Goal: Task Accomplishment & Management: Manage account settings

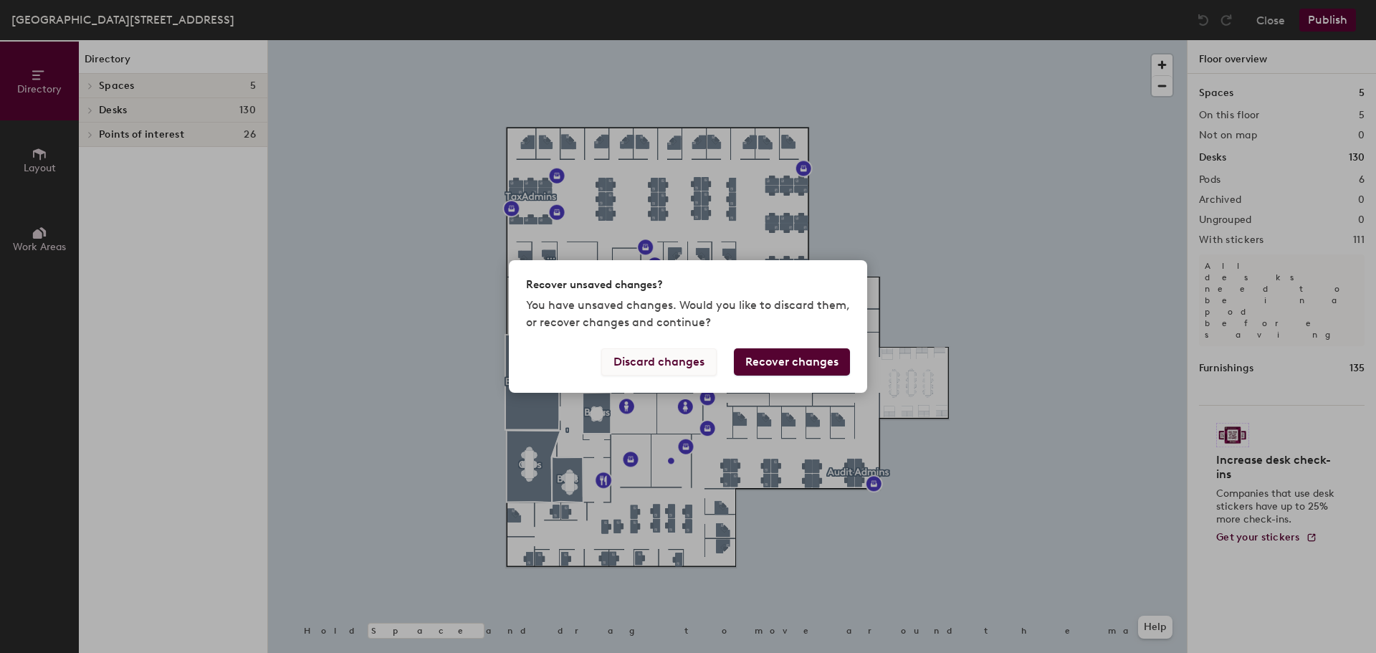
click at [639, 357] on button "Discard changes" at bounding box center [658, 361] width 115 height 27
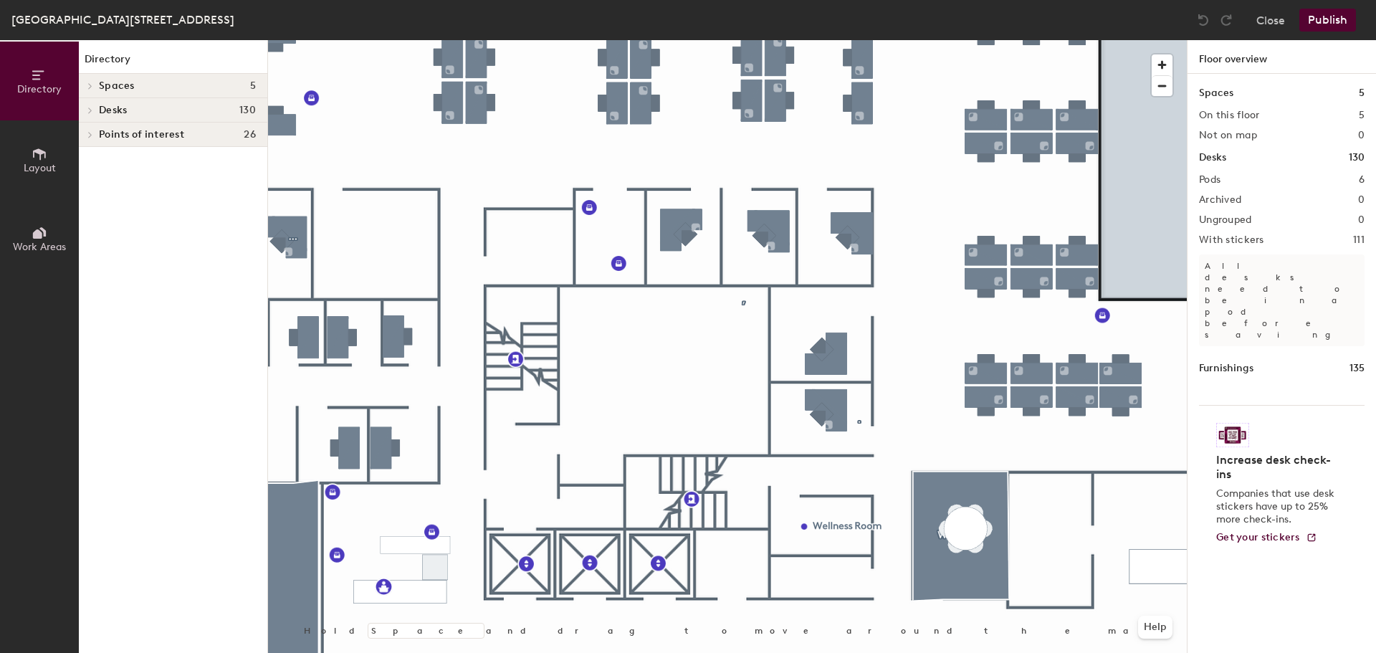
click at [640, 40] on div at bounding box center [727, 40] width 919 height 0
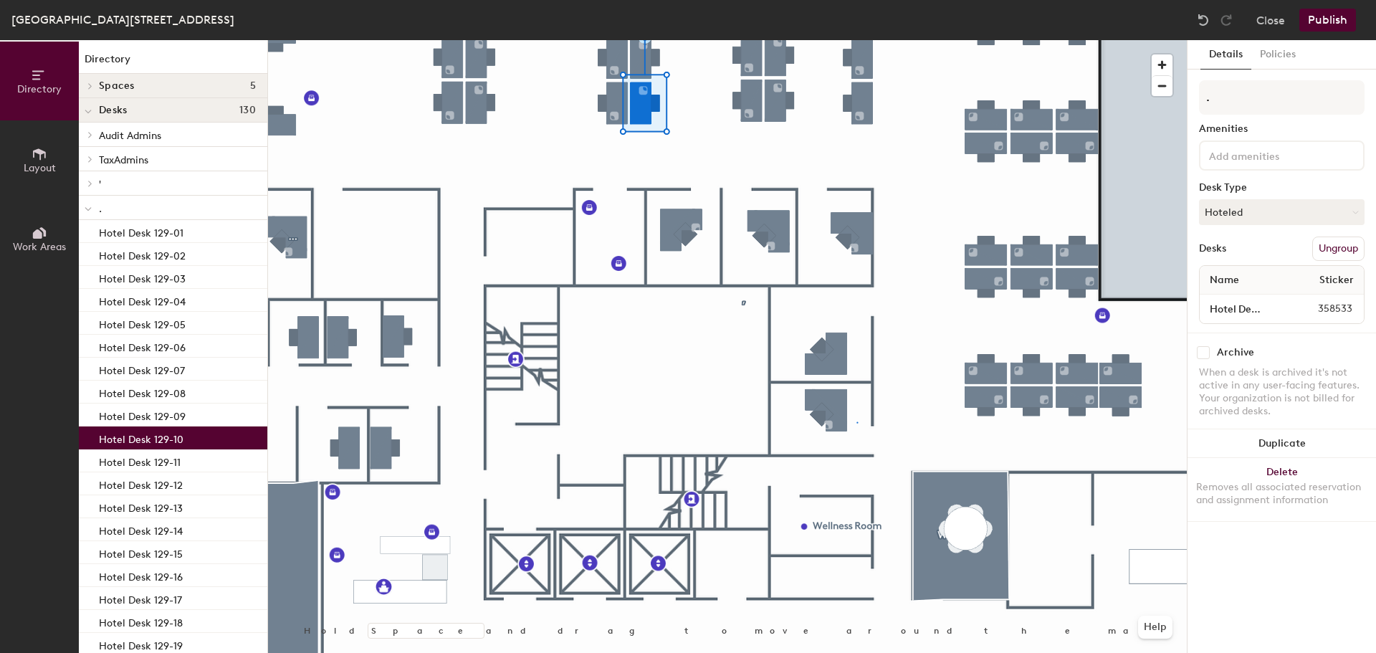
click at [173, 444] on p "Hotel Desk 129-10" at bounding box center [141, 437] width 85 height 16
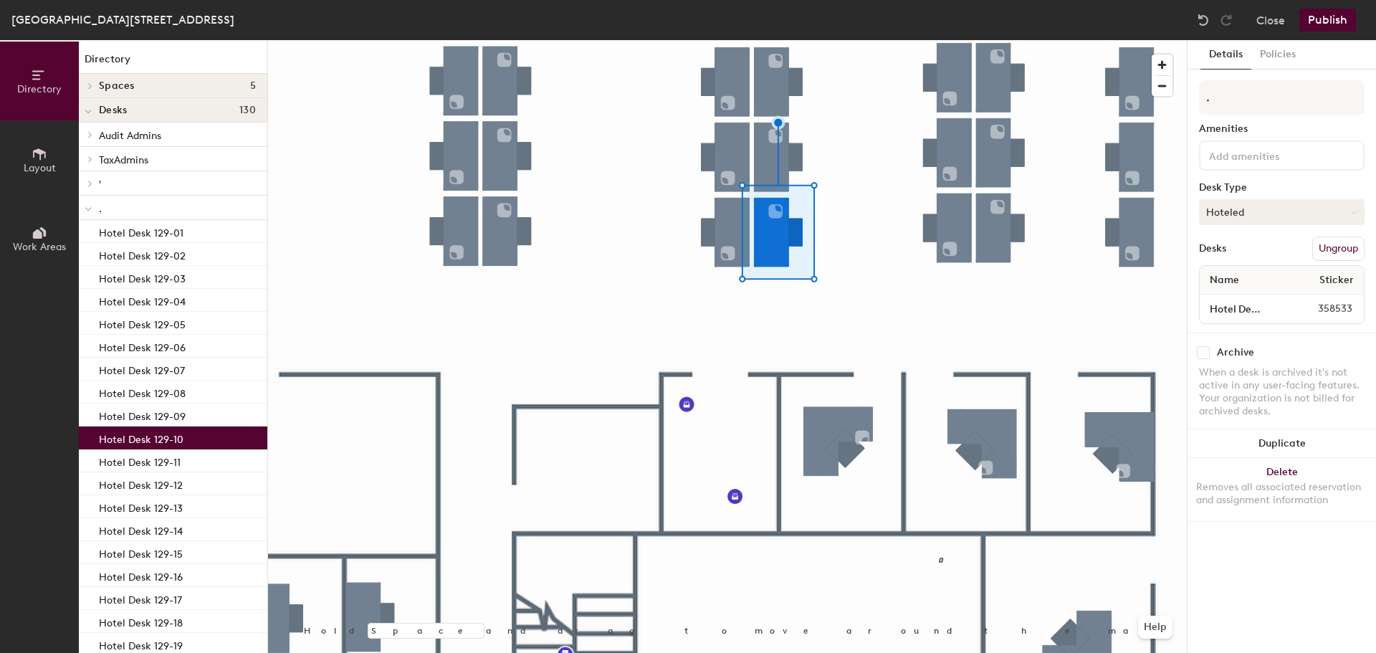
click at [1248, 207] on button "Hoteled" at bounding box center [1282, 212] width 166 height 26
click at [1232, 312] on input "Hotel Desk 129-10" at bounding box center [1243, 309] width 81 height 20
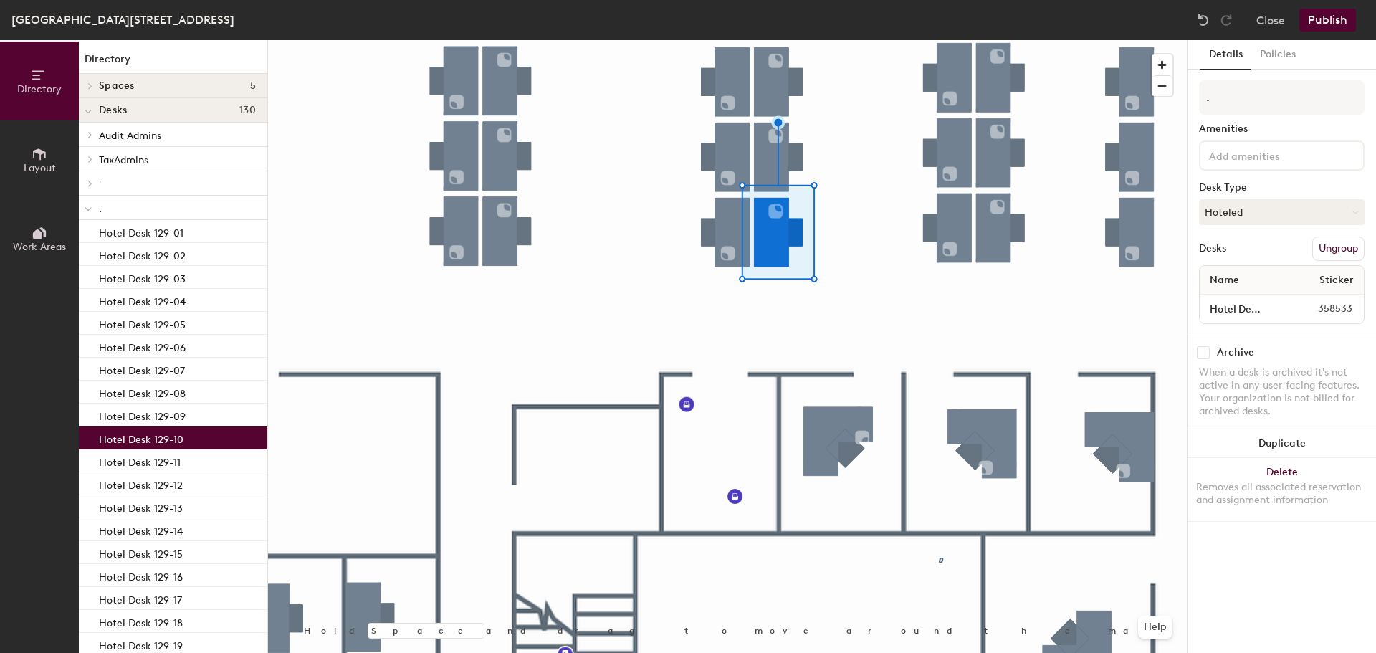
click at [1327, 348] on div "Archive" at bounding box center [1282, 352] width 166 height 13
drag, startPoint x: 161, startPoint y: 444, endPoint x: 1292, endPoint y: 43, distance: 1199.2
click at [1292, 43] on button "Policies" at bounding box center [1277, 54] width 53 height 29
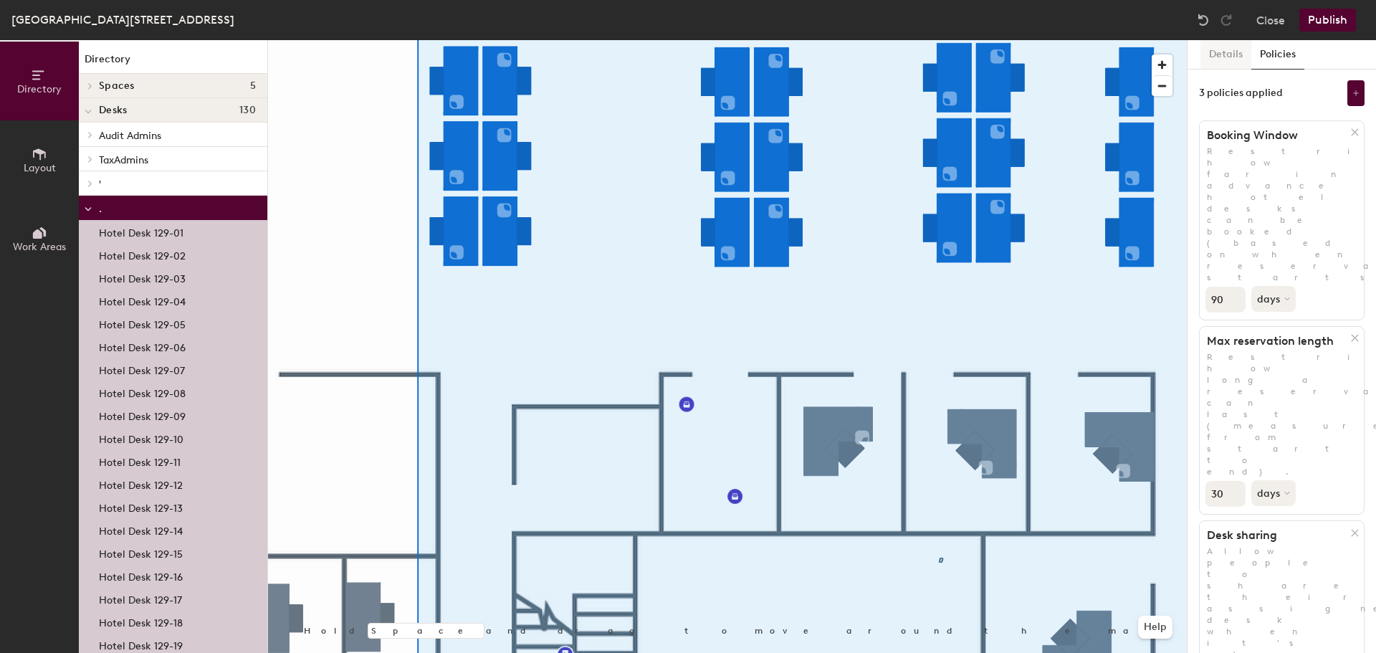
click at [1224, 51] on button "Details" at bounding box center [1225, 54] width 51 height 29
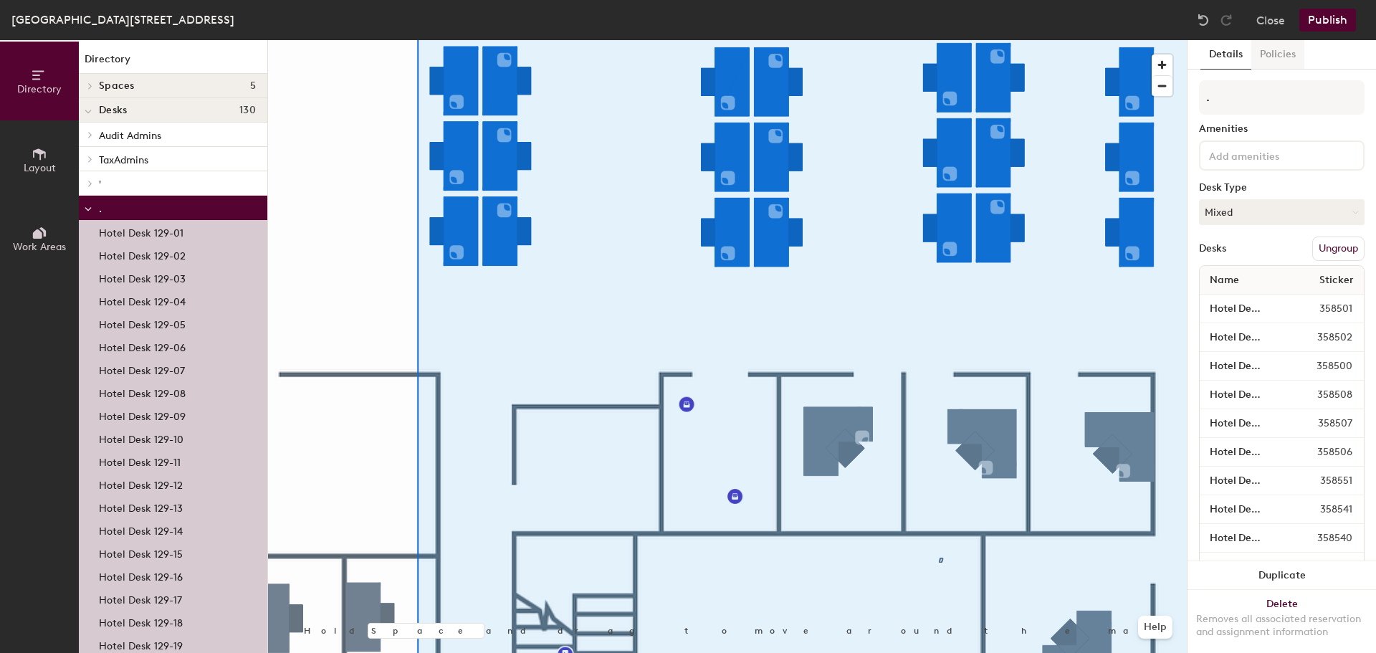
click at [1264, 51] on button "Policies" at bounding box center [1277, 54] width 53 height 29
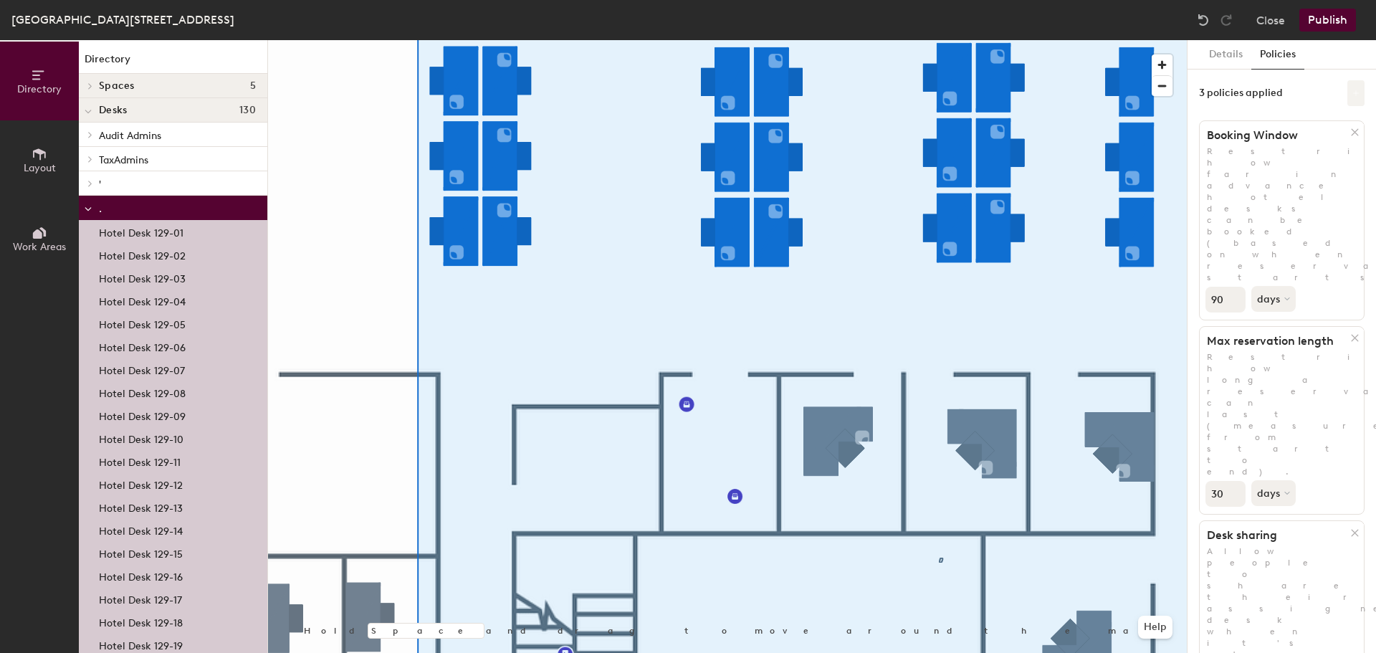
click at [1349, 92] on button at bounding box center [1355, 93] width 17 height 26
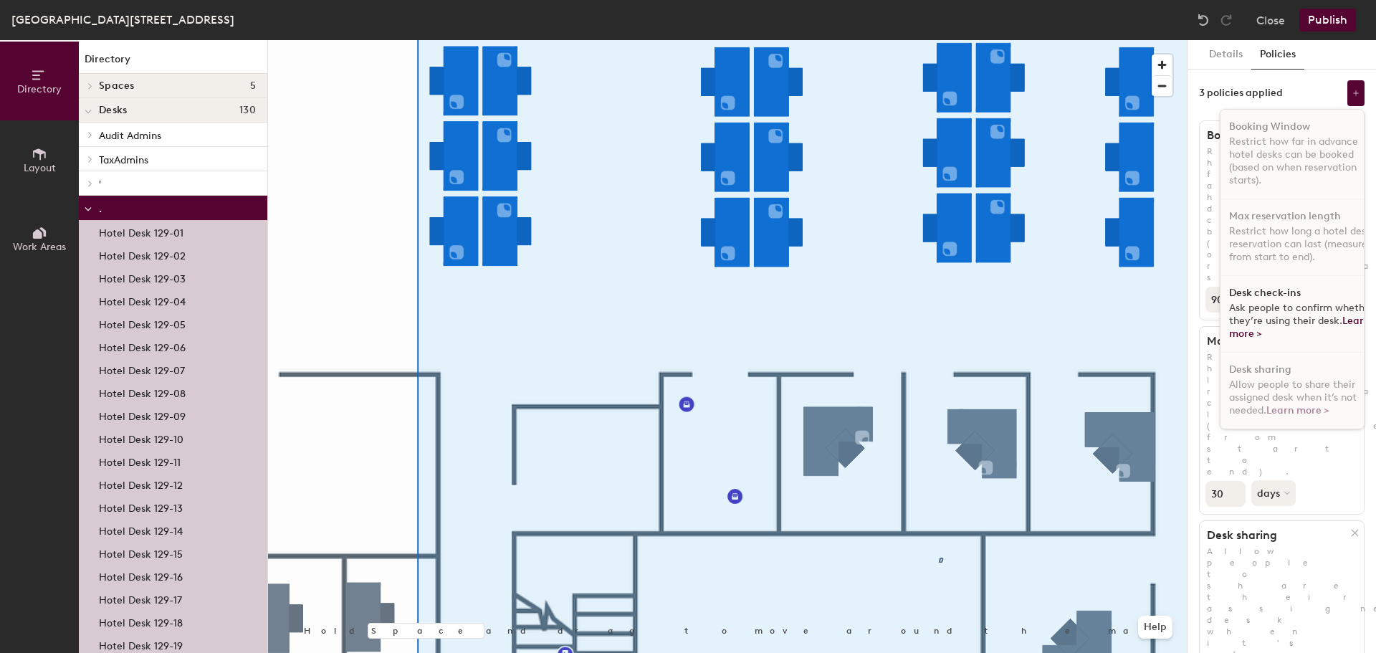
click at [1264, 533] on div "Details Policies 3 policies applied Booking Window Restrict how far in advance …" at bounding box center [1282, 346] width 188 height 613
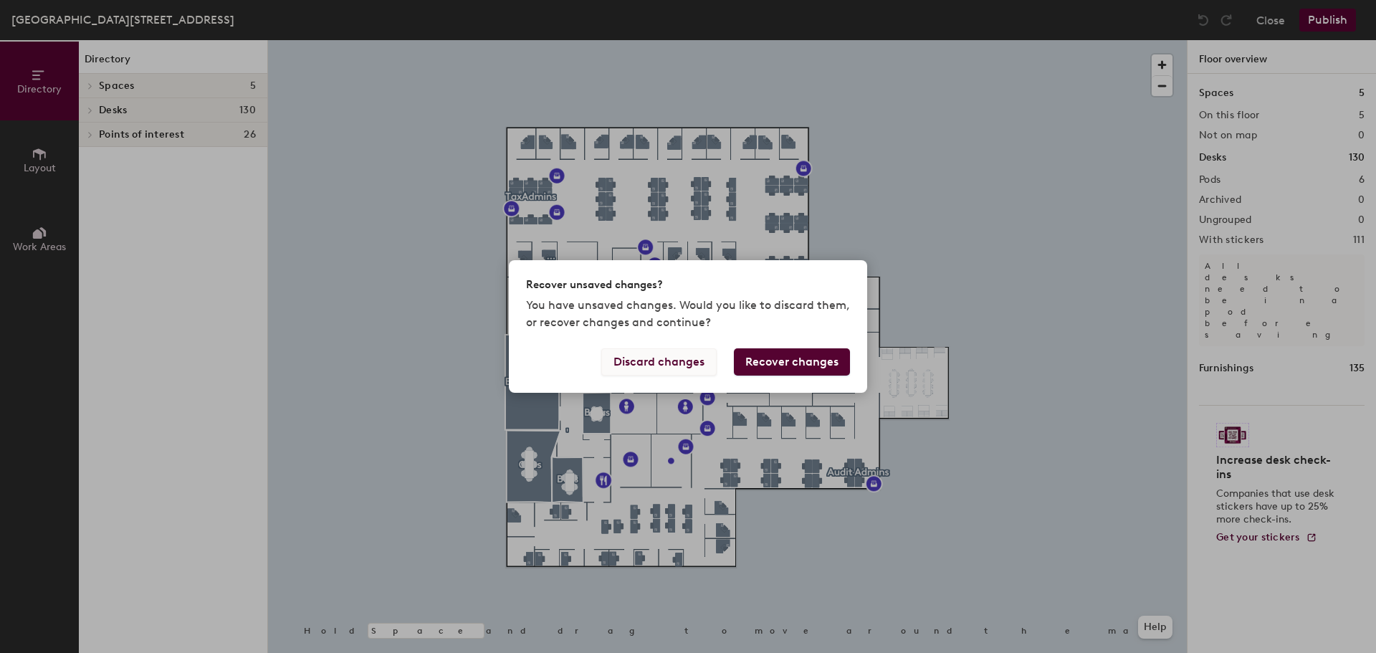
click at [641, 356] on button "Discard changes" at bounding box center [658, 361] width 115 height 27
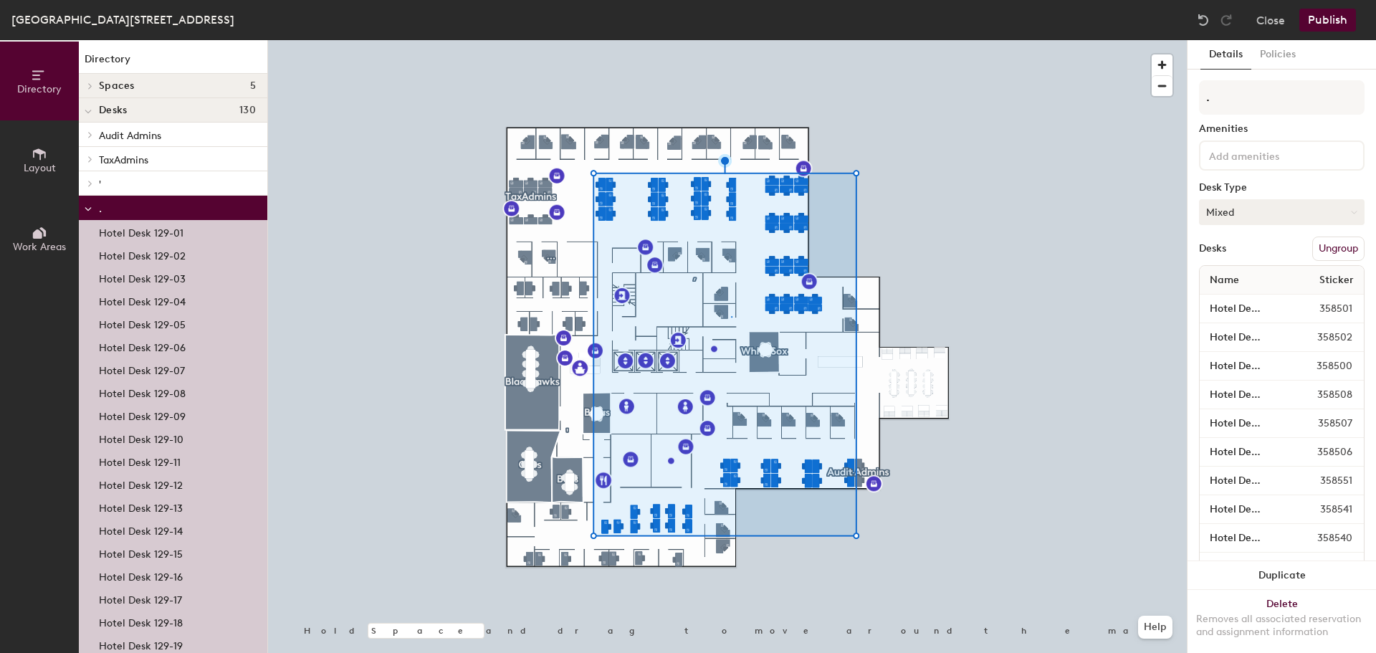
click at [1238, 206] on button "Mixed" at bounding box center [1282, 212] width 166 height 26
click at [1236, 201] on button "Mixed" at bounding box center [1282, 212] width 166 height 26
click at [1269, 57] on button "Policies" at bounding box center [1277, 54] width 53 height 29
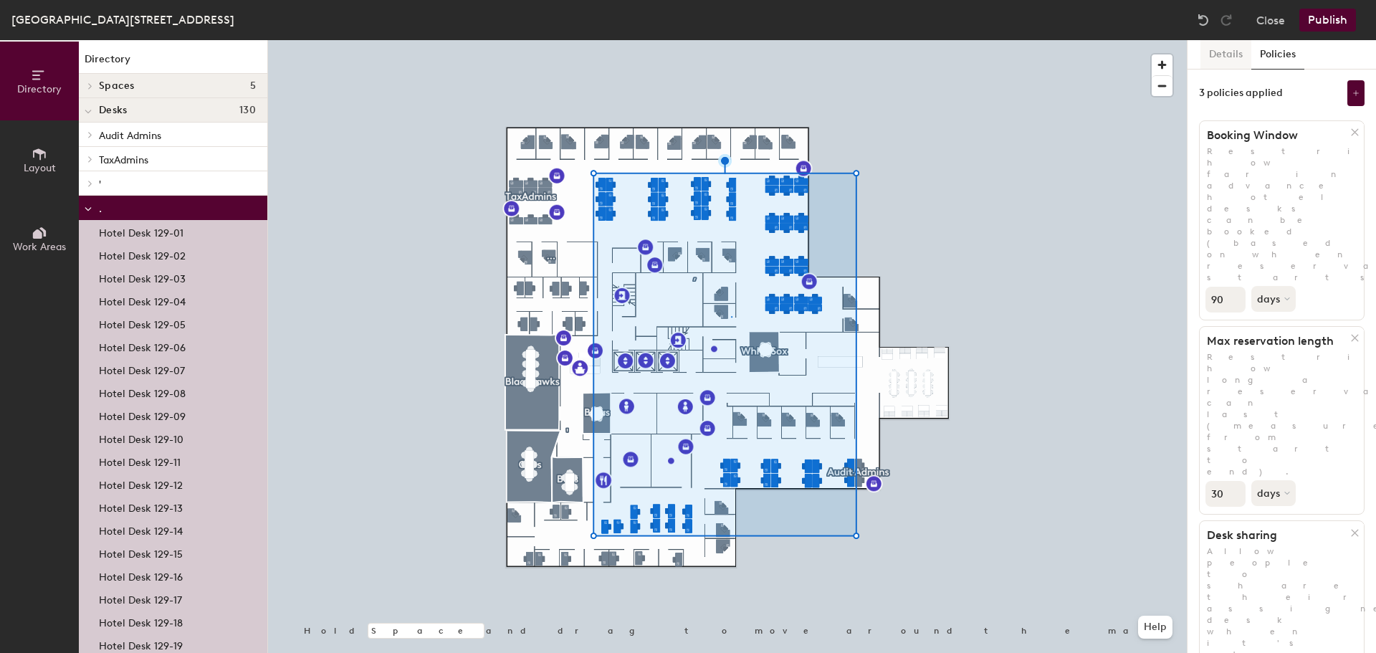
click at [1231, 54] on button "Details" at bounding box center [1225, 54] width 51 height 29
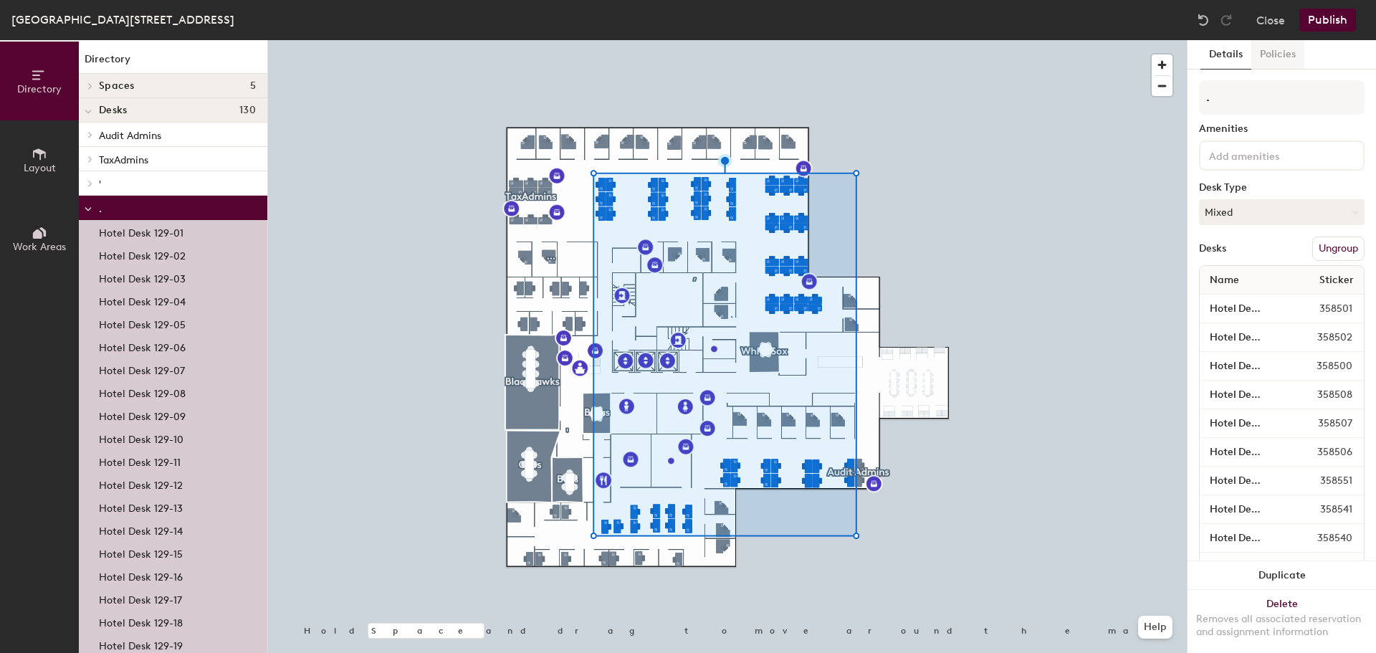
click at [1259, 59] on button "Policies" at bounding box center [1277, 54] width 53 height 29
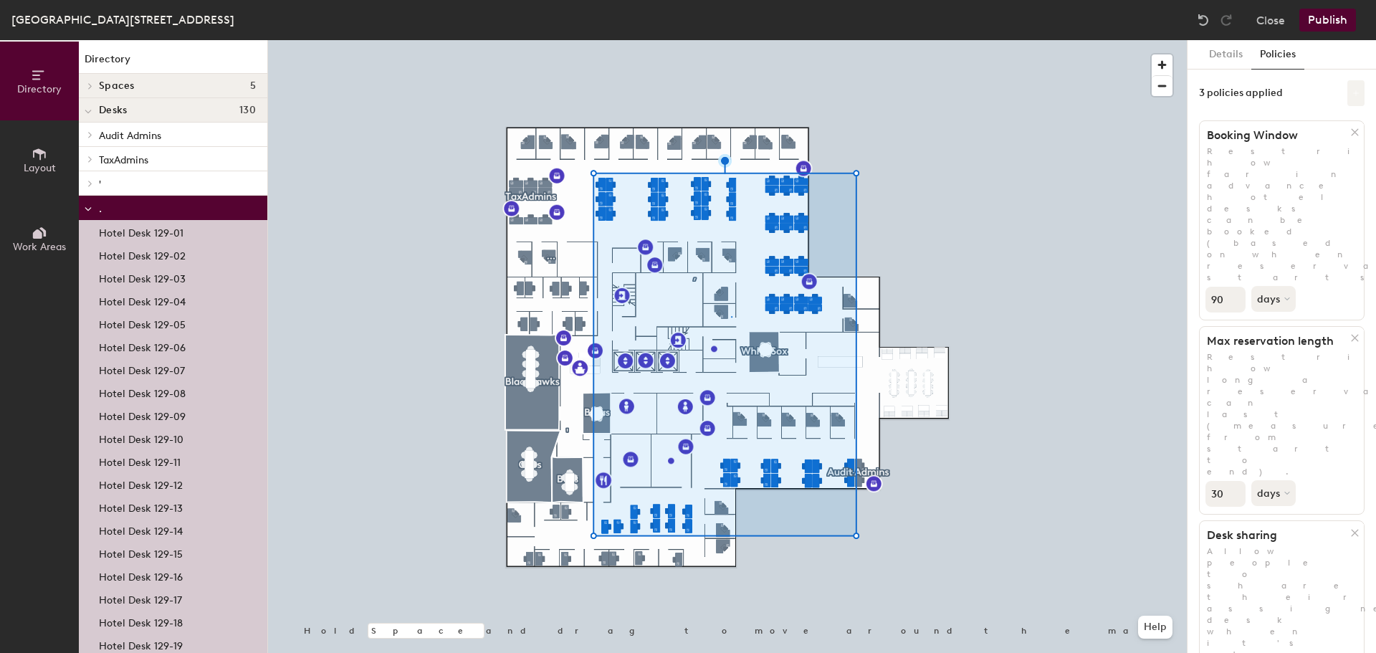
click at [1351, 102] on button at bounding box center [1355, 93] width 17 height 26
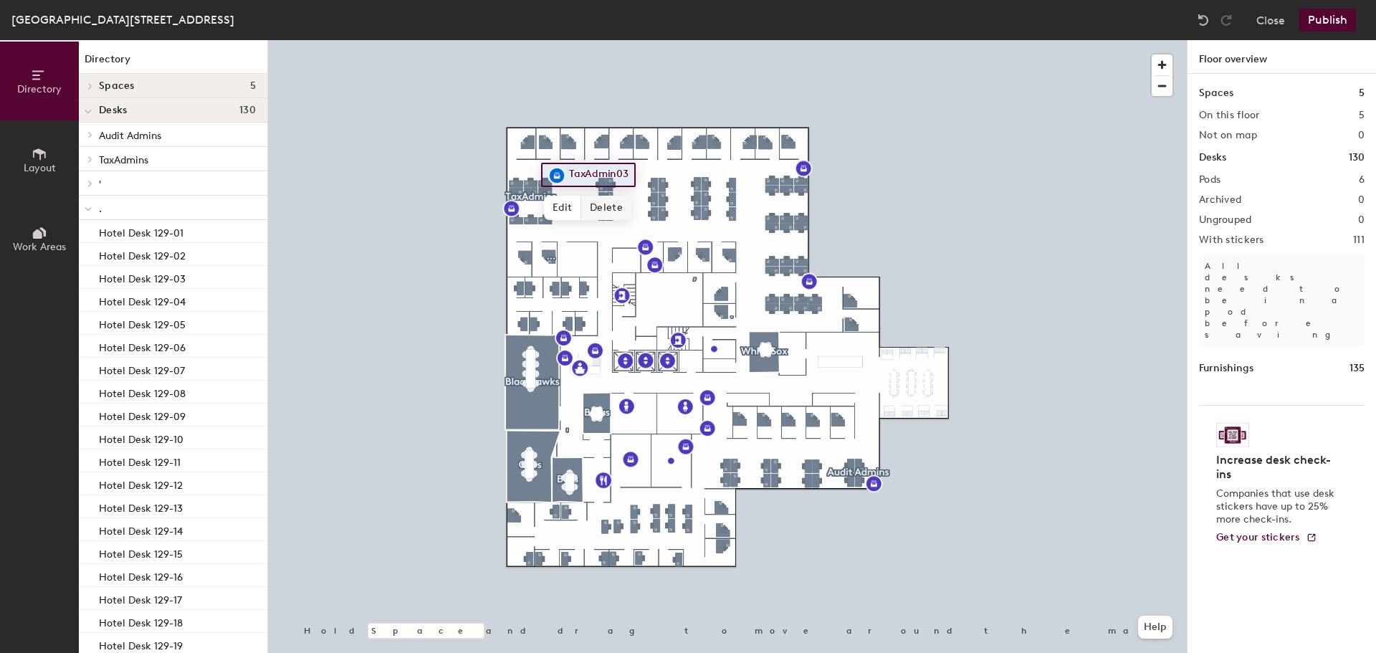
click at [655, 40] on div at bounding box center [727, 40] width 919 height 0
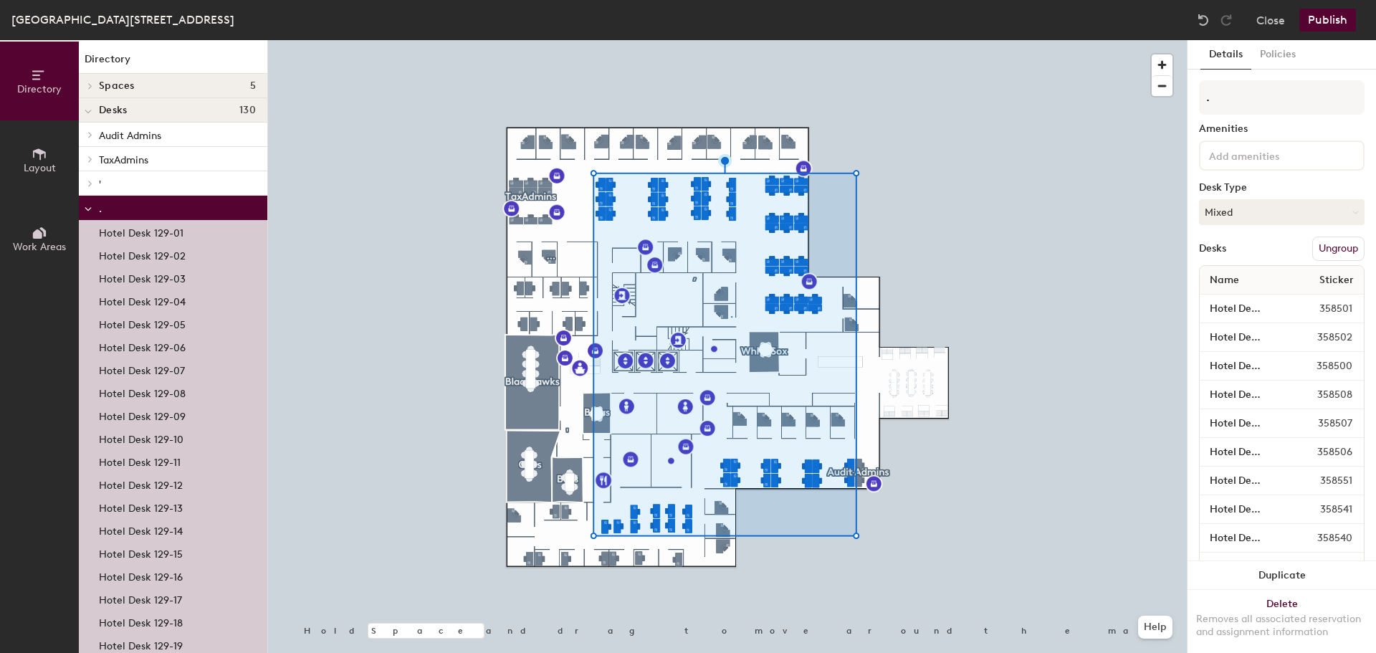
click at [89, 201] on div at bounding box center [88, 209] width 7 height 16
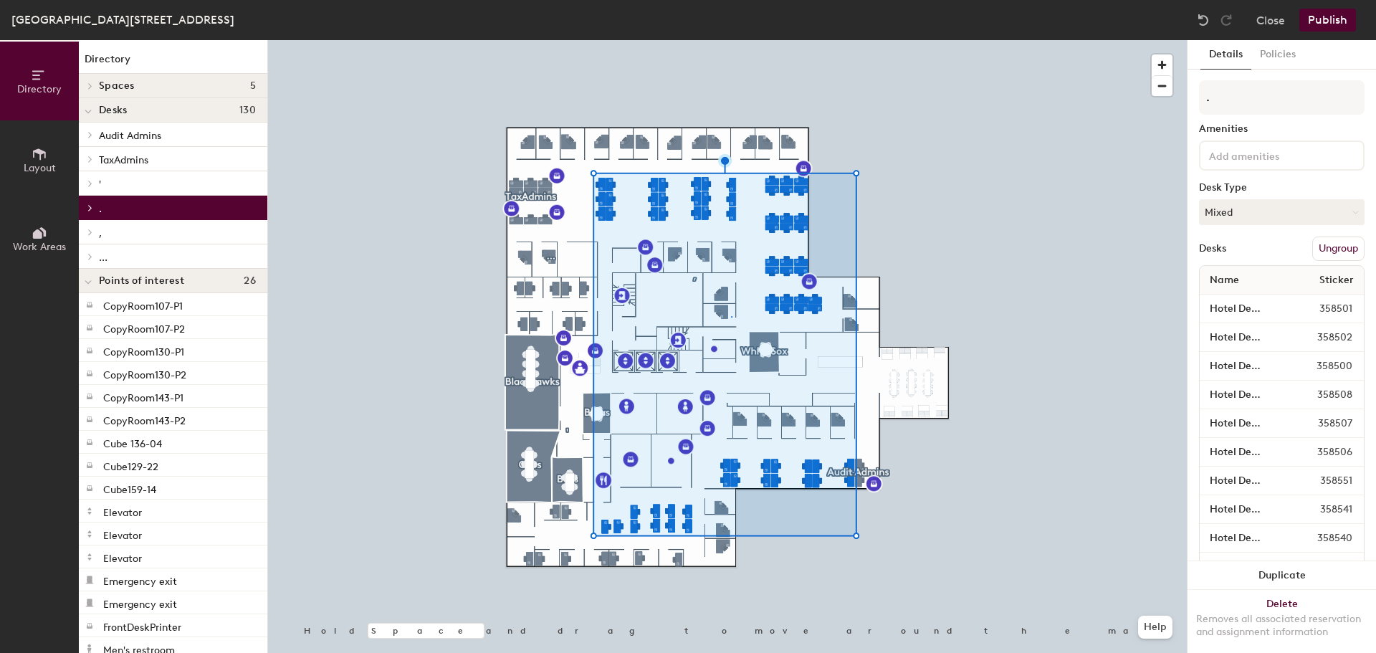
click at [92, 249] on div at bounding box center [88, 256] width 19 height 24
click at [94, 256] on div at bounding box center [88, 256] width 19 height 24
click at [92, 231] on icon at bounding box center [90, 232] width 6 height 7
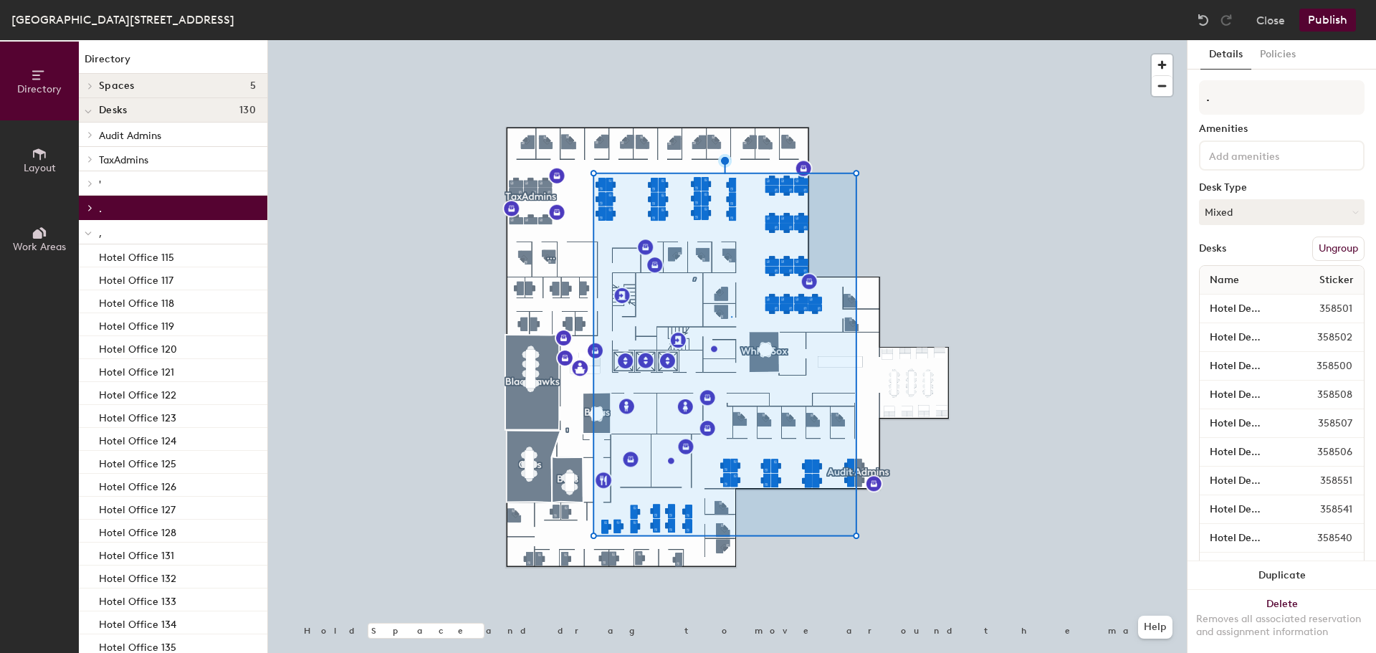
click at [92, 231] on div at bounding box center [88, 232] width 19 height 24
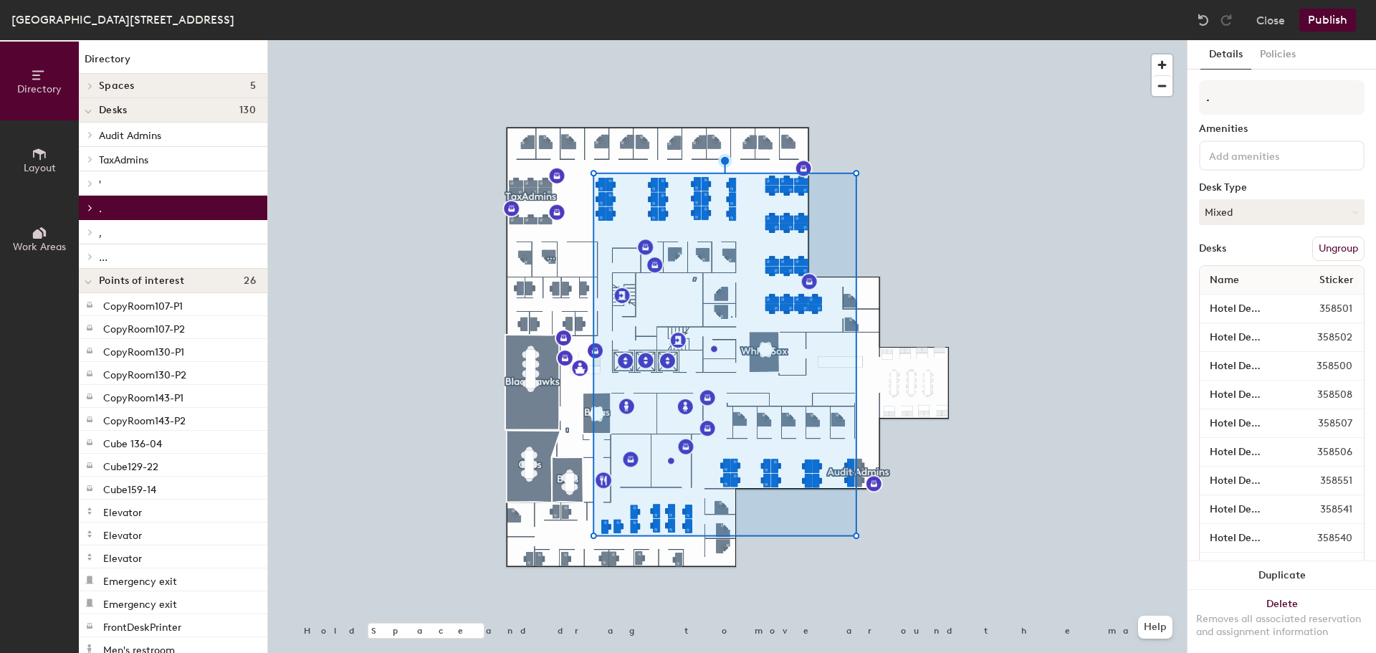
click at [565, 40] on div at bounding box center [727, 40] width 919 height 0
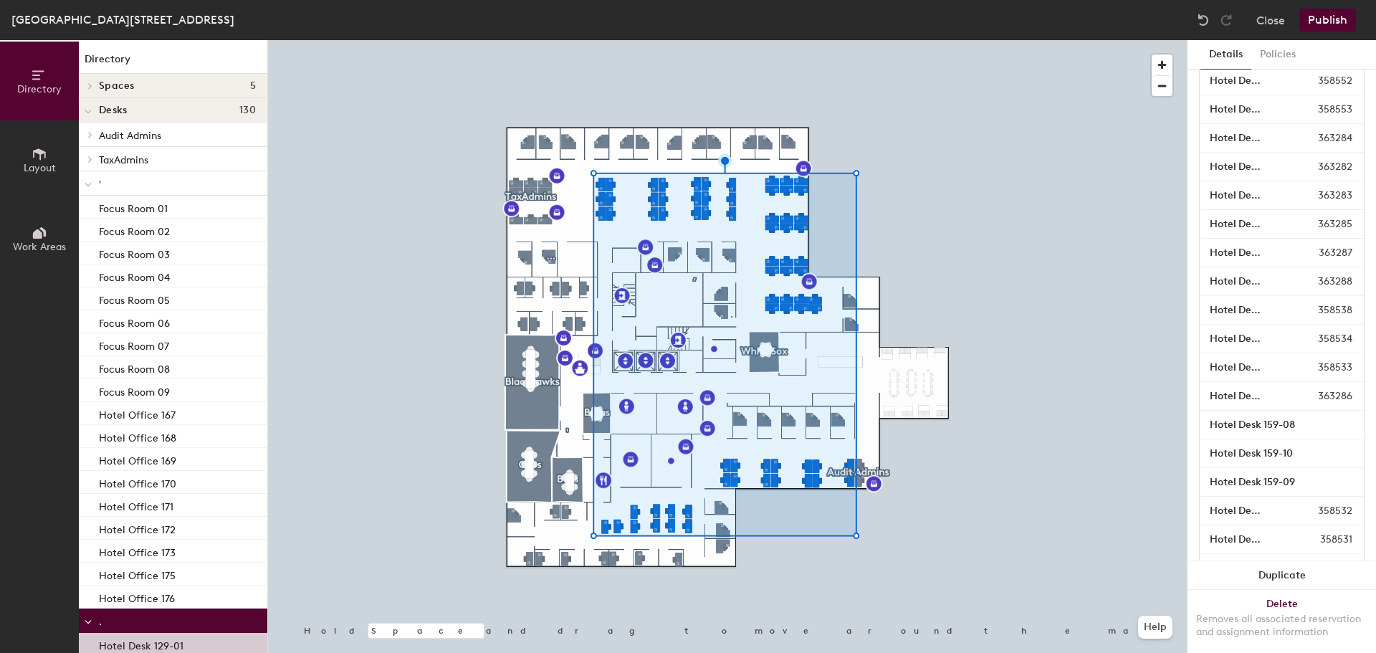
scroll to position [1147, 0]
click at [95, 109] on div at bounding box center [88, 110] width 19 height 24
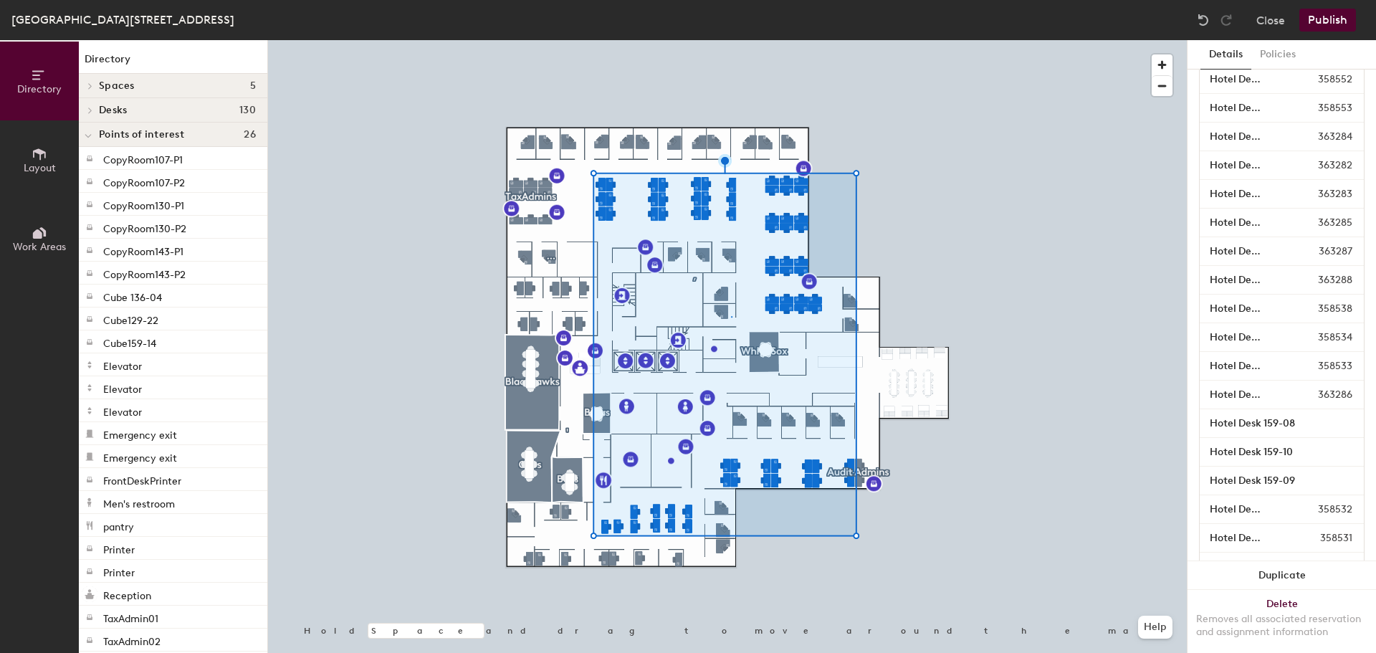
click at [95, 109] on div at bounding box center [90, 110] width 16 height 7
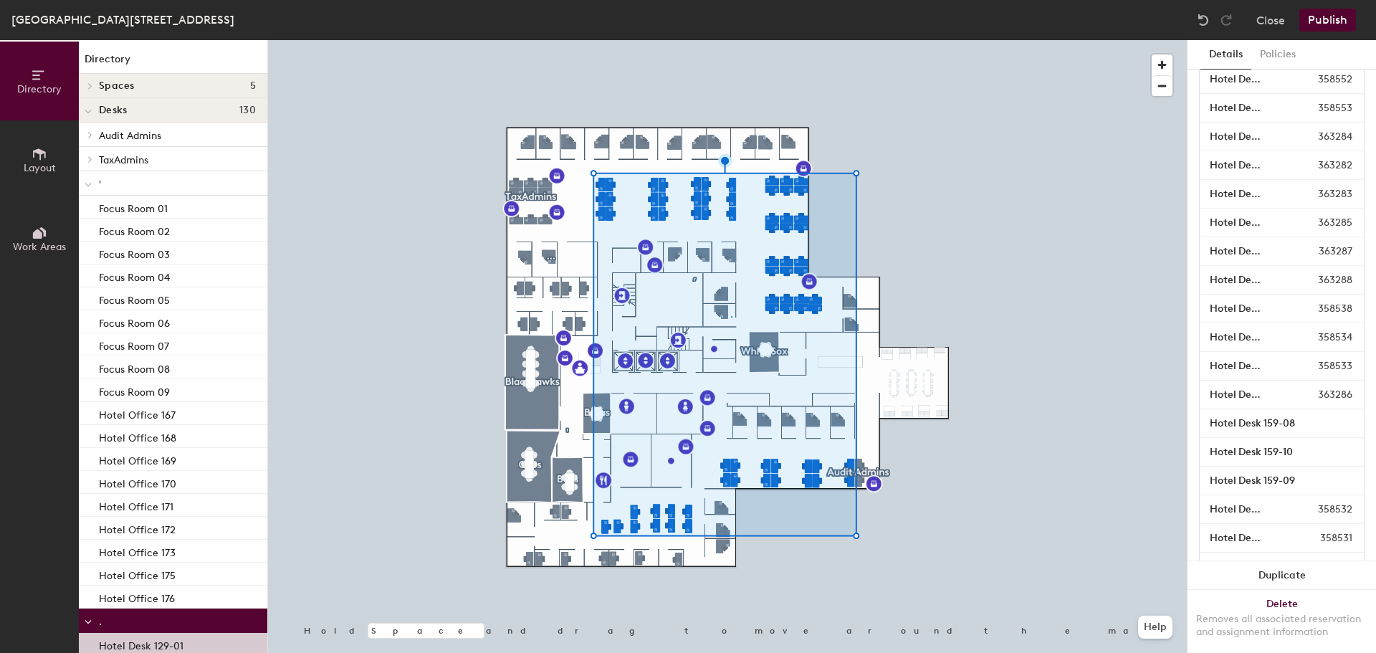
click at [95, 87] on div at bounding box center [90, 85] width 16 height 7
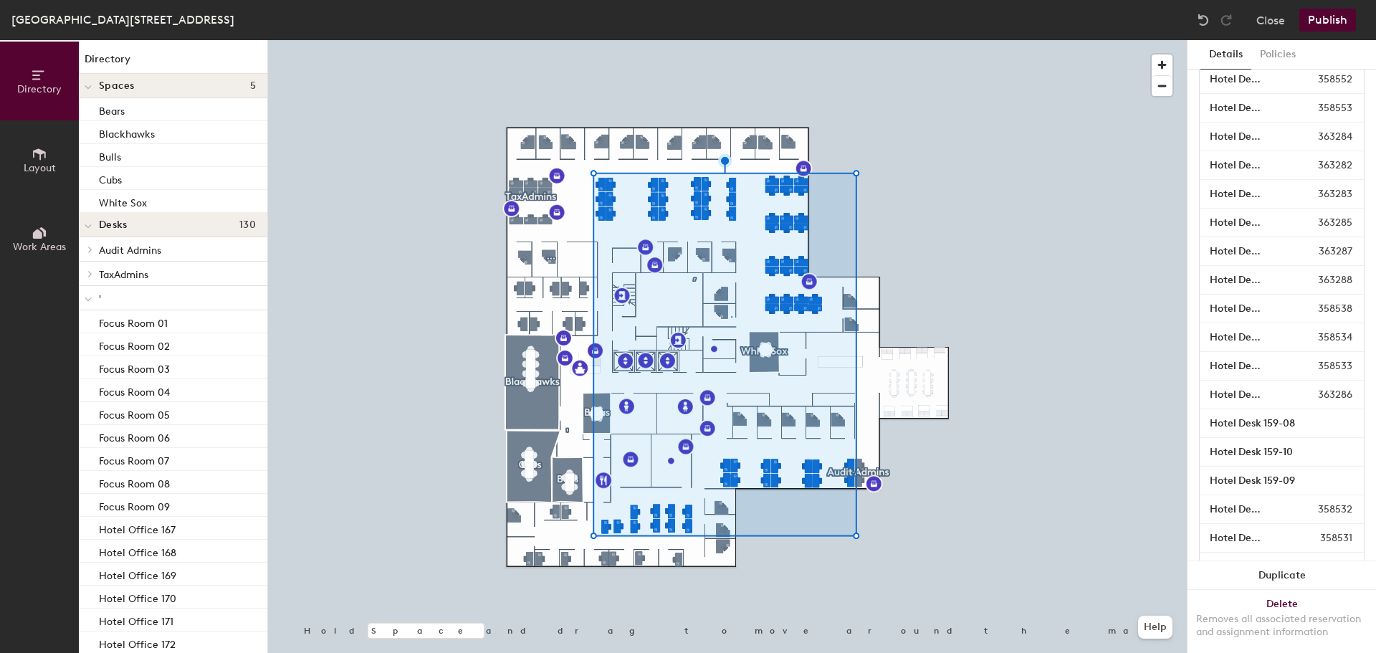
click at [98, 84] on div "Spaces 5" at bounding box center [173, 86] width 188 height 24
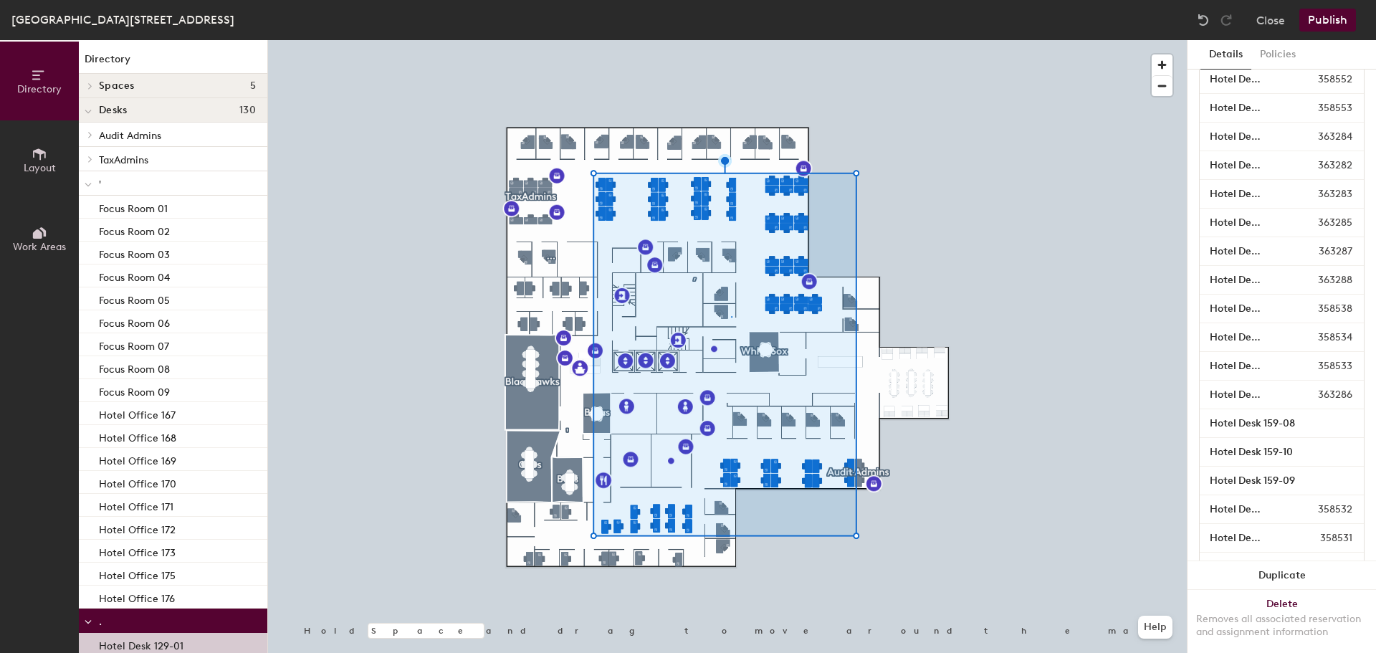
click at [43, 233] on icon at bounding box center [40, 233] width 16 height 16
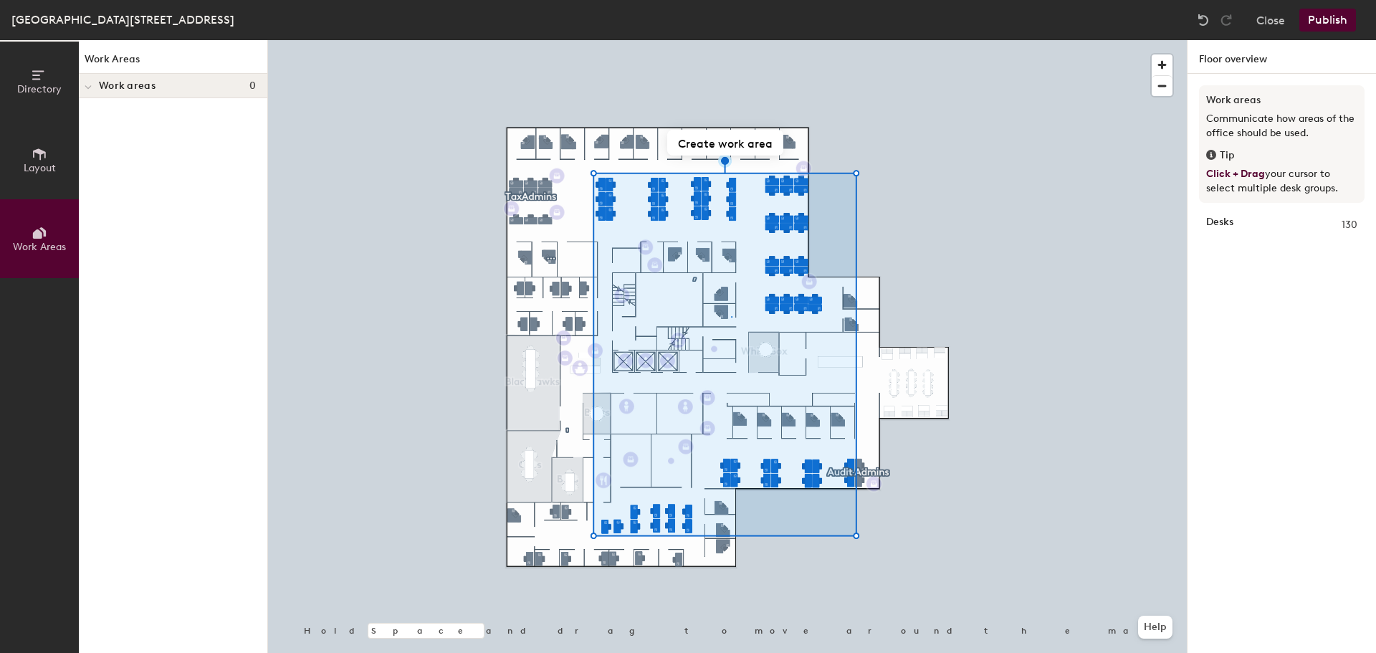
click at [90, 90] on icon at bounding box center [88, 88] width 7 height 6
click at [90, 90] on div at bounding box center [88, 86] width 19 height 24
click at [62, 79] on button "Directory" at bounding box center [39, 81] width 79 height 79
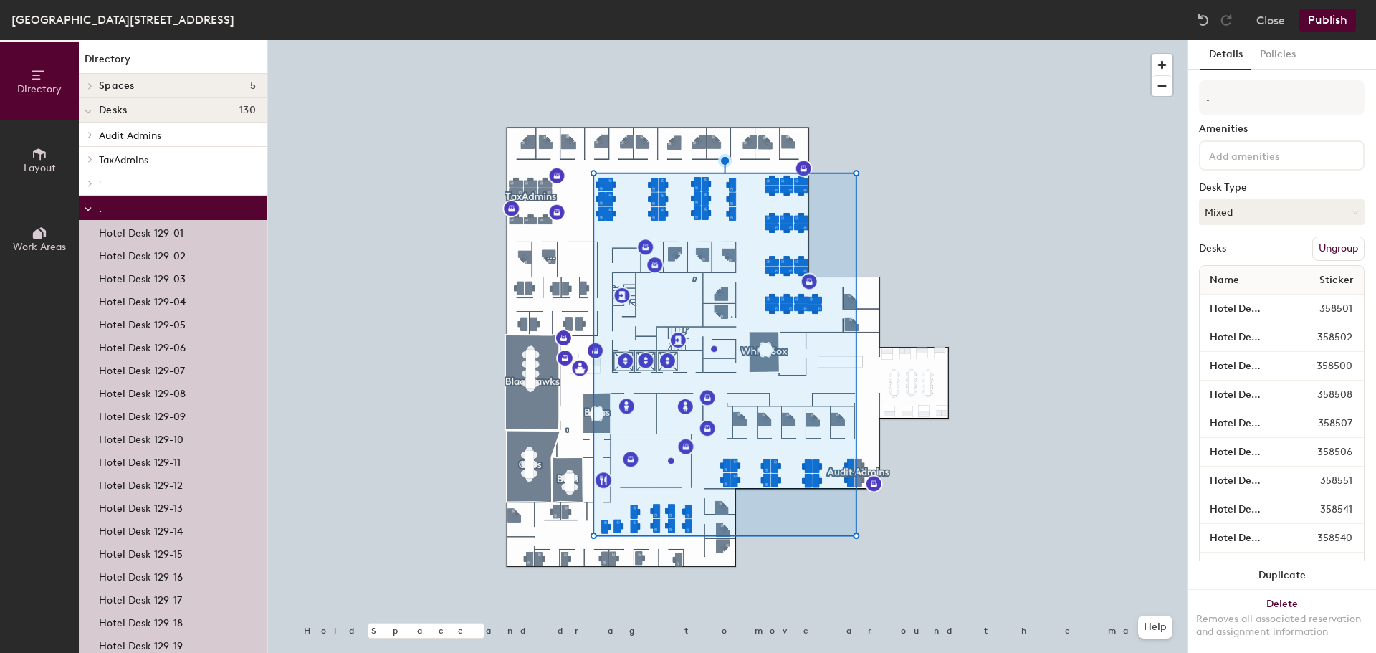
click at [85, 204] on div at bounding box center [88, 208] width 19 height 24
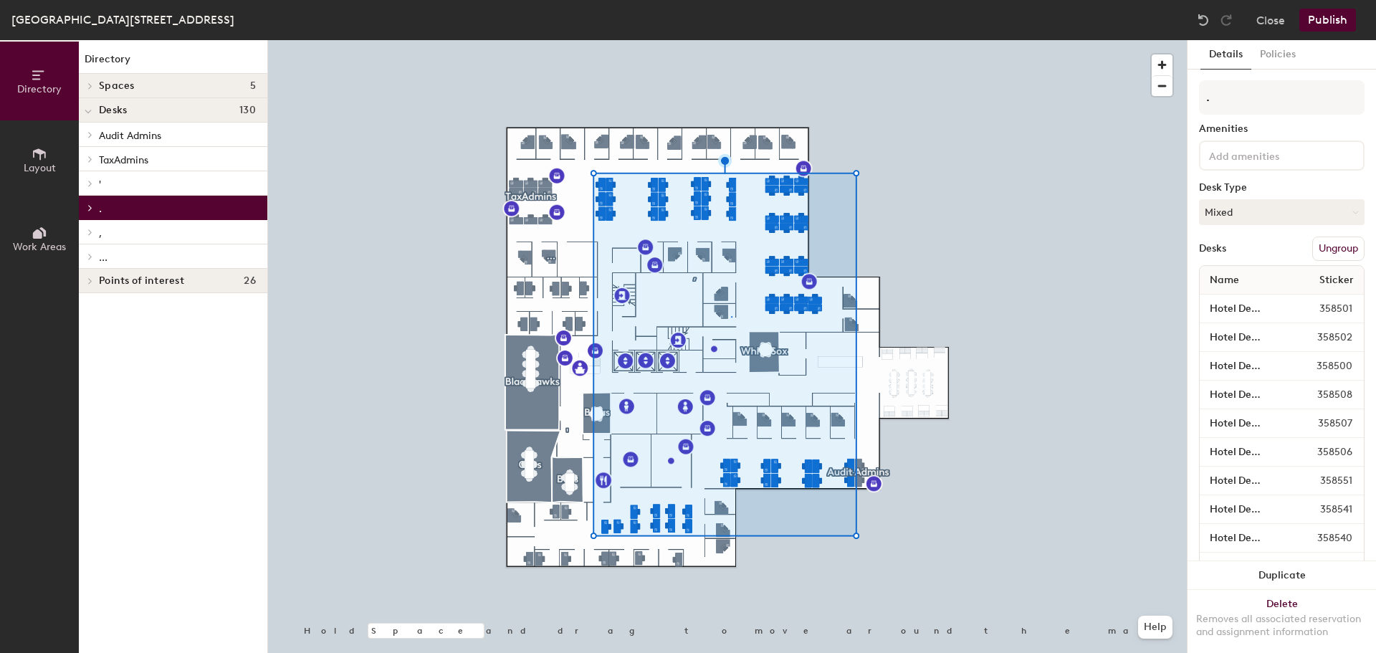
click at [95, 277] on div at bounding box center [90, 280] width 16 height 7
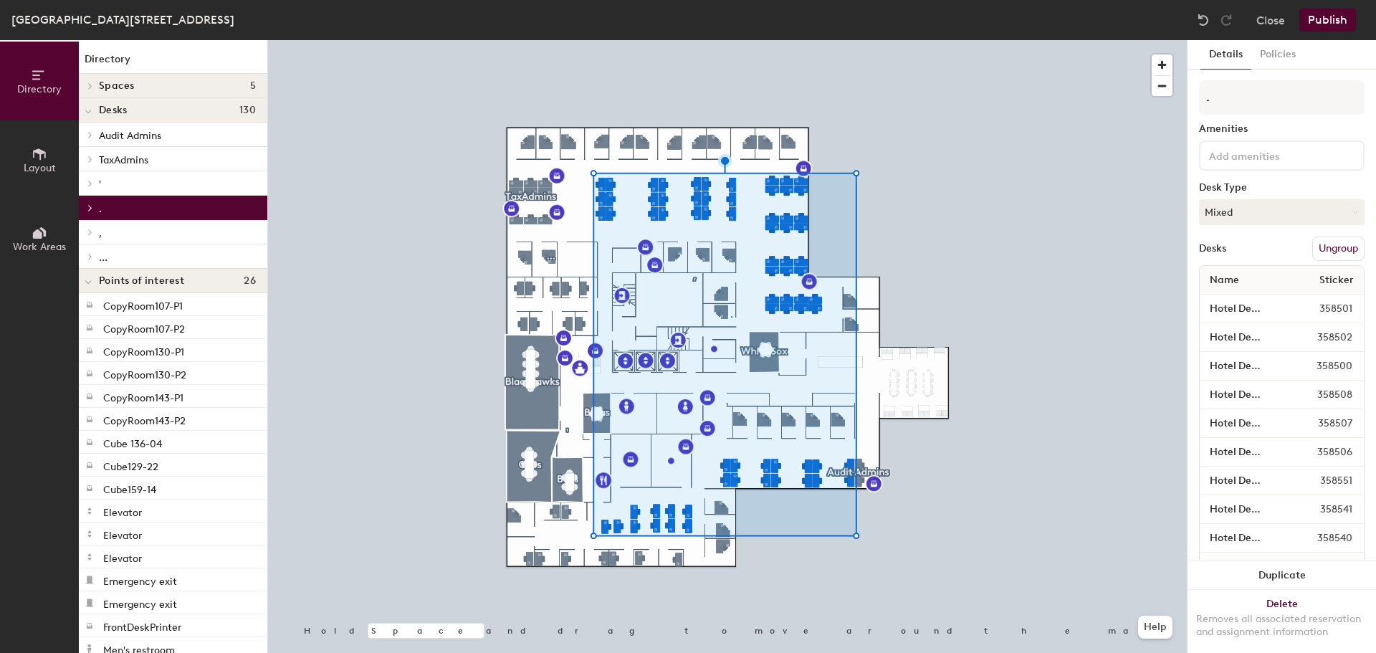
click at [95, 277] on div at bounding box center [88, 281] width 19 height 24
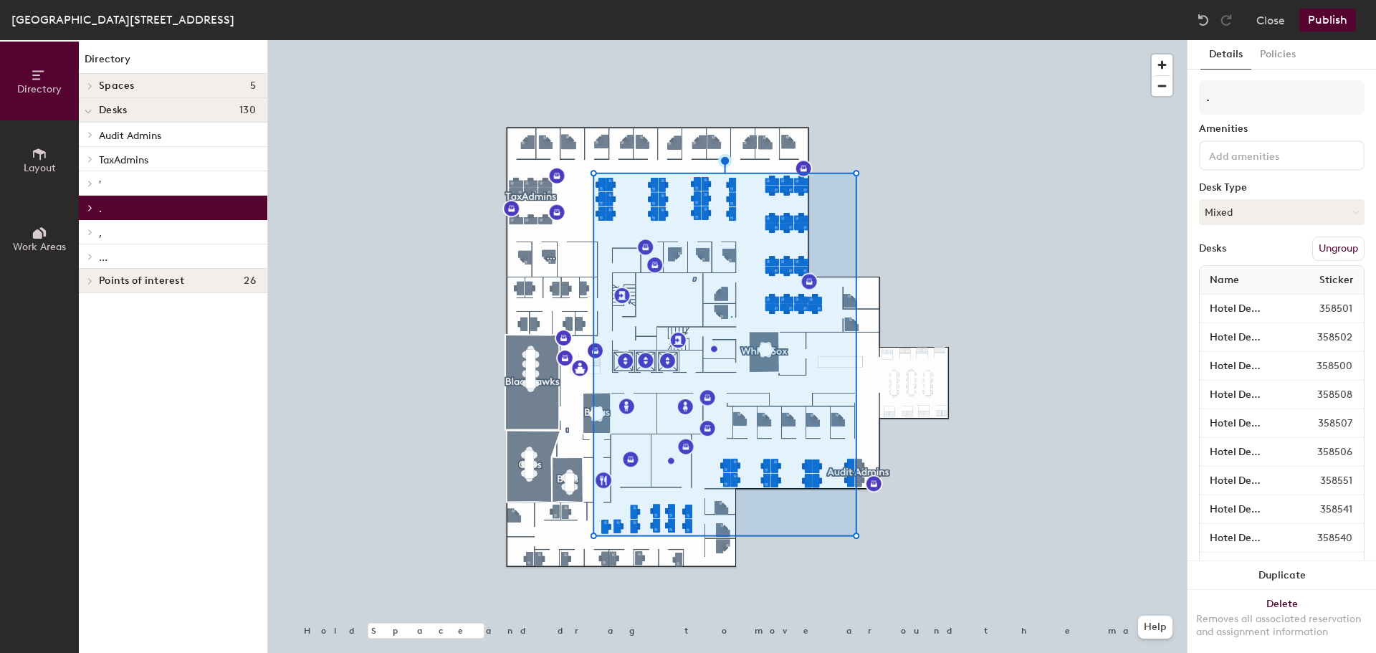
click at [92, 255] on icon at bounding box center [90, 256] width 6 height 7
click at [93, 259] on div at bounding box center [88, 256] width 19 height 24
click at [92, 236] on div at bounding box center [88, 232] width 19 height 24
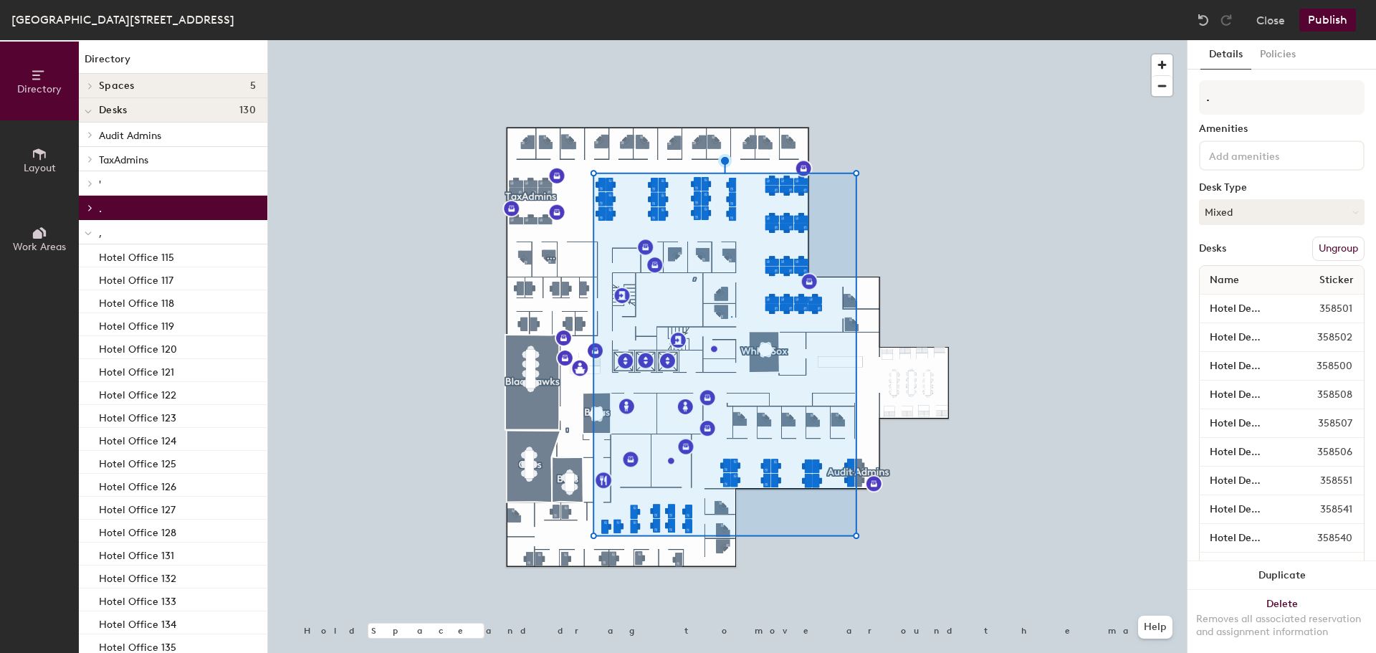
click at [92, 236] on div at bounding box center [88, 232] width 19 height 24
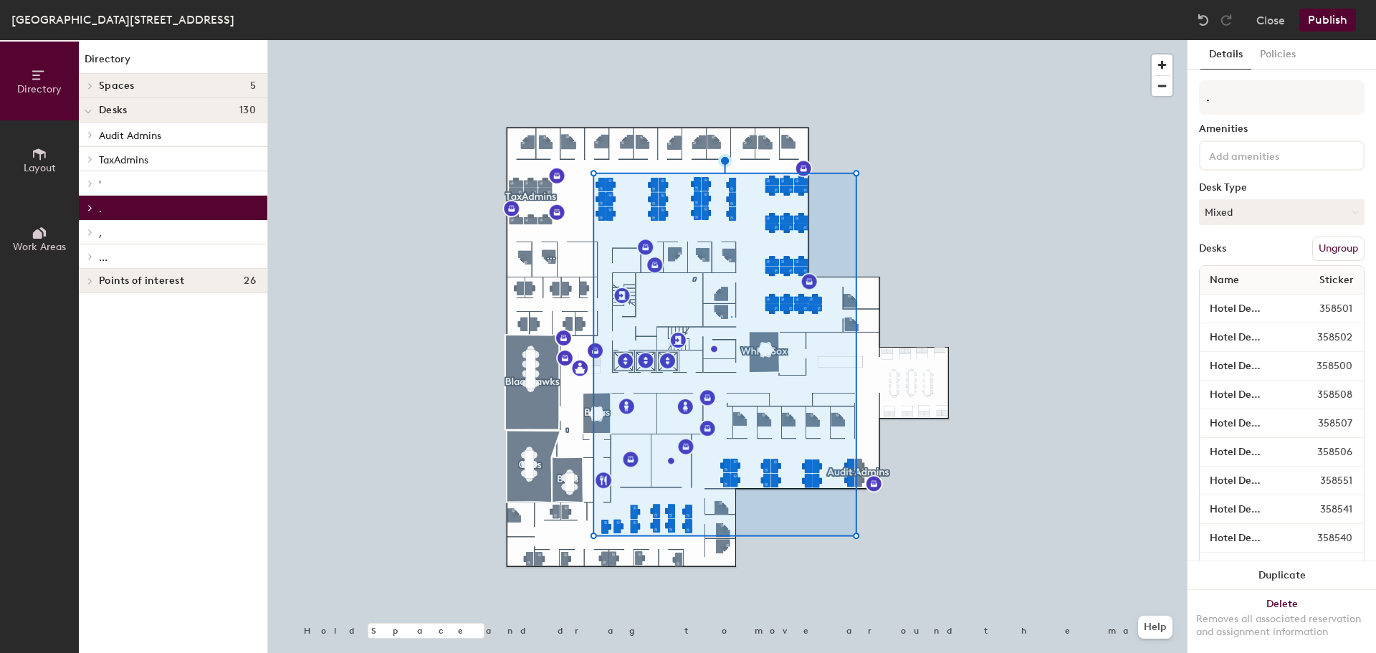
click at [91, 181] on icon at bounding box center [90, 183] width 6 height 7
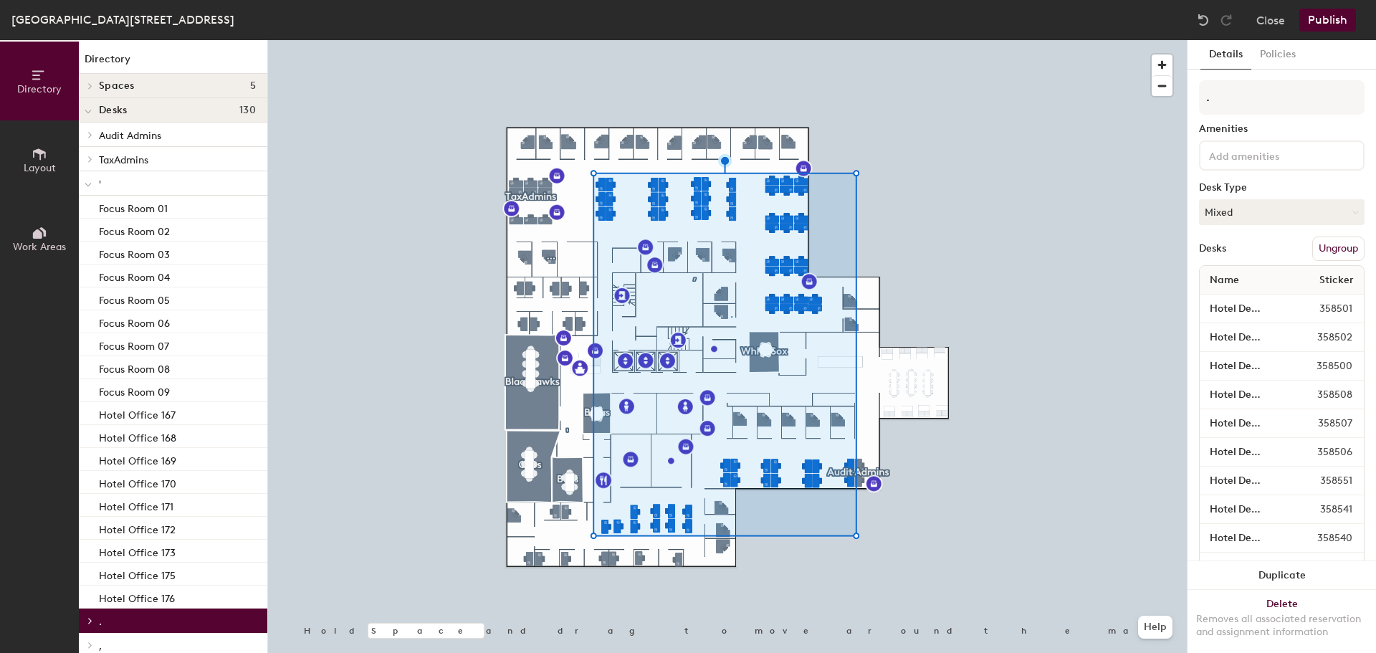
click at [90, 181] on span at bounding box center [88, 184] width 7 height 12
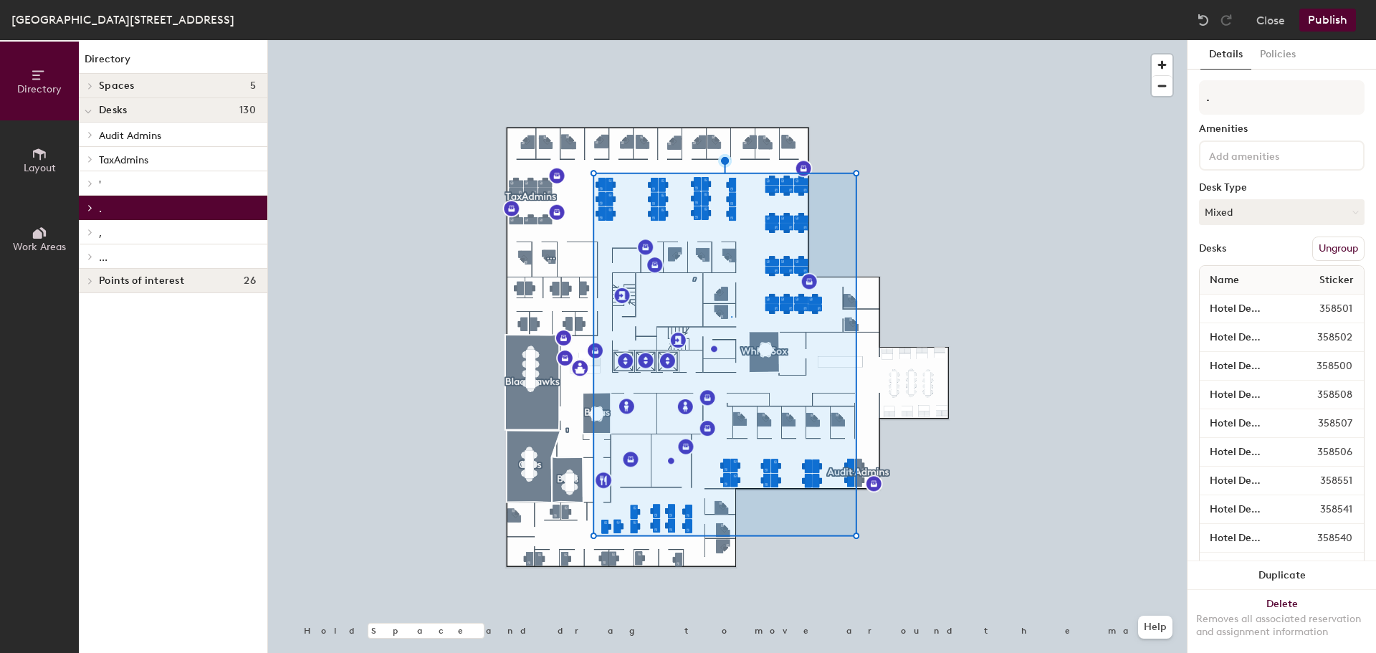
click at [91, 161] on icon at bounding box center [90, 159] width 6 height 7
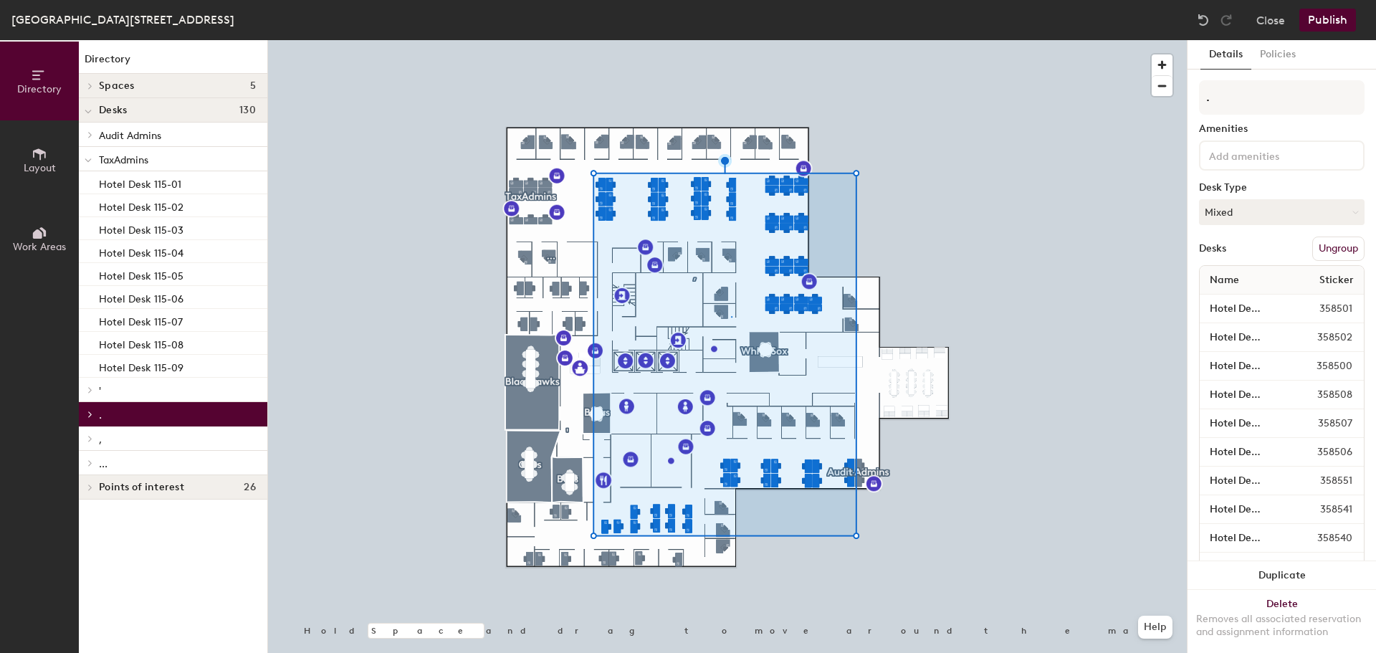
click at [91, 161] on icon at bounding box center [88, 161] width 7 height 6
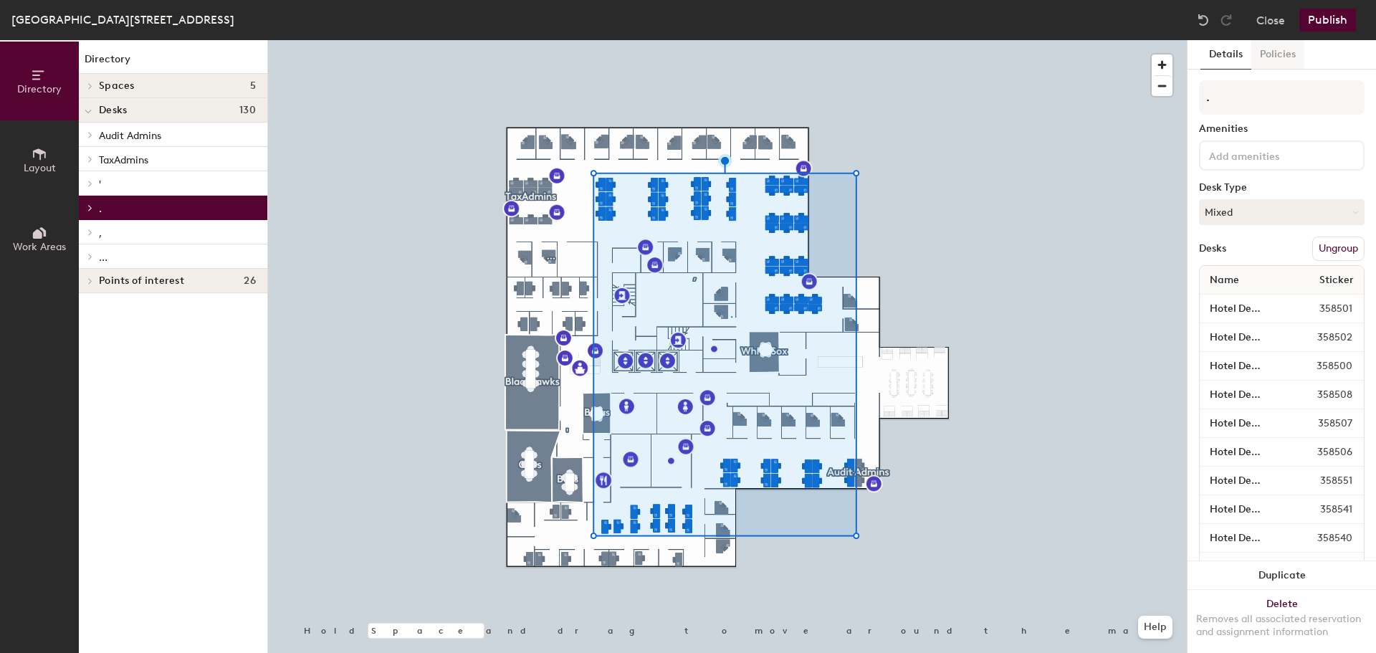
click at [1255, 45] on button "Policies" at bounding box center [1277, 54] width 53 height 29
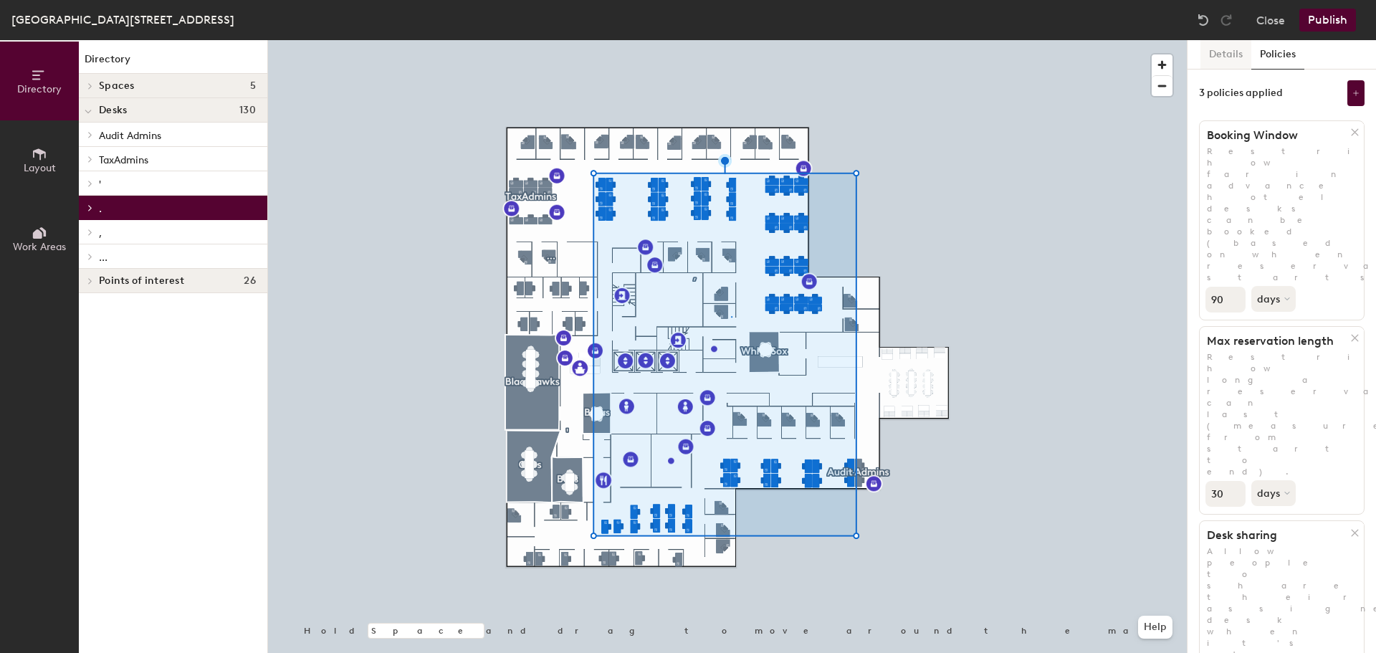
click at [1230, 62] on button "Details" at bounding box center [1225, 54] width 51 height 29
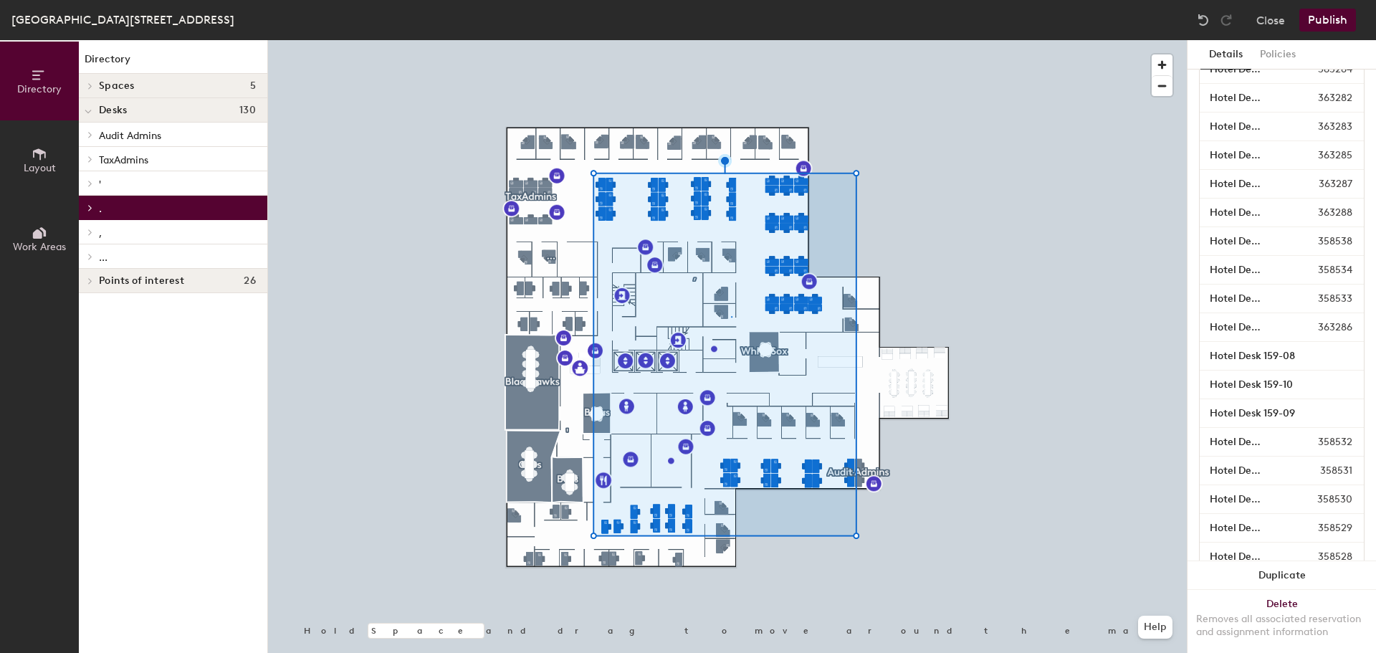
scroll to position [1218, 0]
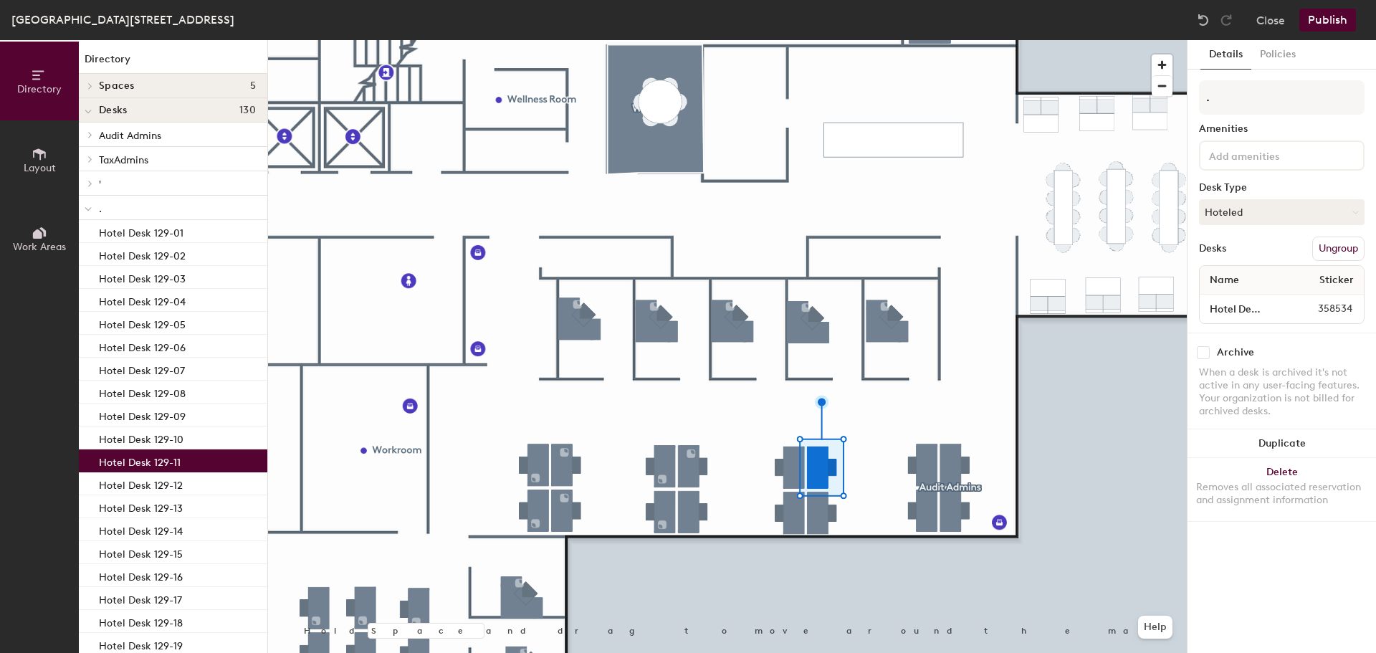
click at [185, 460] on div "Hotel Desk 129-11" at bounding box center [173, 460] width 188 height 23
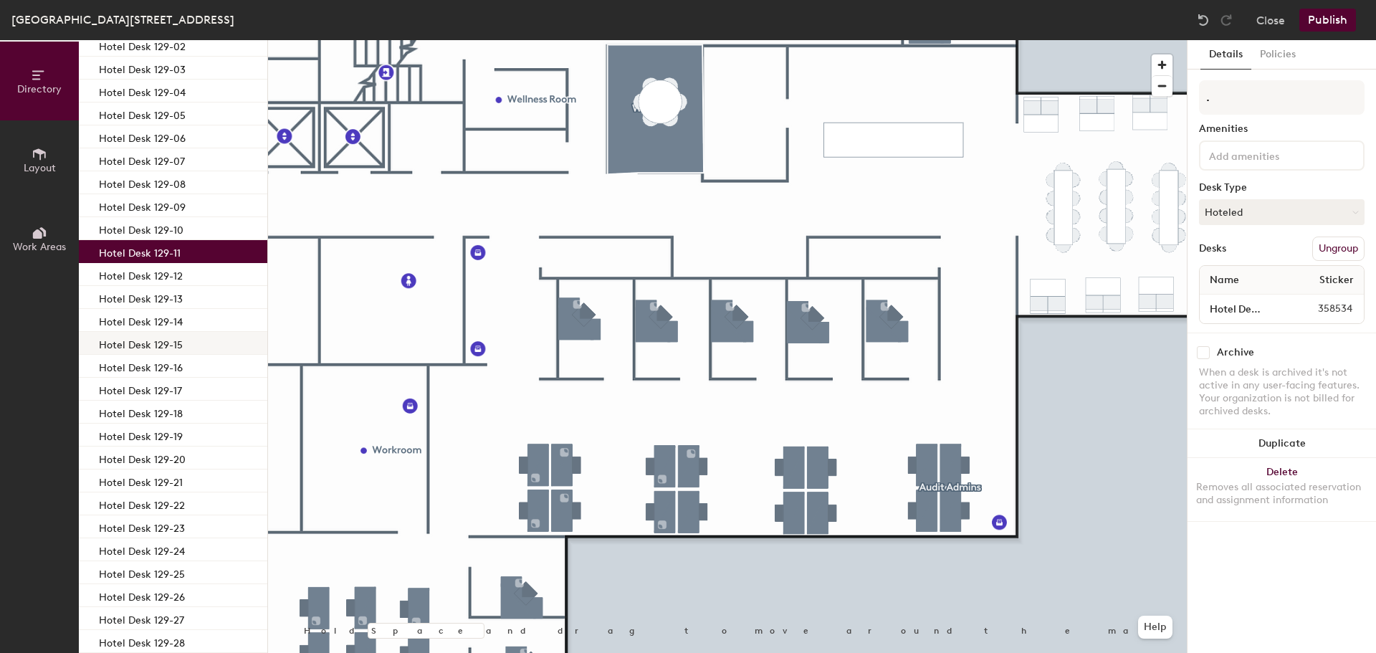
scroll to position [358, 0]
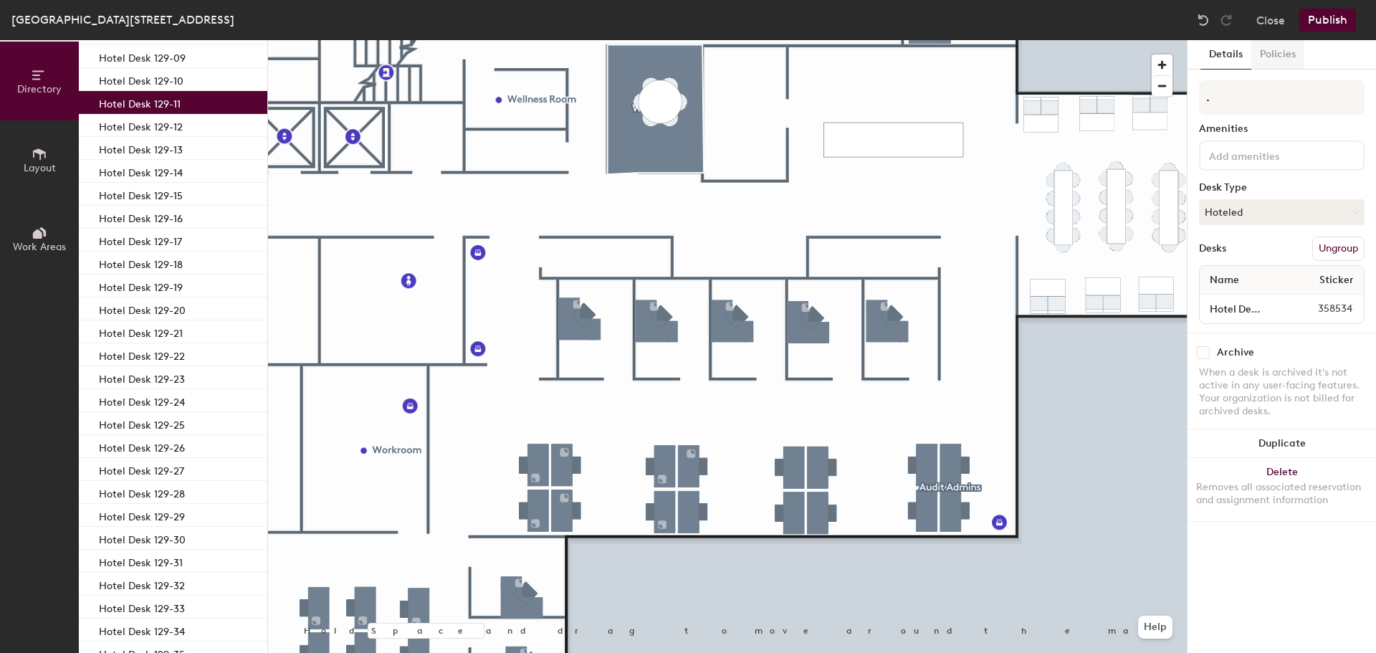
click at [1279, 46] on button "Policies" at bounding box center [1277, 54] width 53 height 29
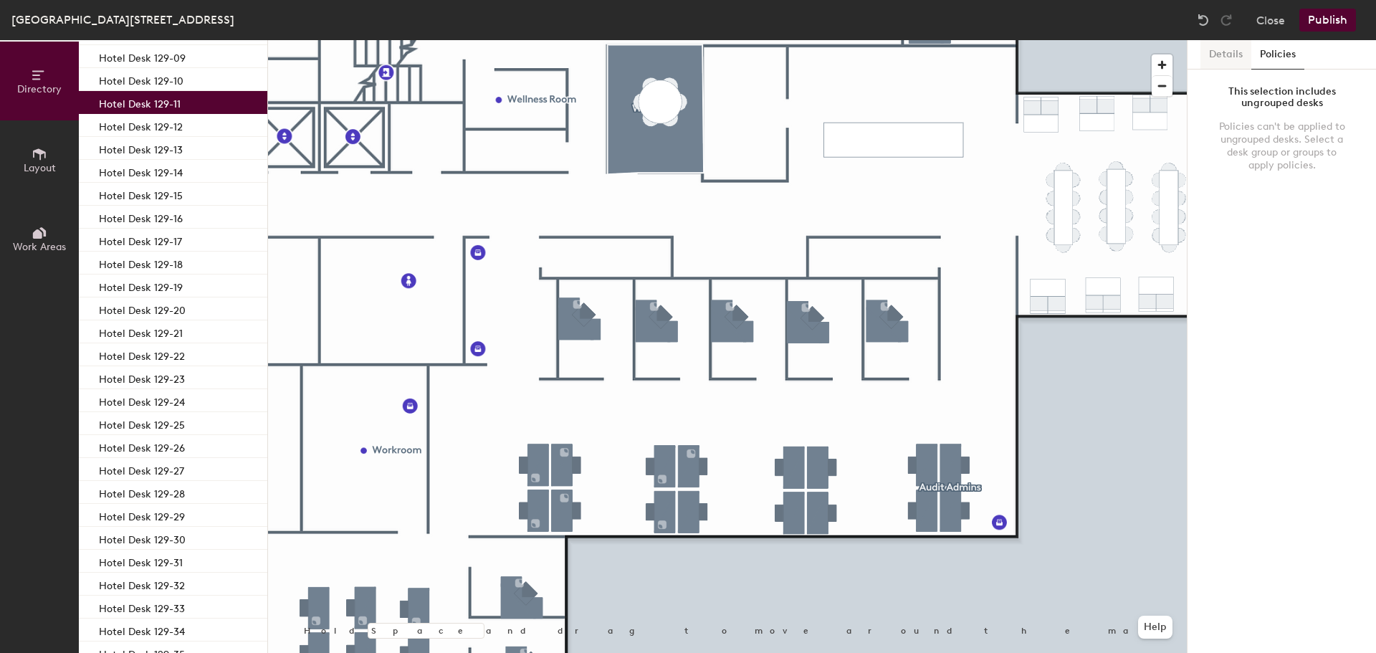
click at [1231, 42] on button "Details" at bounding box center [1225, 54] width 51 height 29
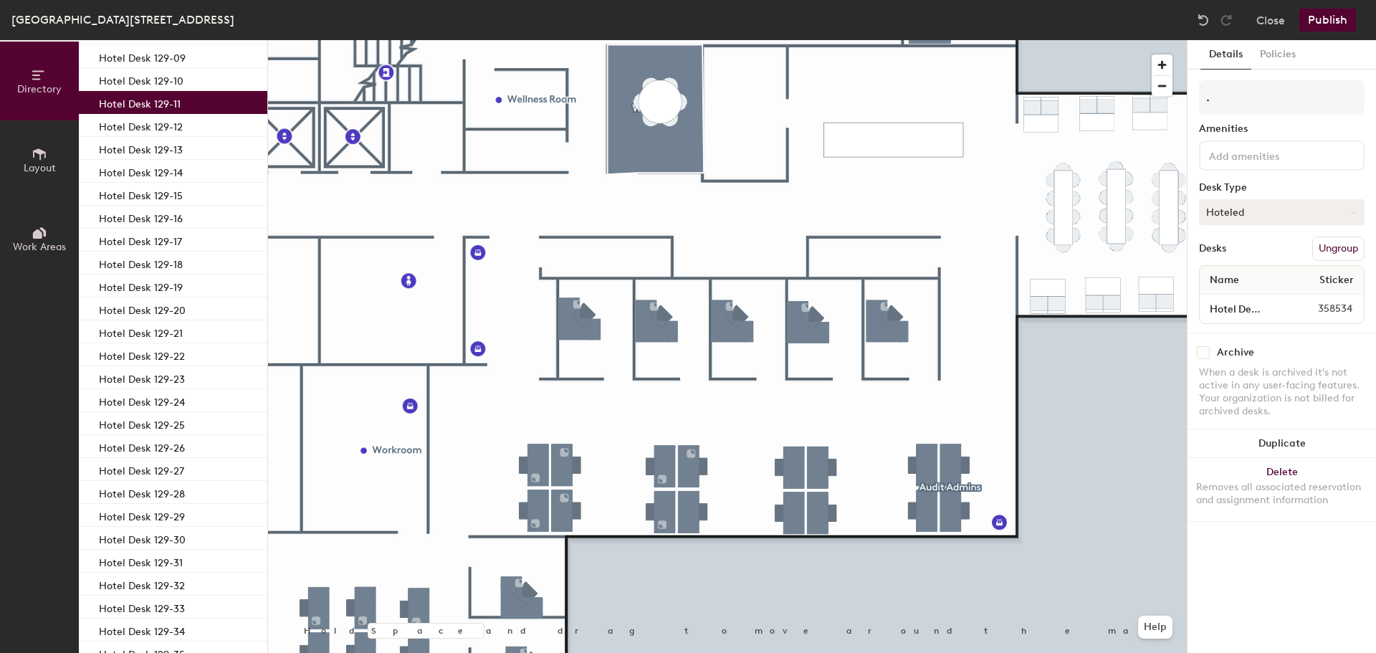
click at [1233, 205] on button "Hoteled" at bounding box center [1282, 212] width 166 height 26
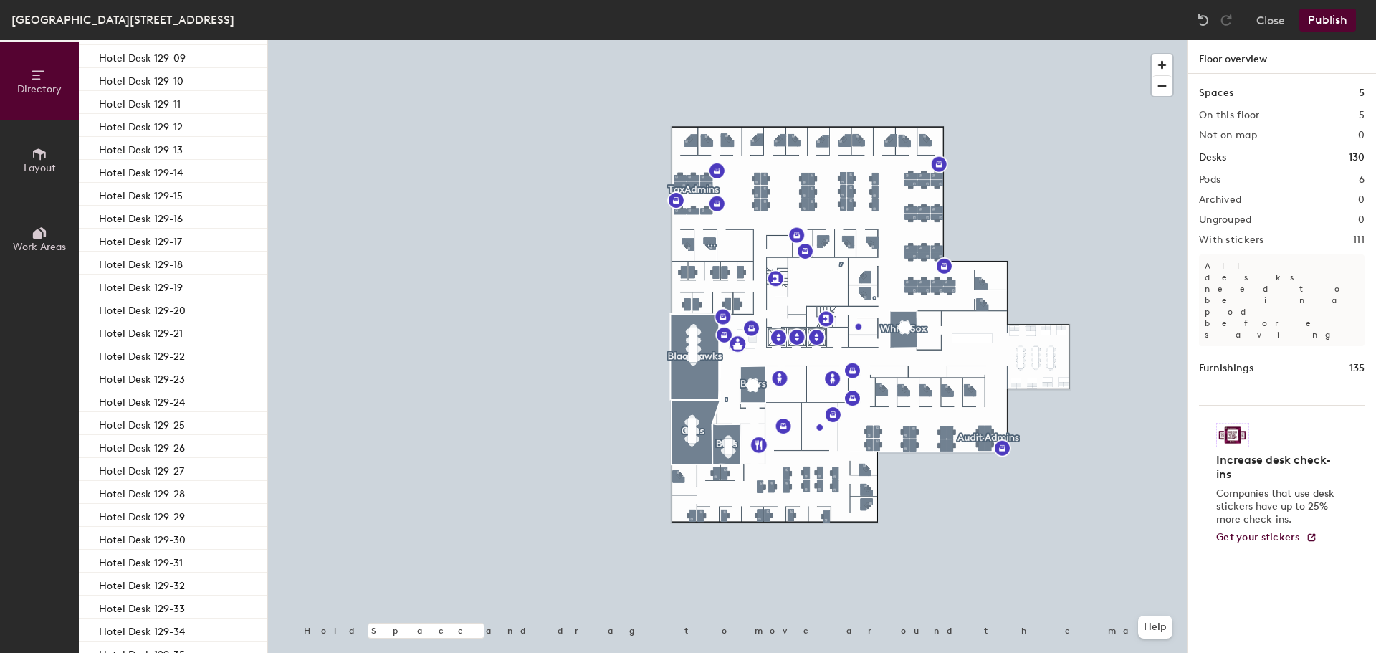
click at [1231, 160] on div "Desks 130" at bounding box center [1282, 158] width 166 height 16
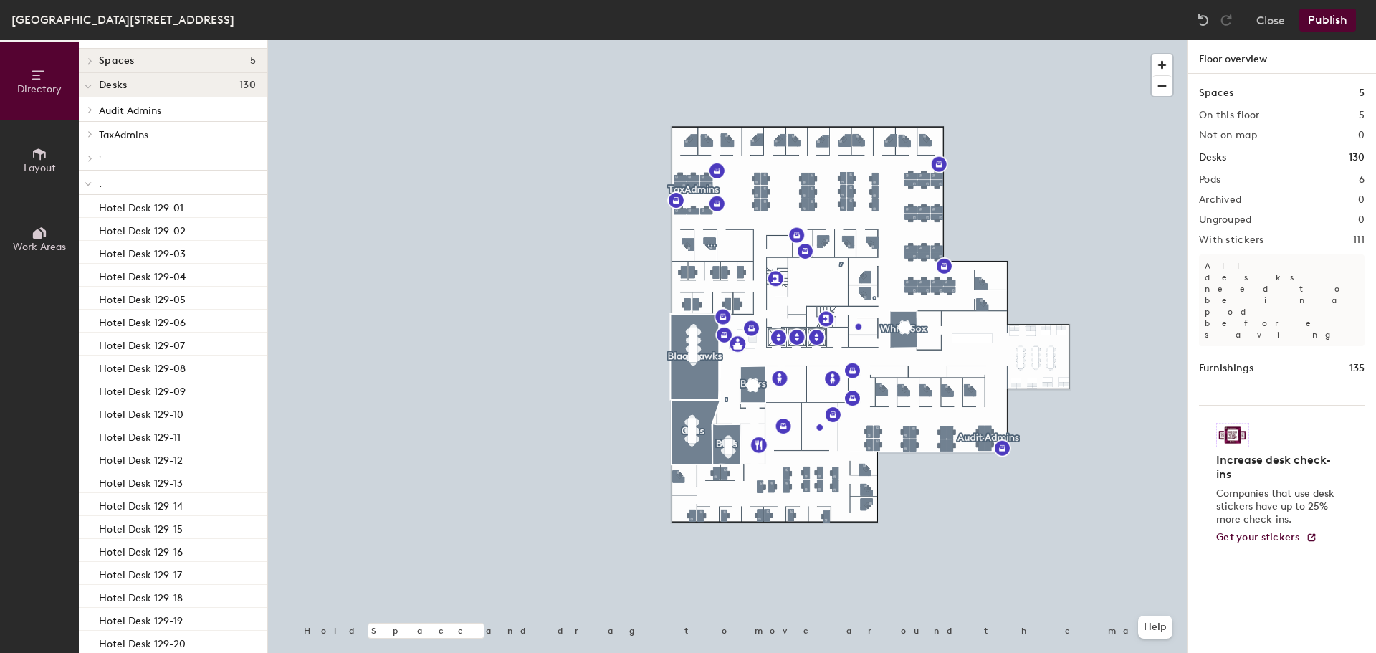
scroll to position [0, 0]
click at [95, 108] on div at bounding box center [88, 110] width 19 height 24
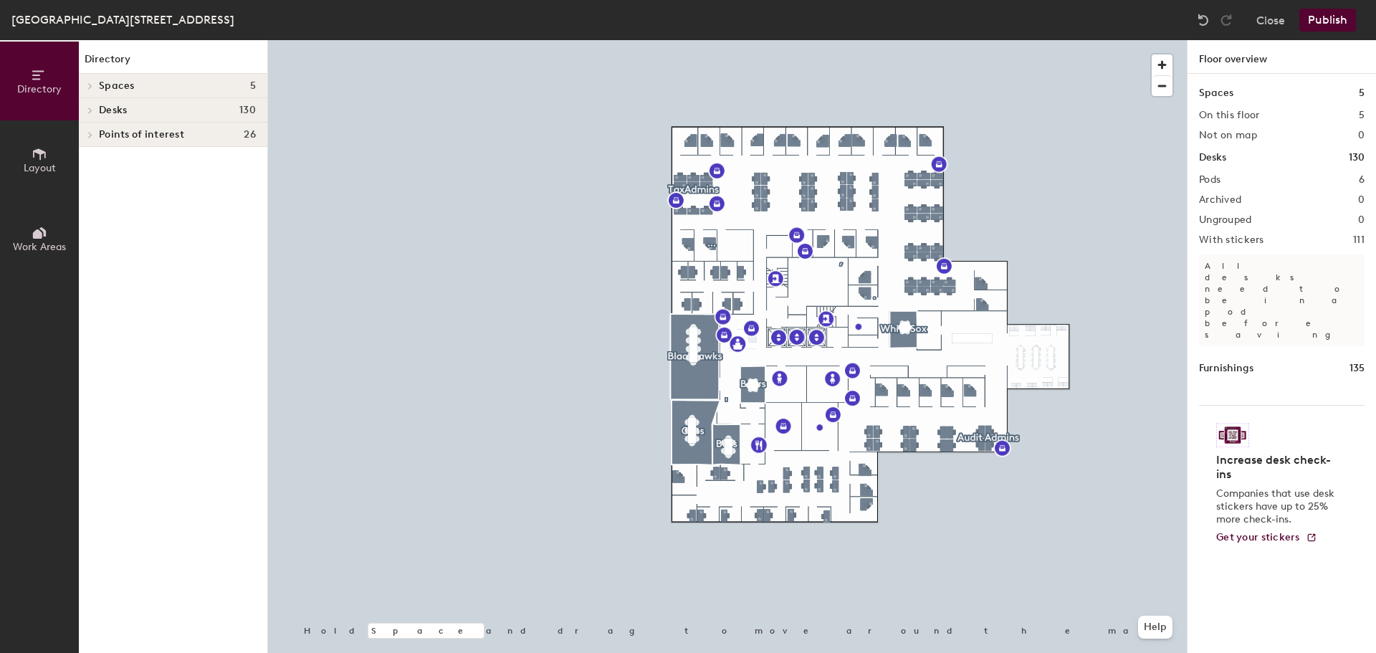
click at [93, 108] on span at bounding box center [89, 110] width 12 height 7
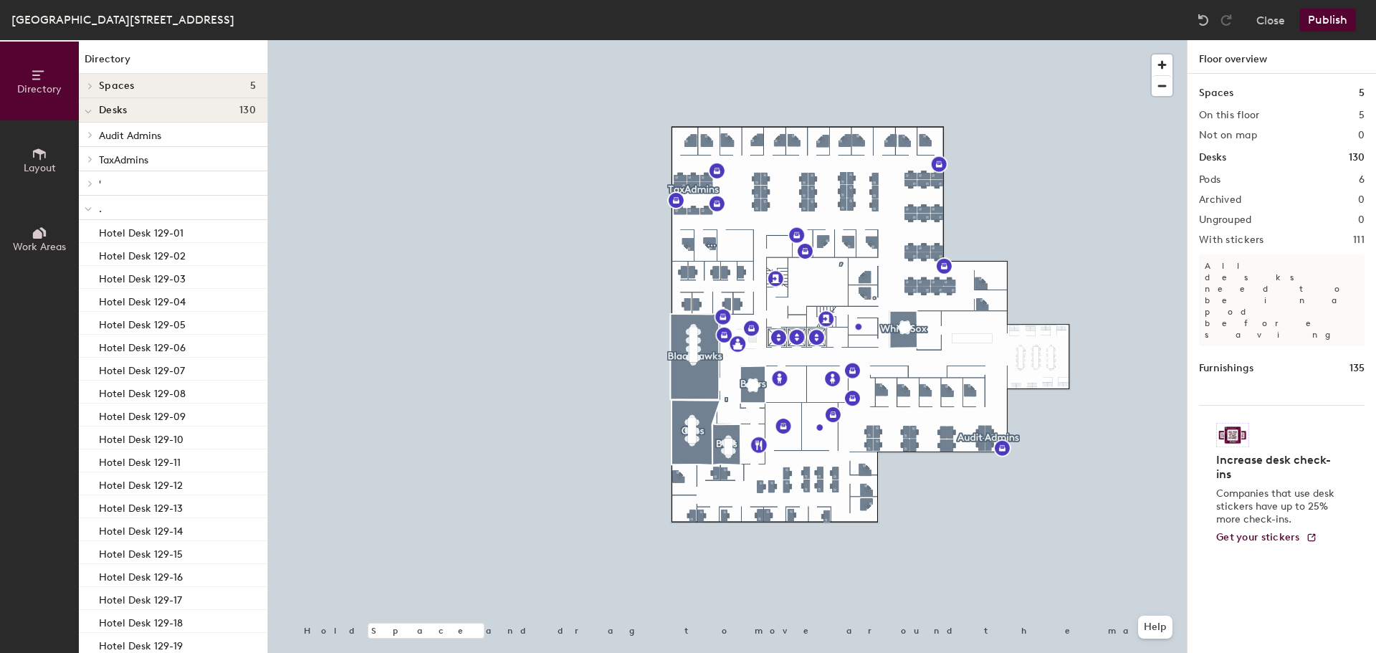
click at [86, 174] on div at bounding box center [88, 183] width 19 height 24
click at [91, 158] on icon at bounding box center [90, 159] width 3 height 6
click at [91, 158] on icon at bounding box center [88, 161] width 7 height 6
click at [86, 132] on span at bounding box center [89, 134] width 12 height 7
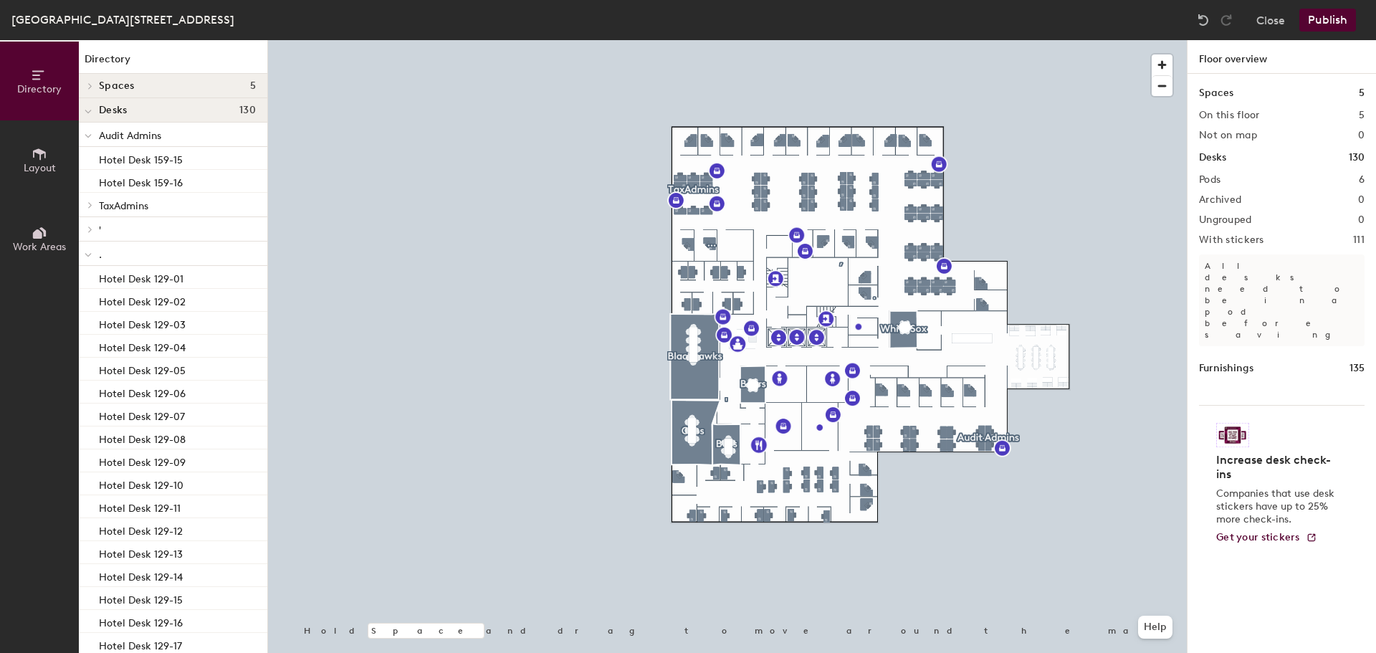
click at [86, 132] on span at bounding box center [88, 136] width 7 height 12
click at [87, 109] on icon at bounding box center [88, 112] width 7 height 6
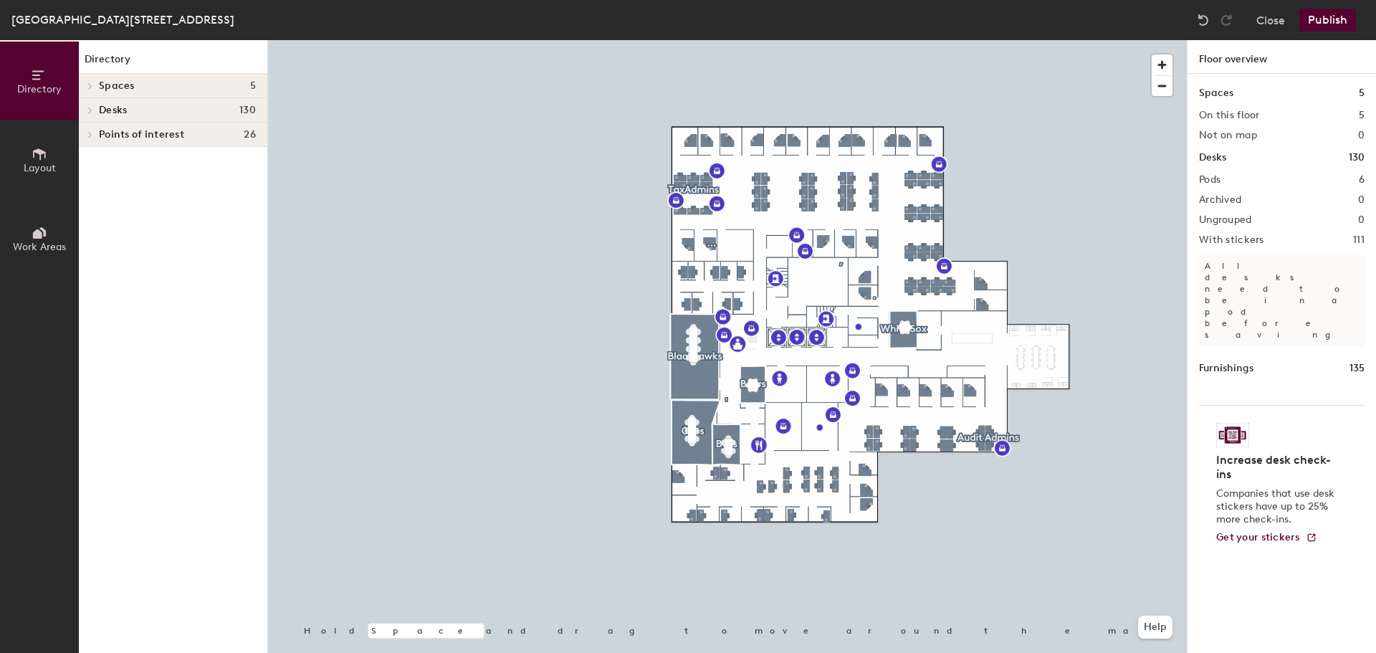
click at [87, 109] on icon at bounding box center [90, 110] width 6 height 7
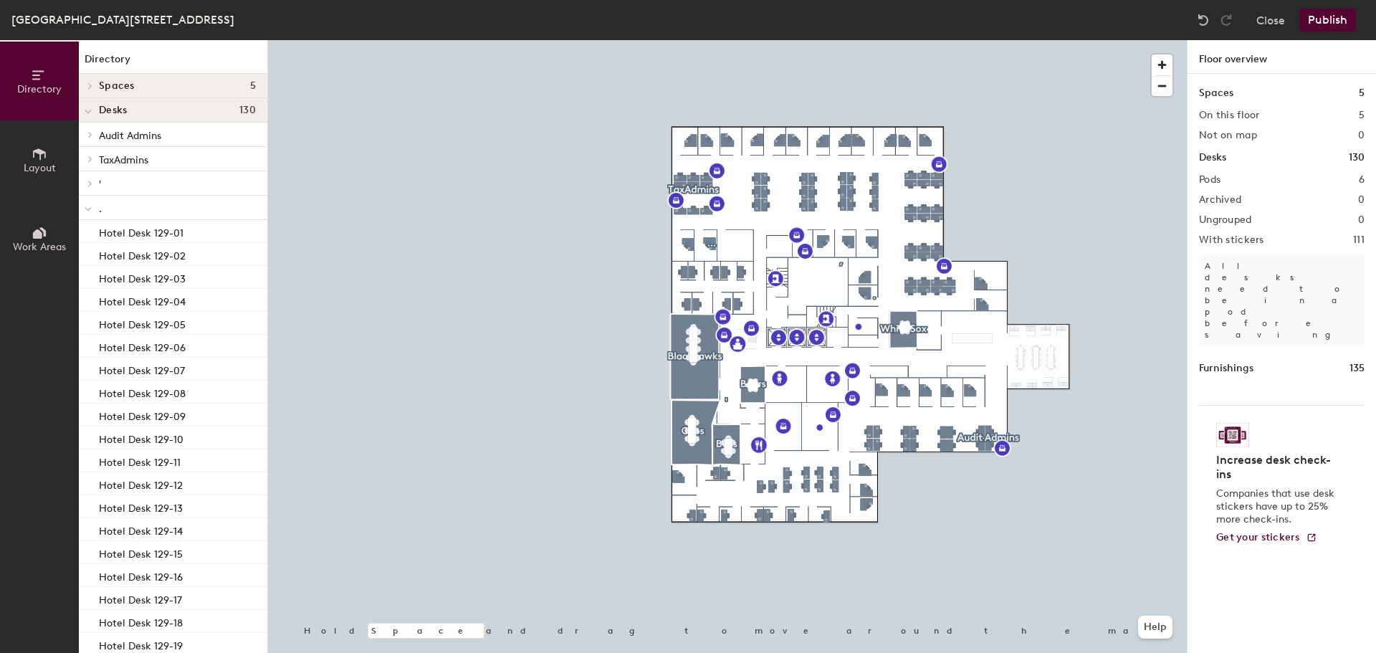
click at [88, 205] on span at bounding box center [88, 209] width 7 height 12
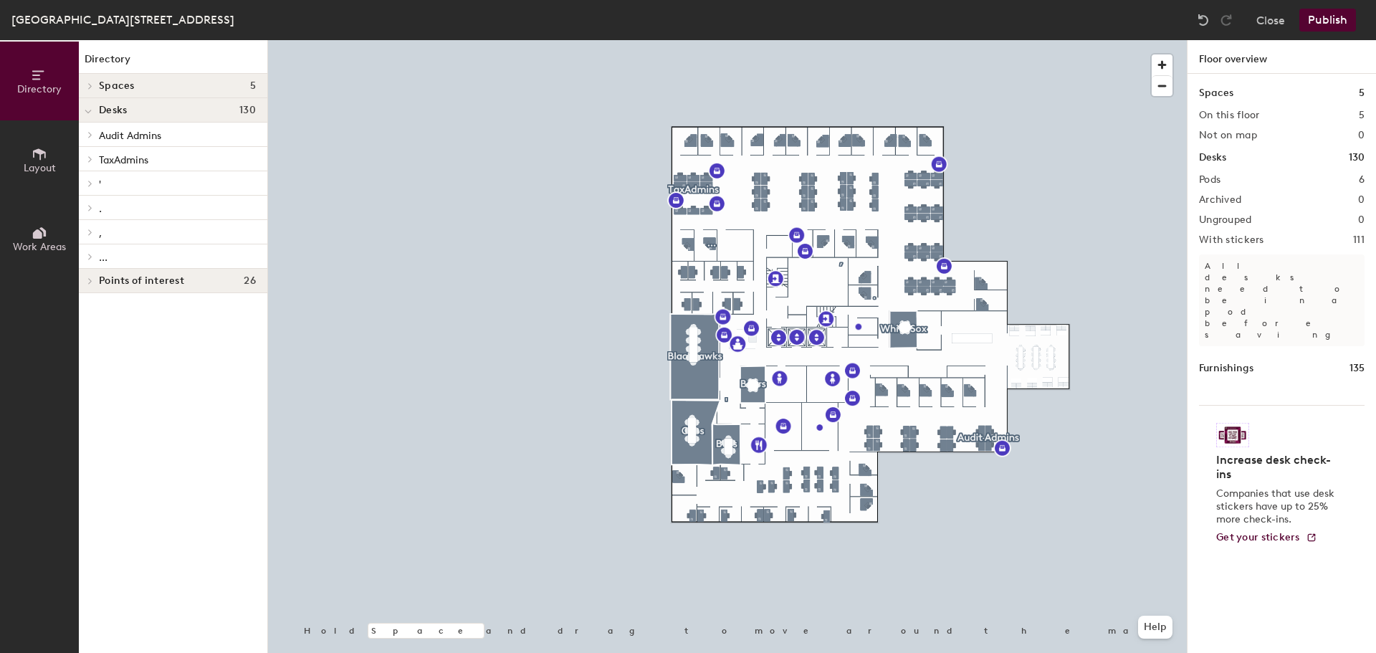
click at [89, 251] on div at bounding box center [88, 256] width 19 height 24
click at [90, 252] on span at bounding box center [88, 258] width 7 height 12
click at [92, 235] on icon at bounding box center [90, 232] width 6 height 7
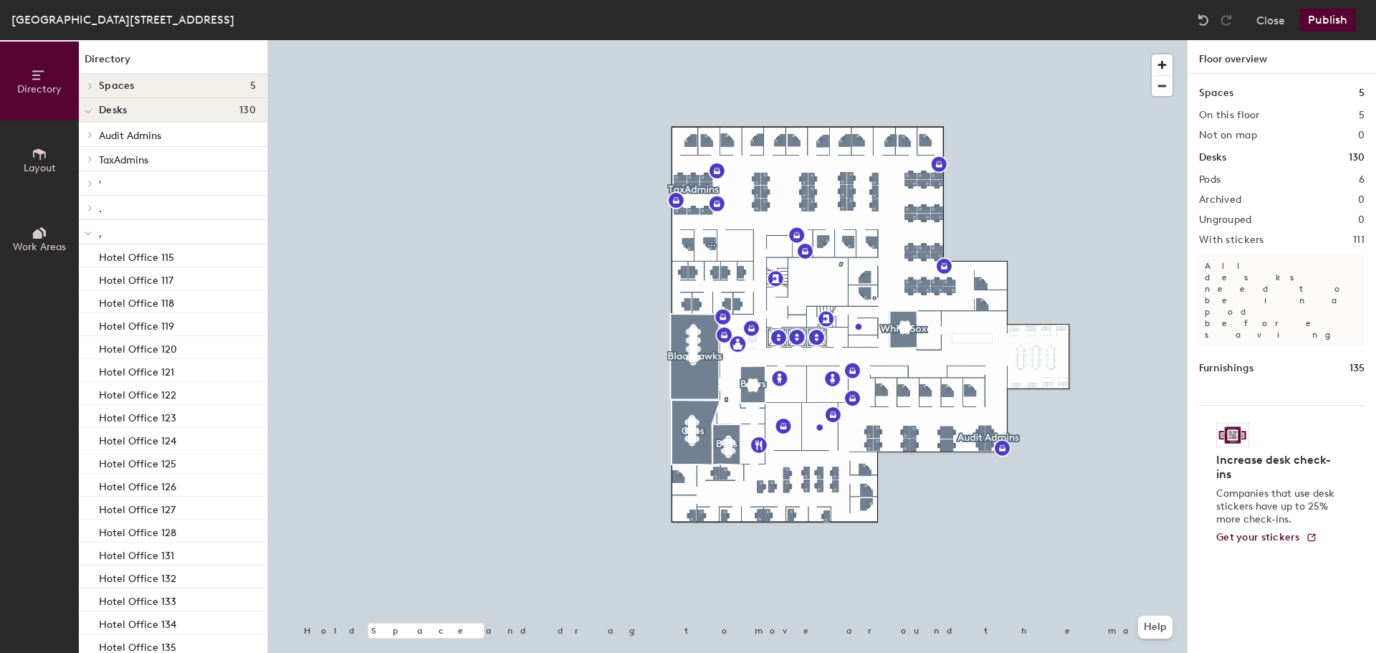
click at [92, 235] on div at bounding box center [88, 232] width 19 height 24
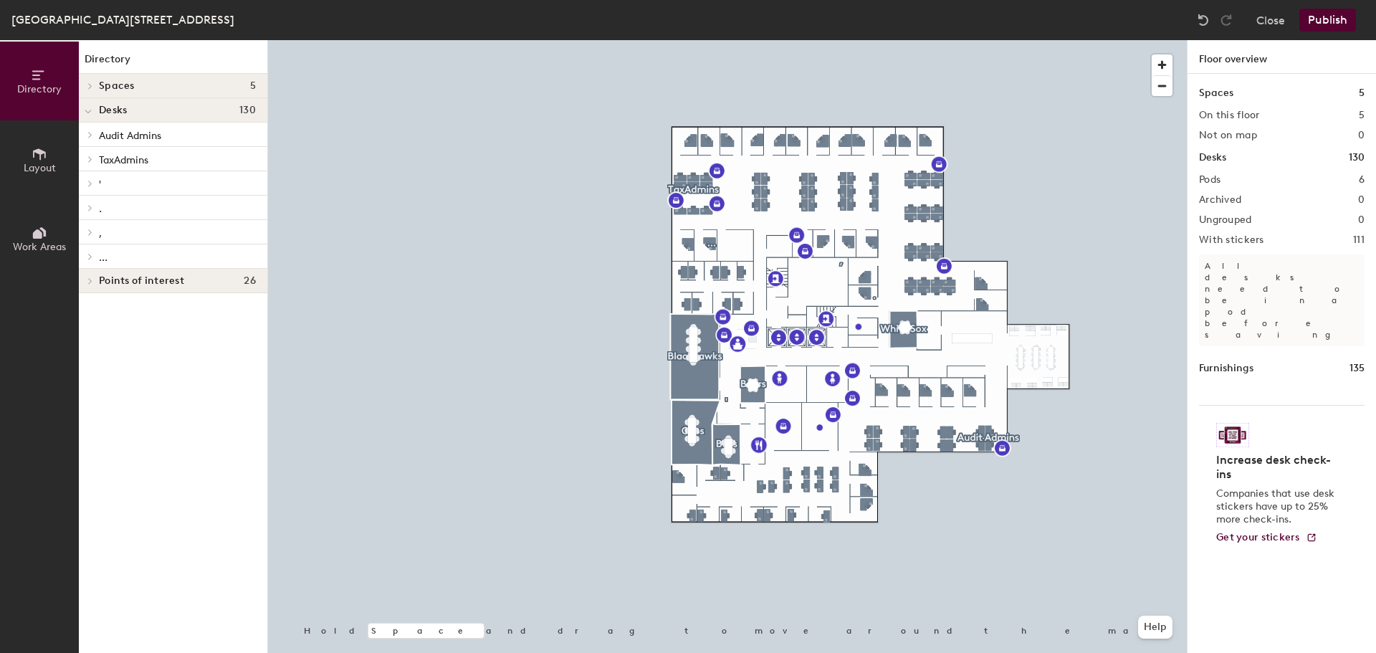
click at [97, 252] on div at bounding box center [88, 256] width 19 height 24
click at [114, 279] on p "Hotel Office 116" at bounding box center [136, 280] width 75 height 16
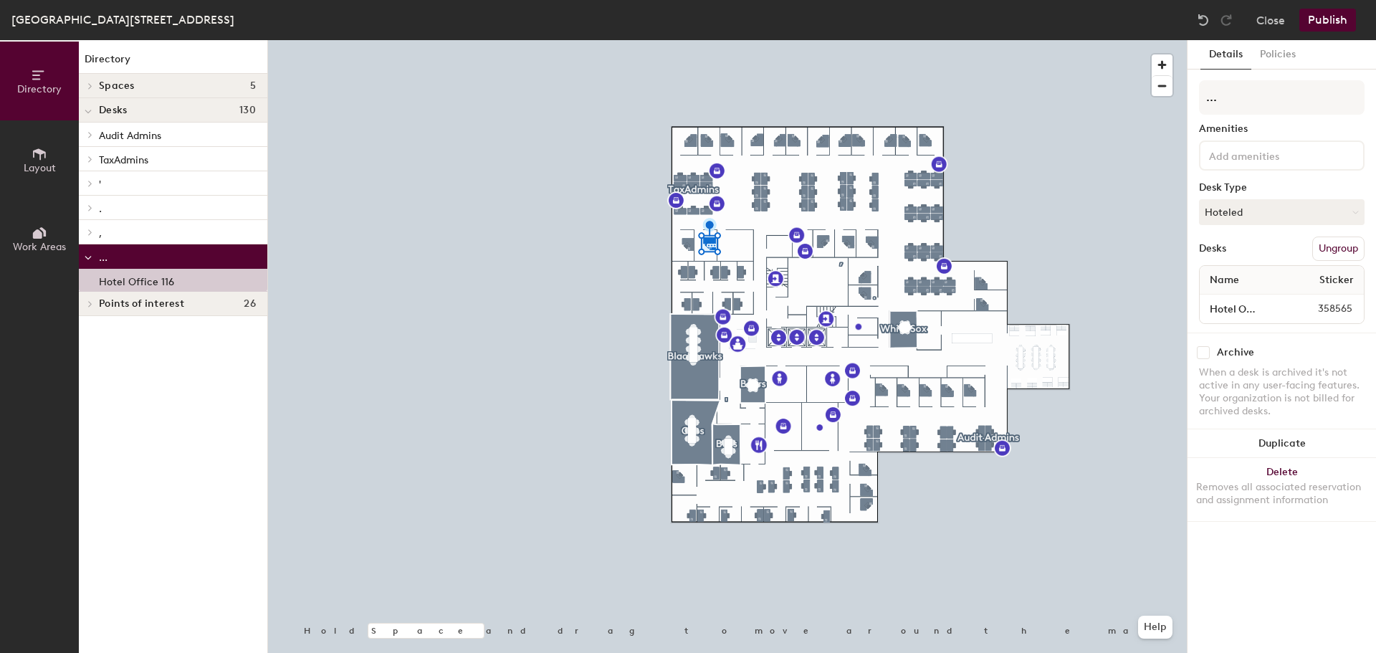
click at [98, 253] on div "..." at bounding box center [173, 256] width 188 height 24
click at [97, 239] on div "," at bounding box center [173, 232] width 188 height 24
click at [93, 231] on span at bounding box center [89, 232] width 12 height 7
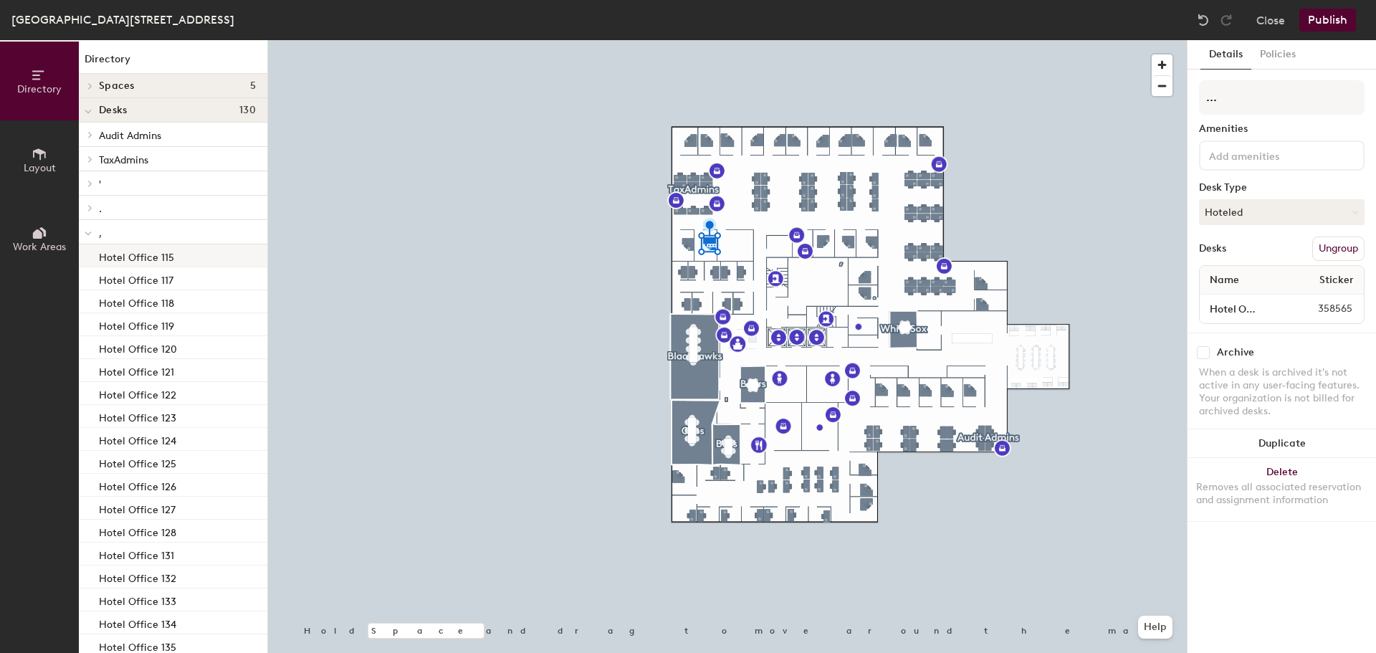
click at [104, 250] on p "Hotel Office 115" at bounding box center [136, 255] width 75 height 16
click at [117, 282] on p "Hotel Office 117" at bounding box center [136, 278] width 75 height 16
click at [94, 228] on div at bounding box center [88, 232] width 19 height 24
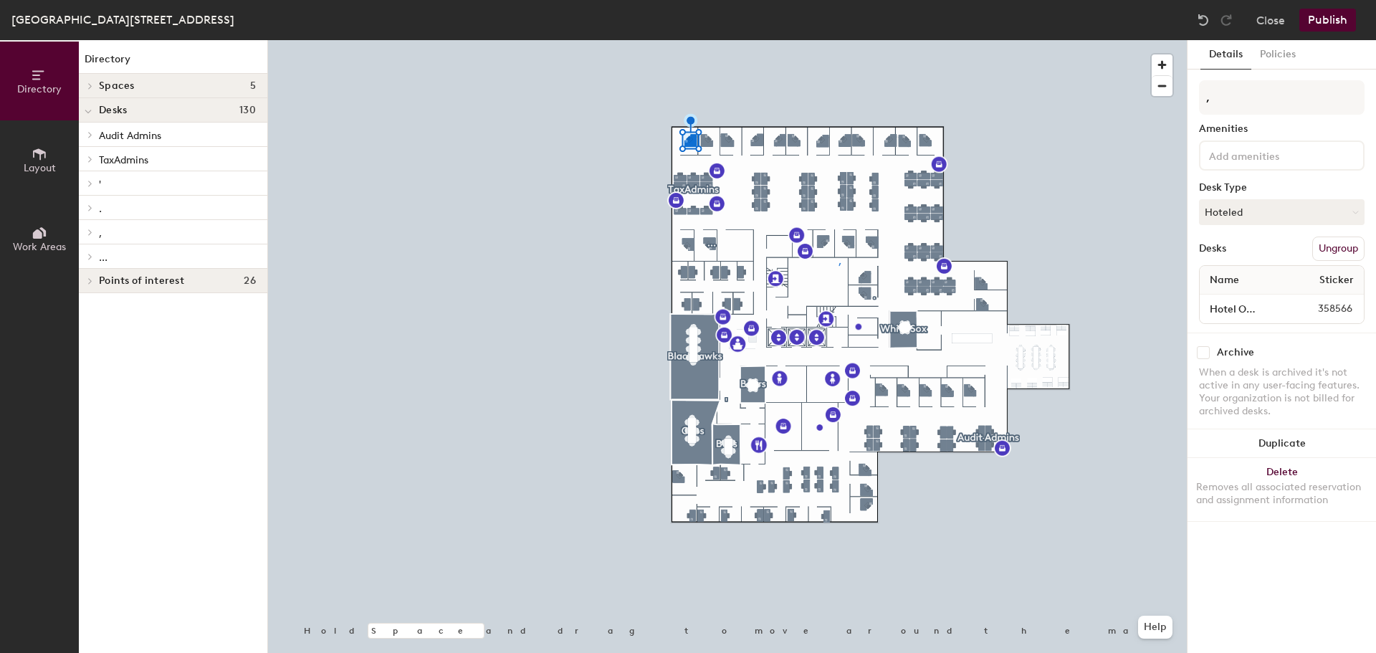
click at [90, 212] on div at bounding box center [88, 208] width 19 height 24
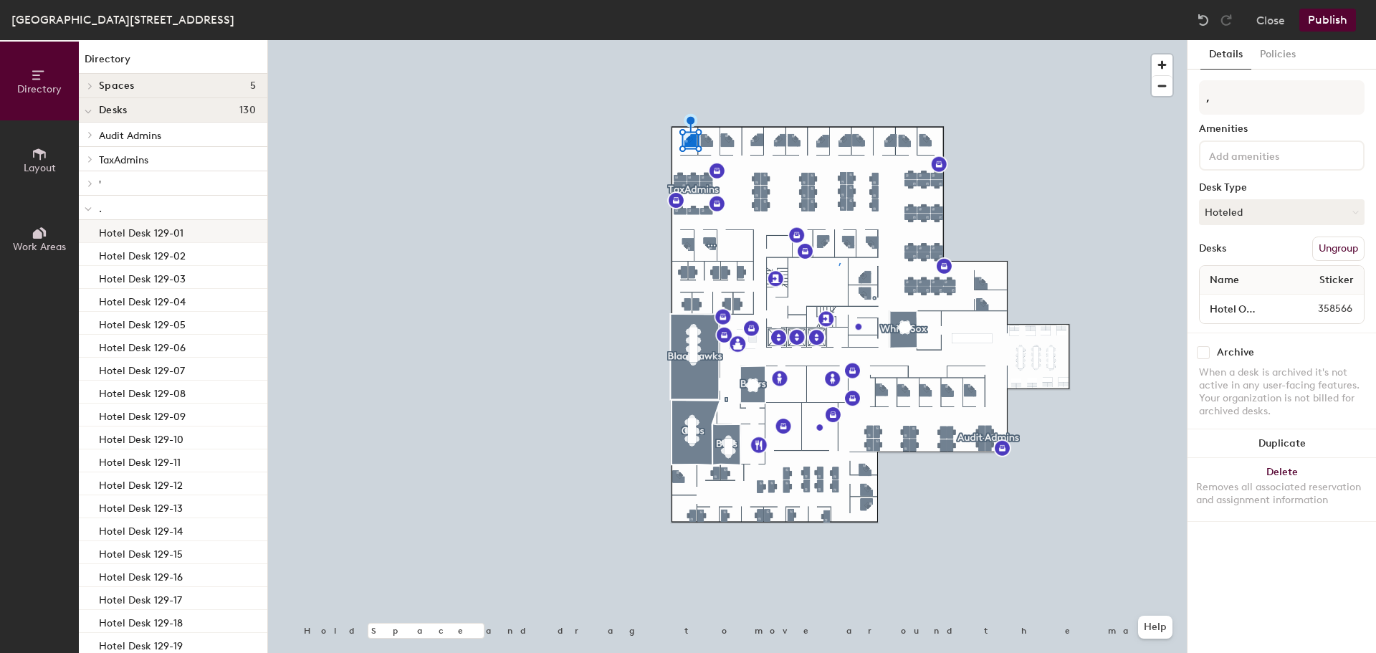
click at [105, 234] on p "Hotel Desk 129-01" at bounding box center [141, 231] width 85 height 16
click at [120, 279] on p "Hotel Desk 129-03" at bounding box center [142, 277] width 87 height 16
click at [97, 213] on div "." at bounding box center [173, 208] width 188 height 24
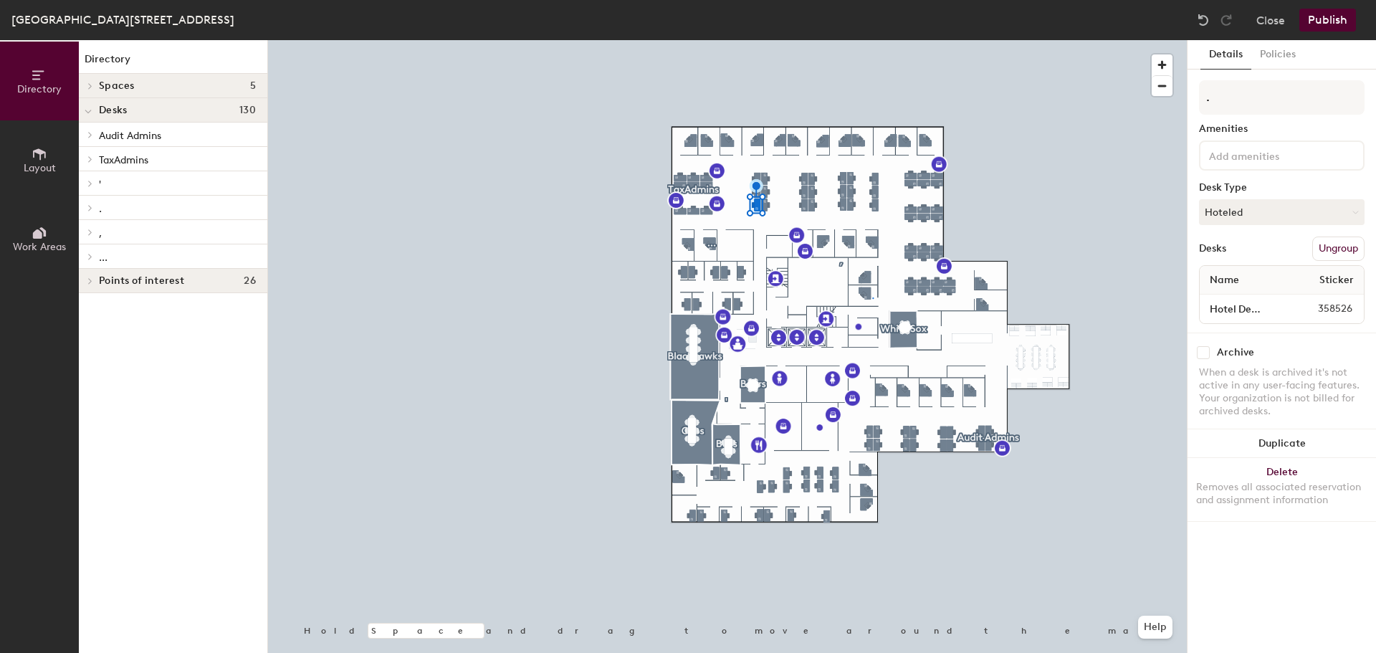
click at [91, 186] on icon at bounding box center [90, 183] width 6 height 7
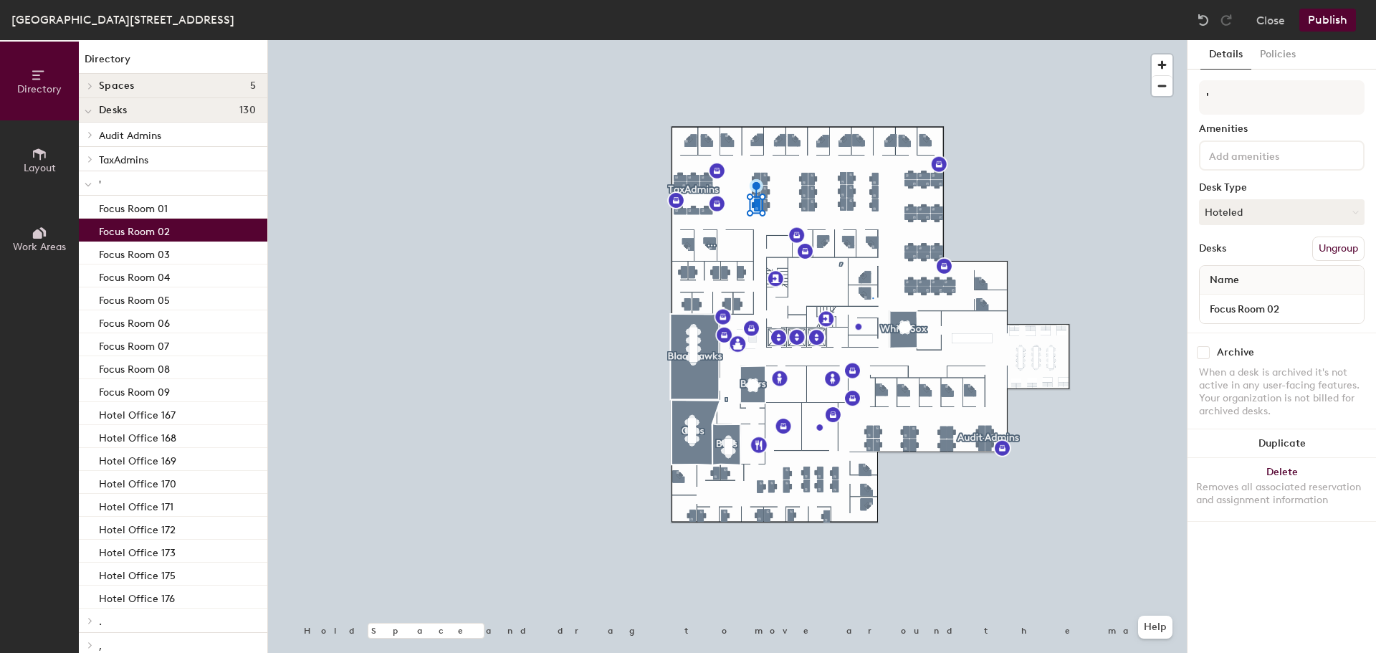
click at [107, 221] on div "Focus Room 02" at bounding box center [173, 230] width 188 height 23
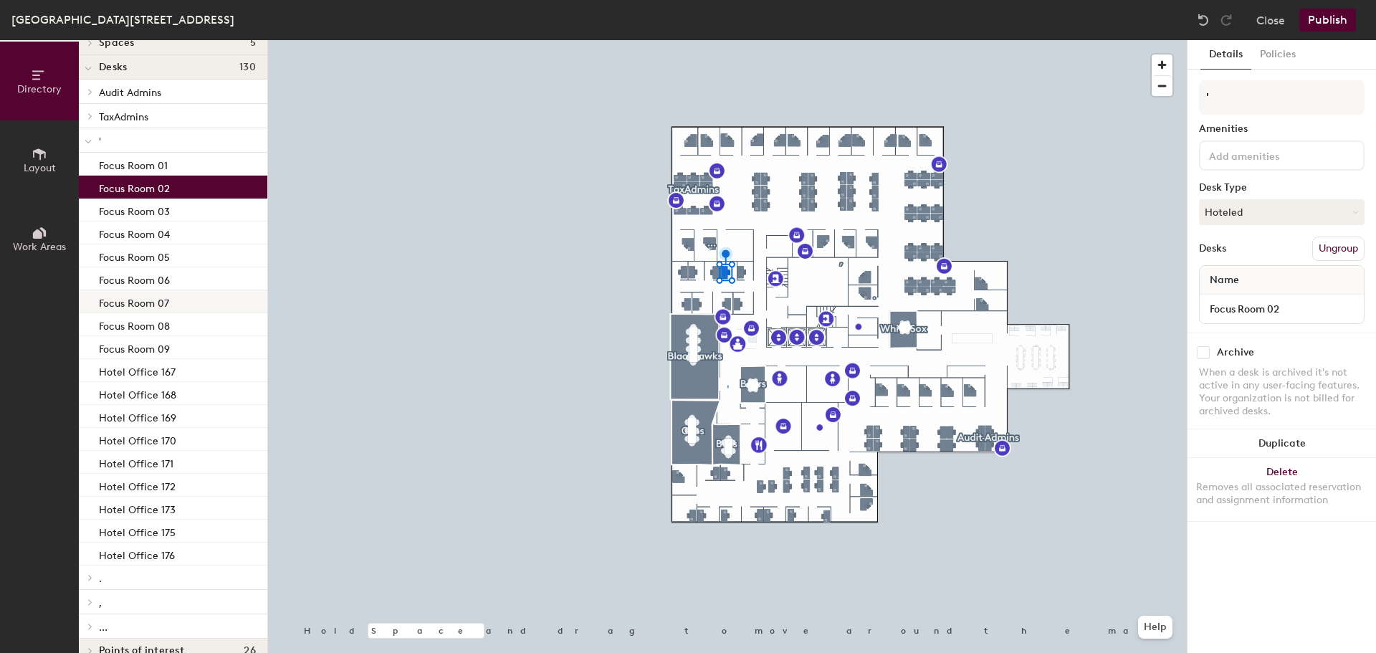
scroll to position [65, 0]
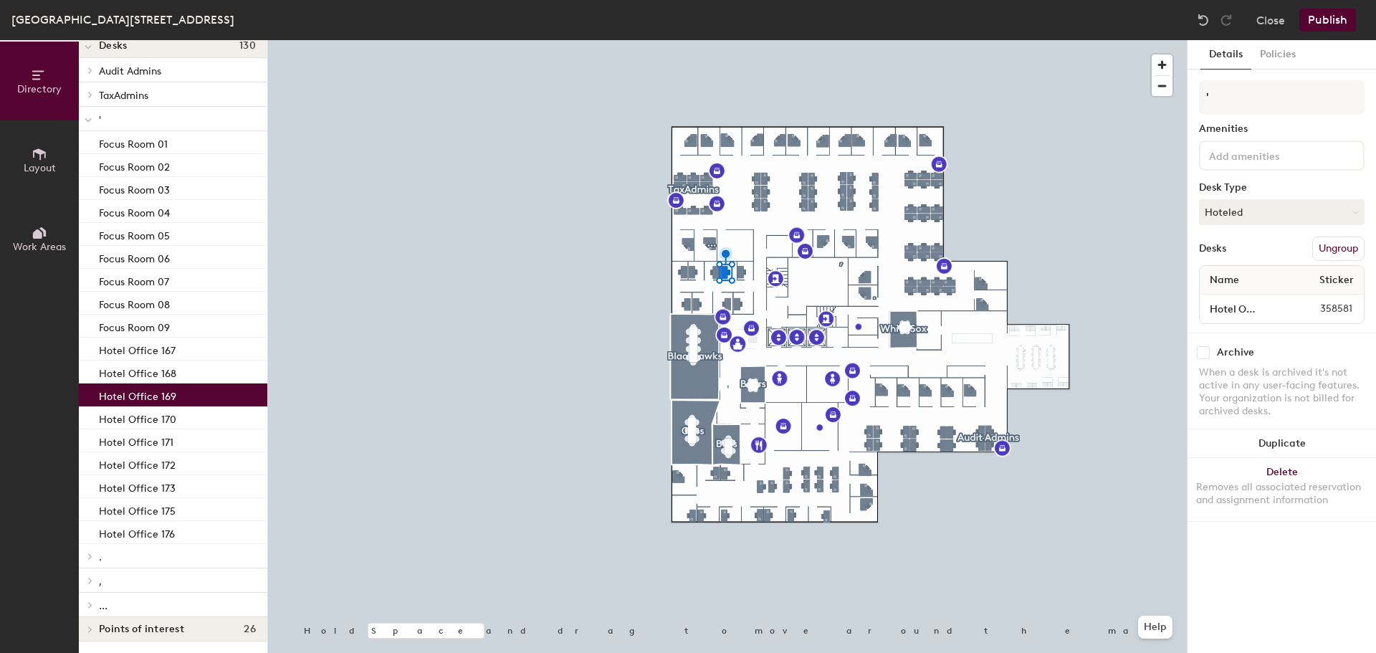
click at [135, 403] on div "Hotel Office 169" at bounding box center [173, 394] width 188 height 23
click at [136, 433] on p "Hotel Office 171" at bounding box center [136, 440] width 75 height 16
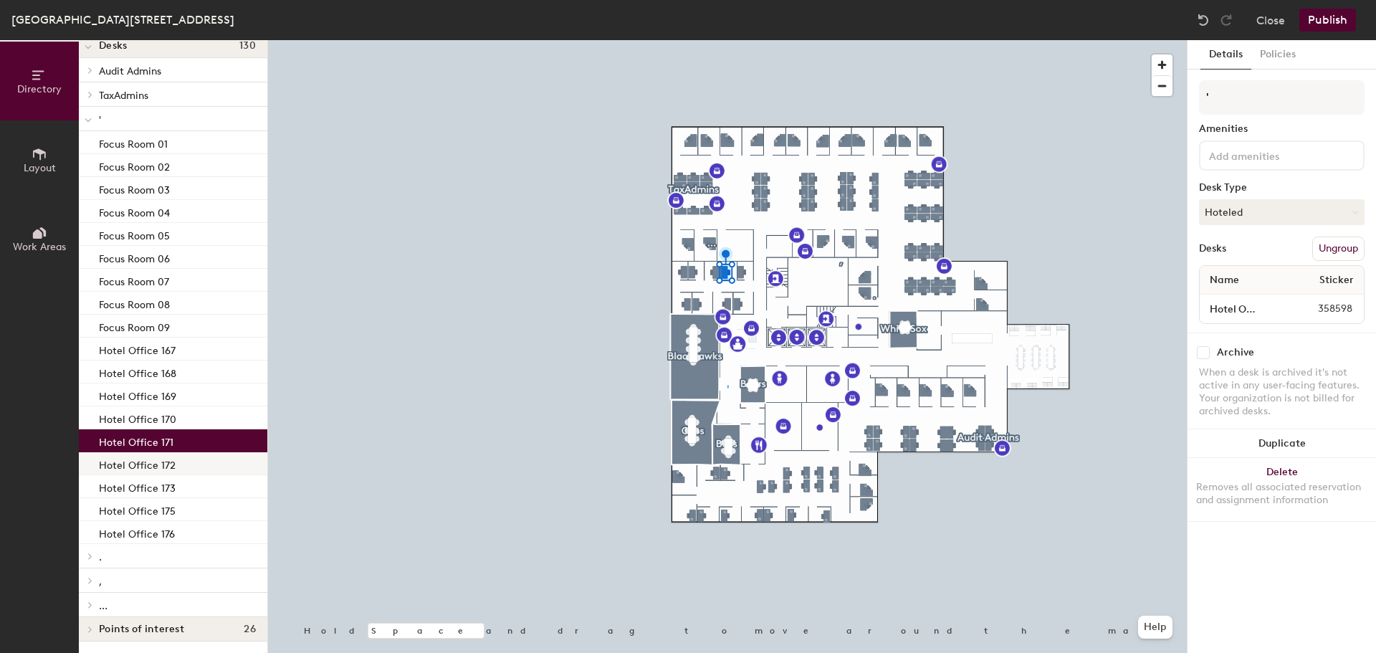
click at [140, 463] on p "Hotel Office 172" at bounding box center [137, 463] width 77 height 16
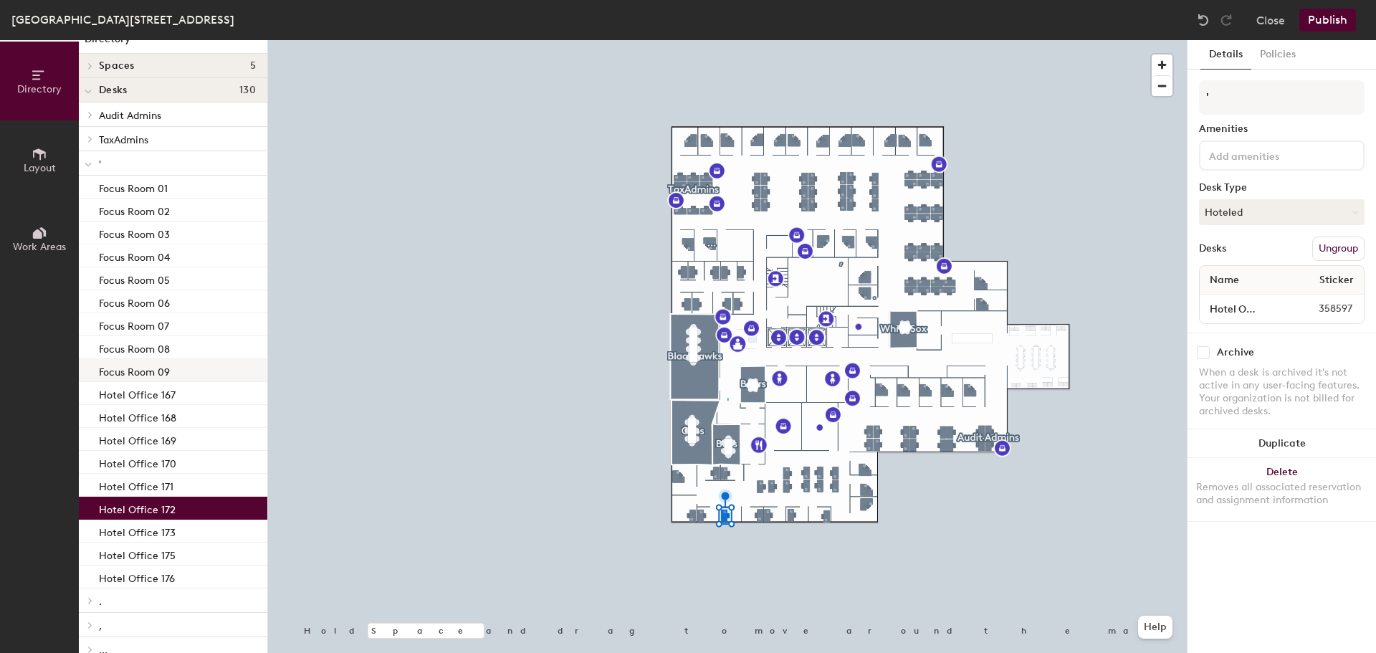
scroll to position [0, 0]
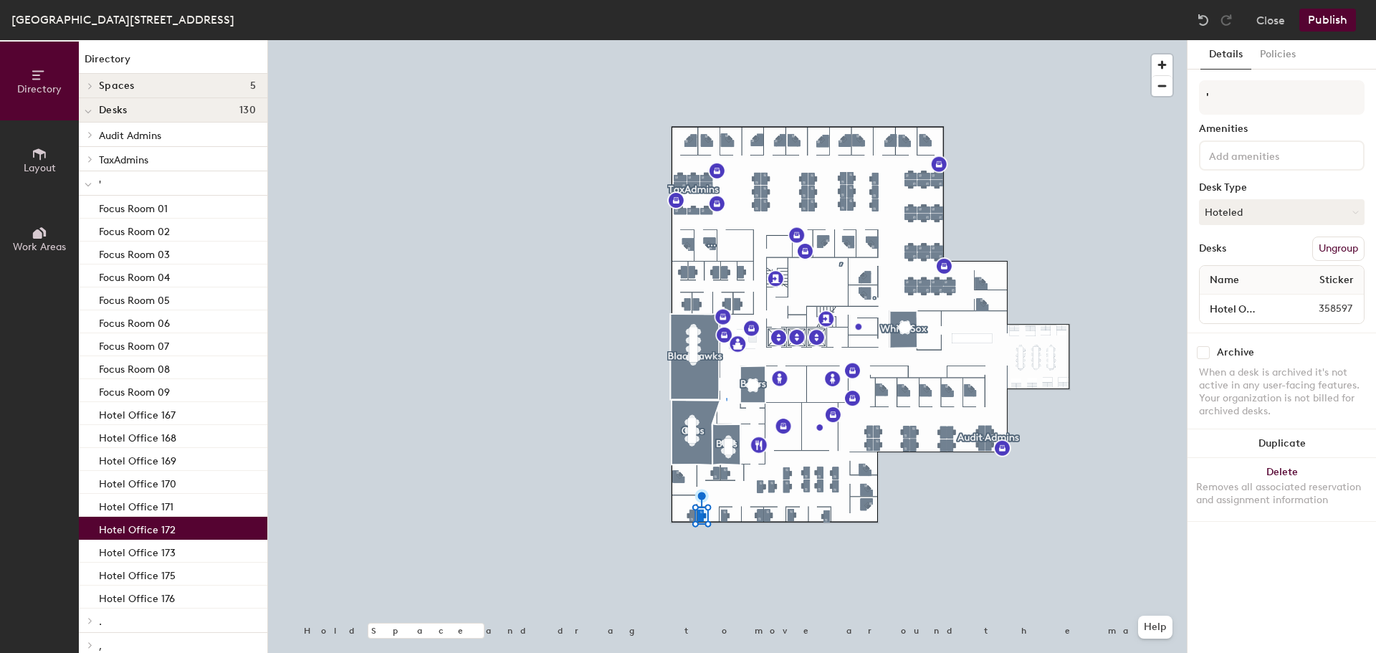
click at [85, 187] on icon at bounding box center [88, 185] width 7 height 6
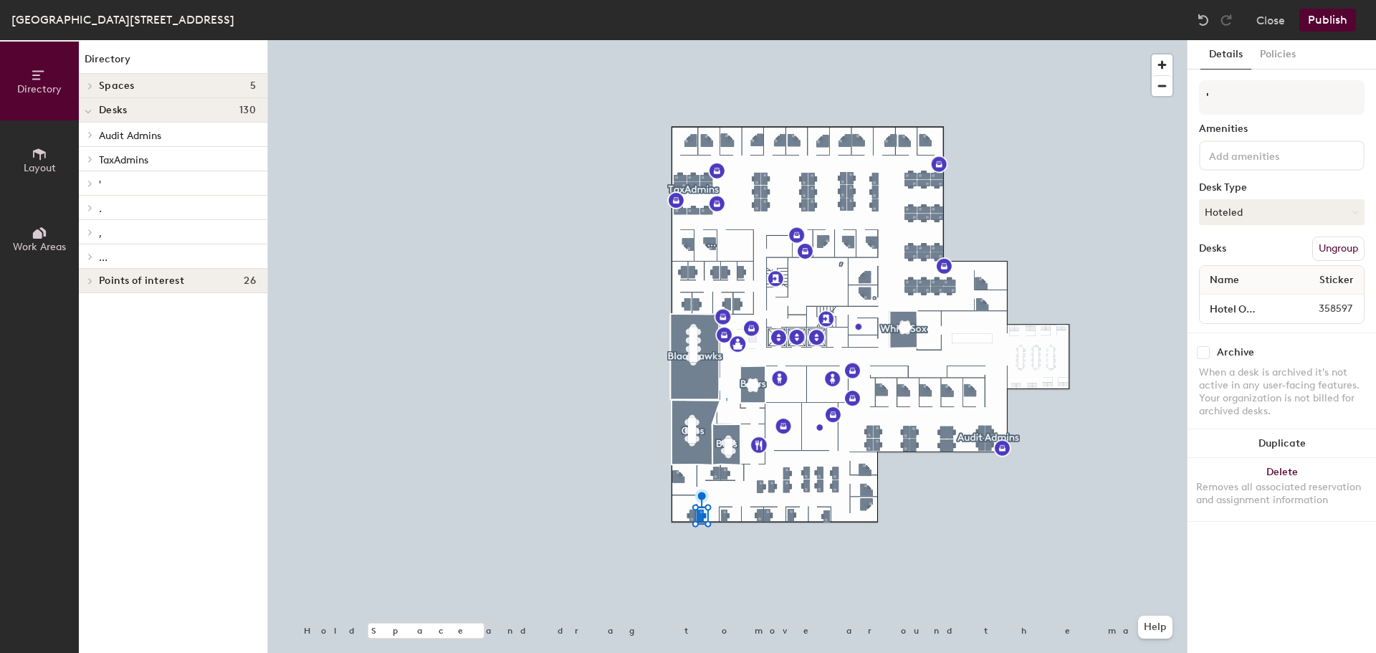
click at [85, 187] on div at bounding box center [88, 183] width 19 height 24
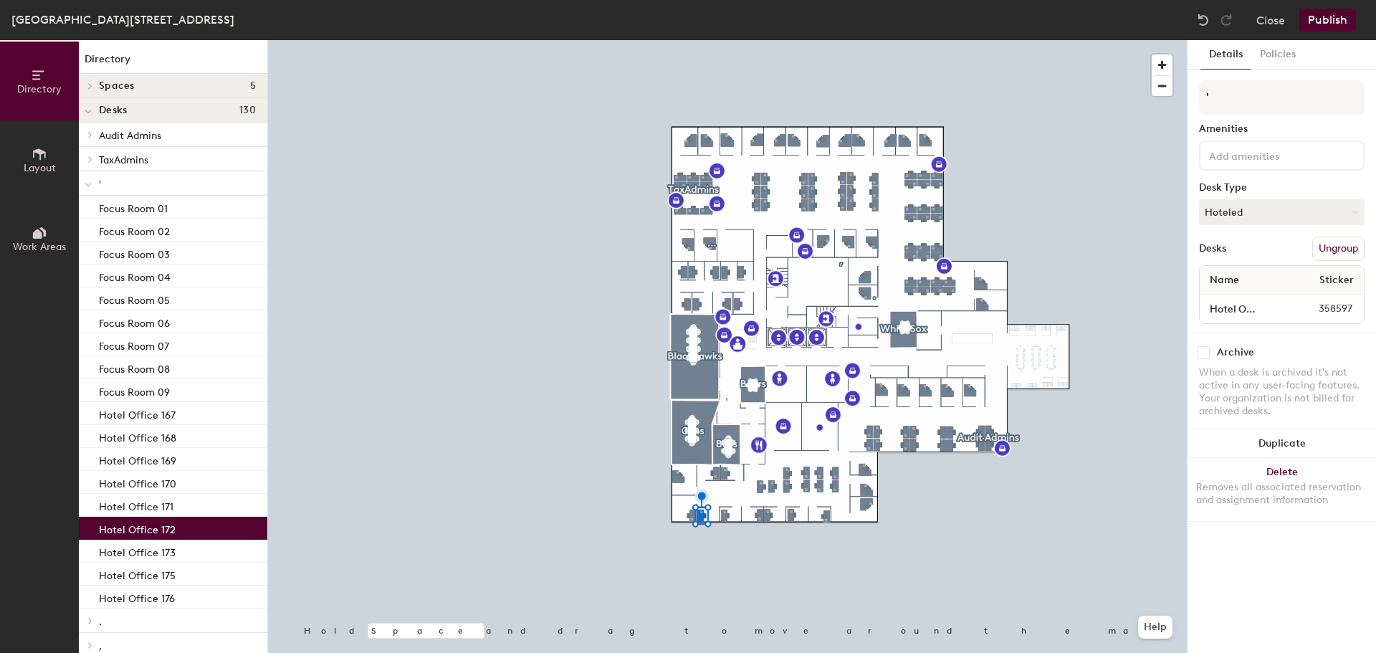
click at [92, 186] on div at bounding box center [88, 183] width 19 height 24
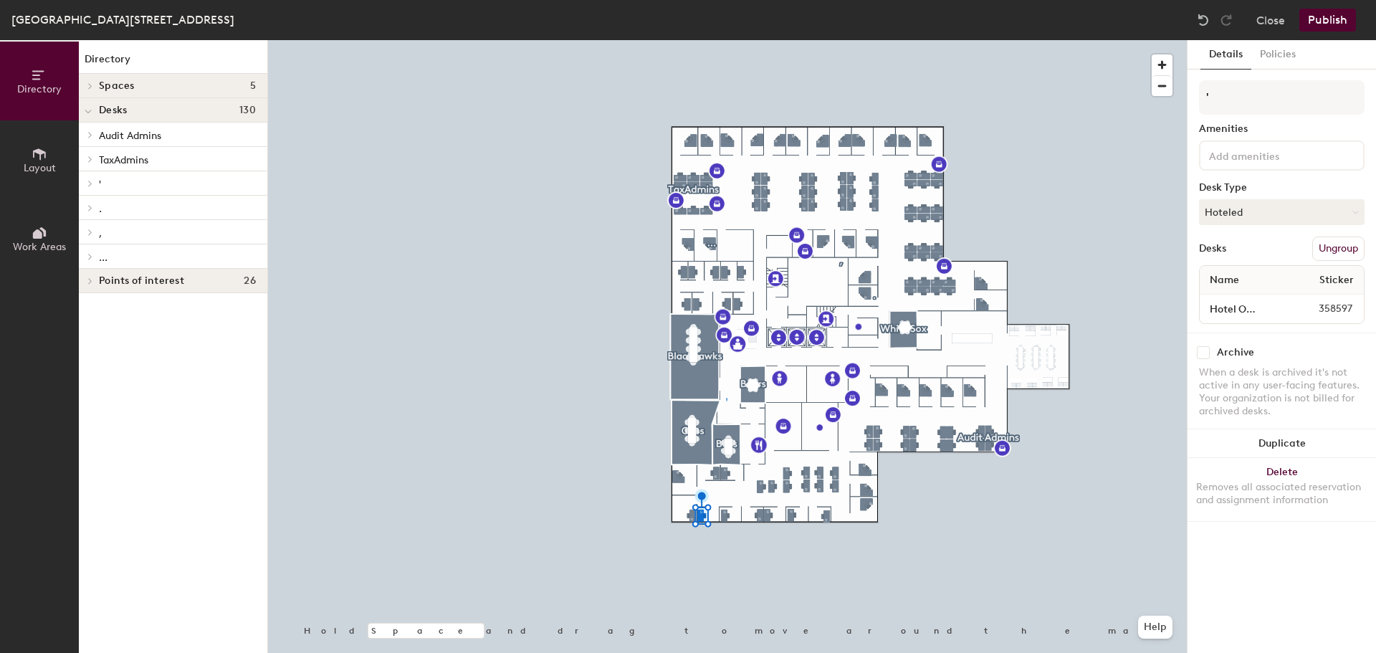
click at [90, 186] on icon at bounding box center [90, 184] width 3 height 6
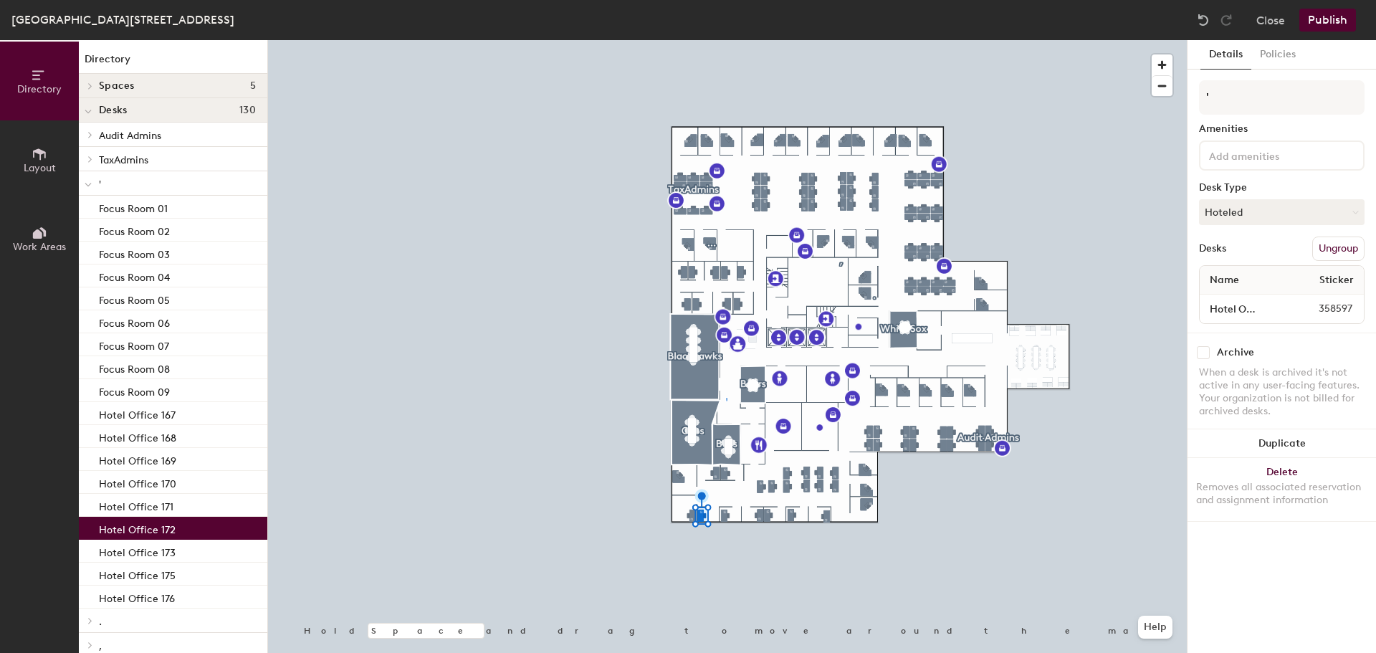
click at [90, 186] on icon at bounding box center [88, 185] width 7 height 6
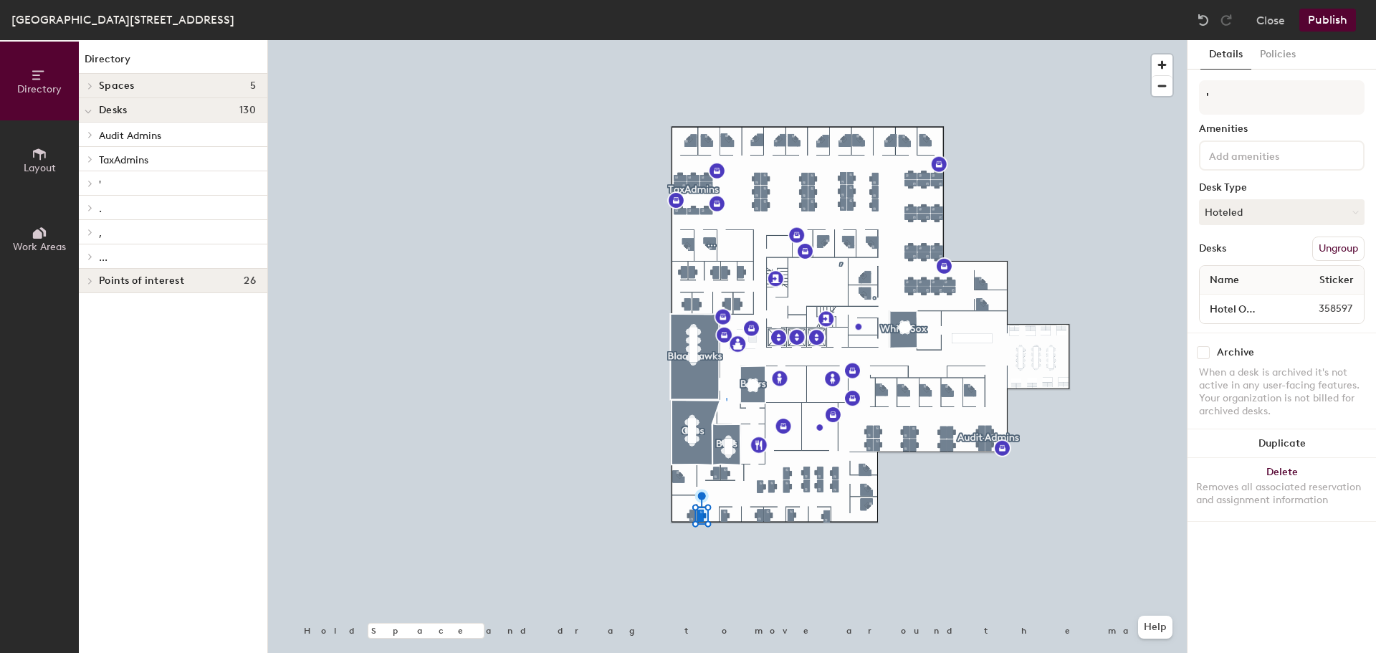
click at [135, 372] on div "Directory Spaces 5 Bears Blackhawks Bulls Cubs White Sox Desks 130 Audit Admins…" at bounding box center [173, 346] width 188 height 613
drag, startPoint x: 130, startPoint y: 320, endPoint x: 133, endPoint y: 343, distance: 23.2
click at [120, 332] on div "Directory Spaces 5 Bears Blackhawks Bulls Cubs White Sox Desks 130 Audit Admins…" at bounding box center [173, 346] width 188 height 613
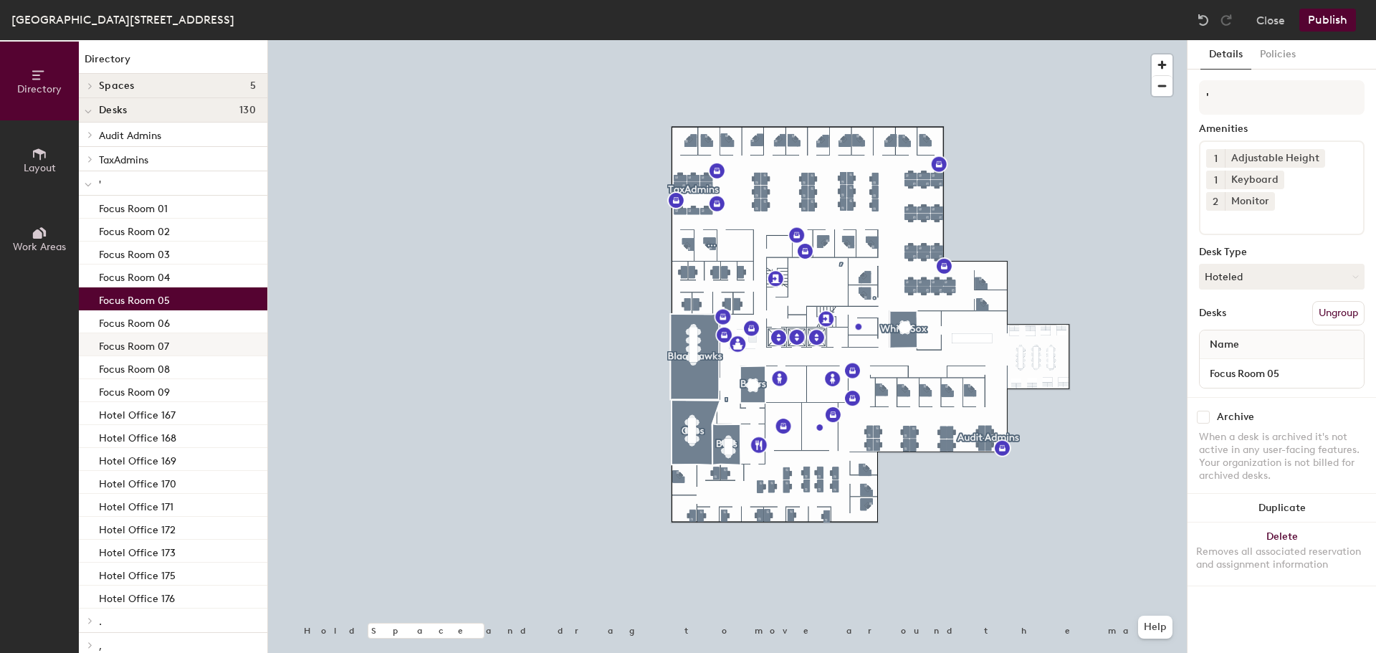
drag, startPoint x: 145, startPoint y: 300, endPoint x: 215, endPoint y: 333, distance: 76.9
click at [215, 333] on div "Focus Room 01 Focus Room 02 Focus Room 03 Focus Room 04 Focus Room 05 Focus Roo…" at bounding box center [173, 402] width 188 height 413
click at [707, 40] on div at bounding box center [727, 40] width 919 height 0
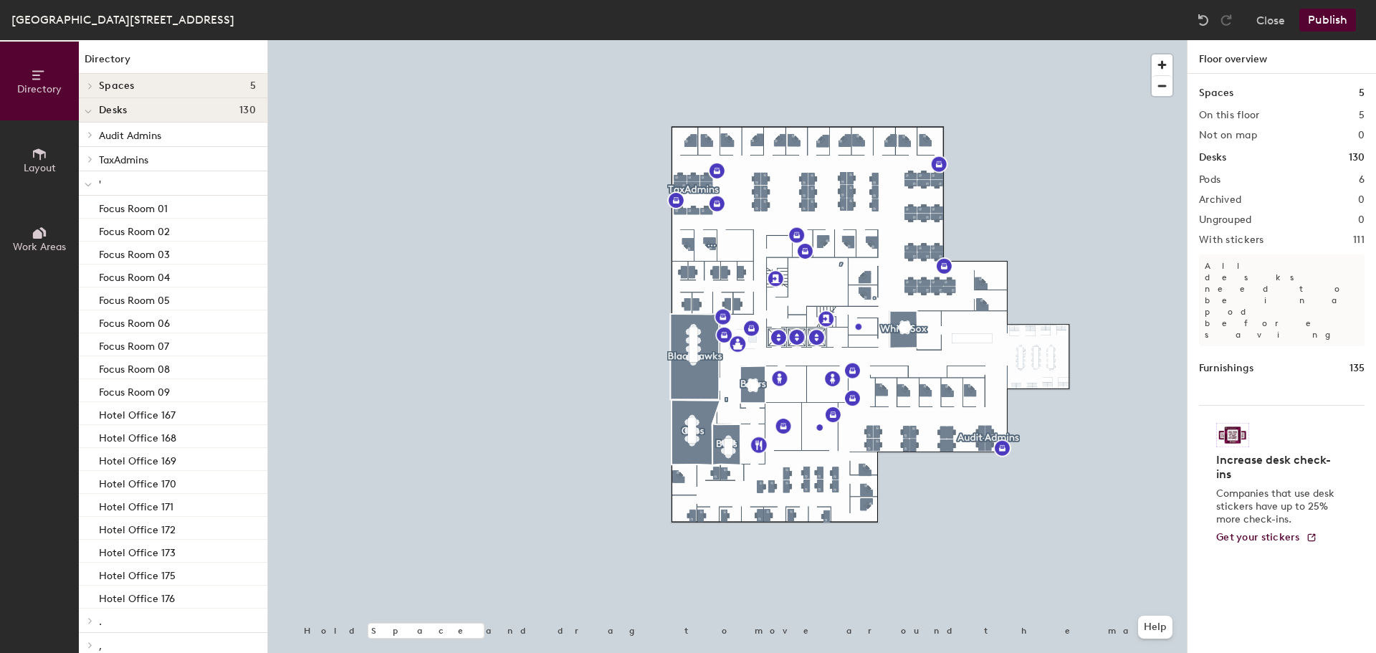
click at [90, 184] on icon at bounding box center [88, 184] width 6 height 3
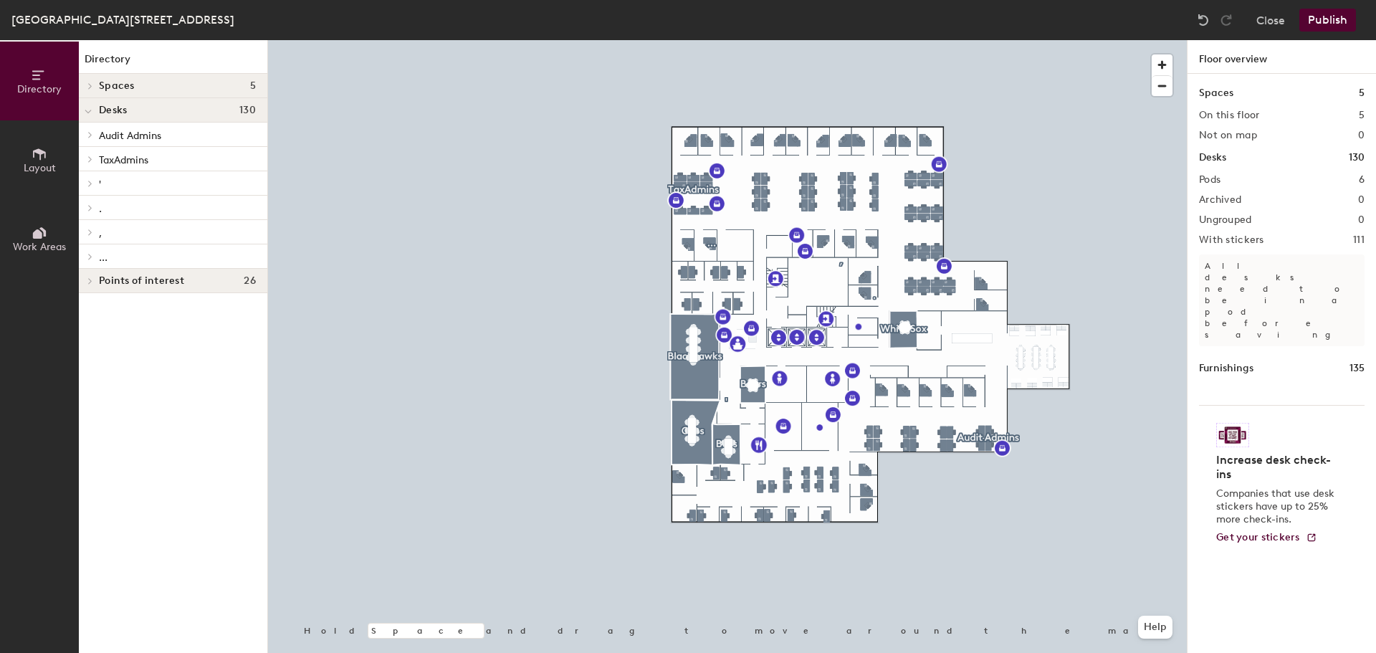
click at [87, 234] on icon at bounding box center [90, 232] width 6 height 7
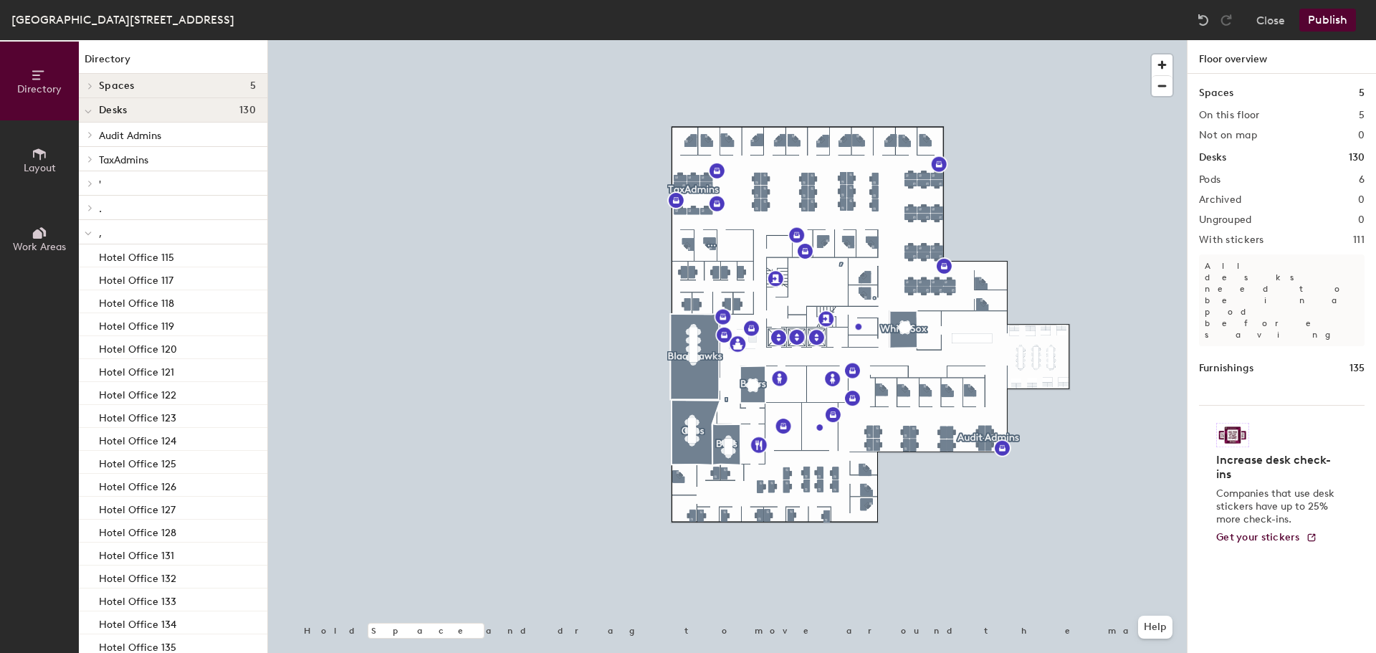
click at [87, 234] on icon at bounding box center [88, 233] width 6 height 3
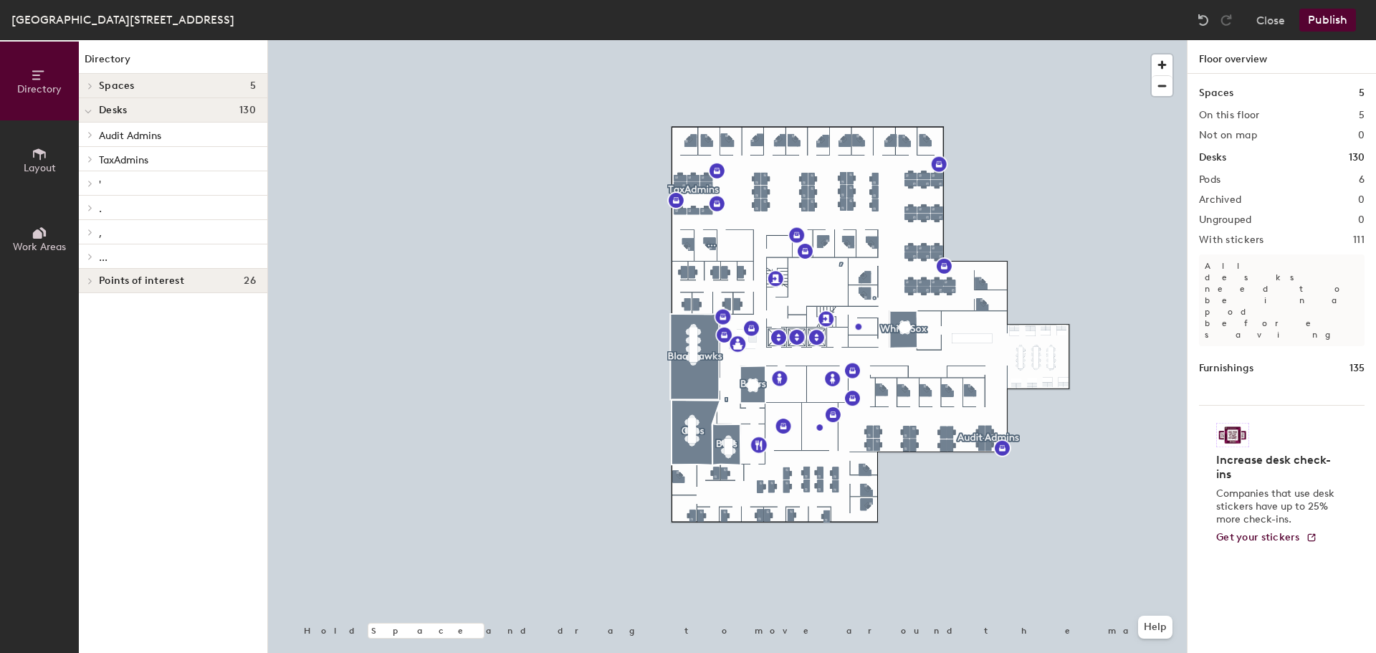
click at [88, 182] on icon at bounding box center [90, 183] width 6 height 7
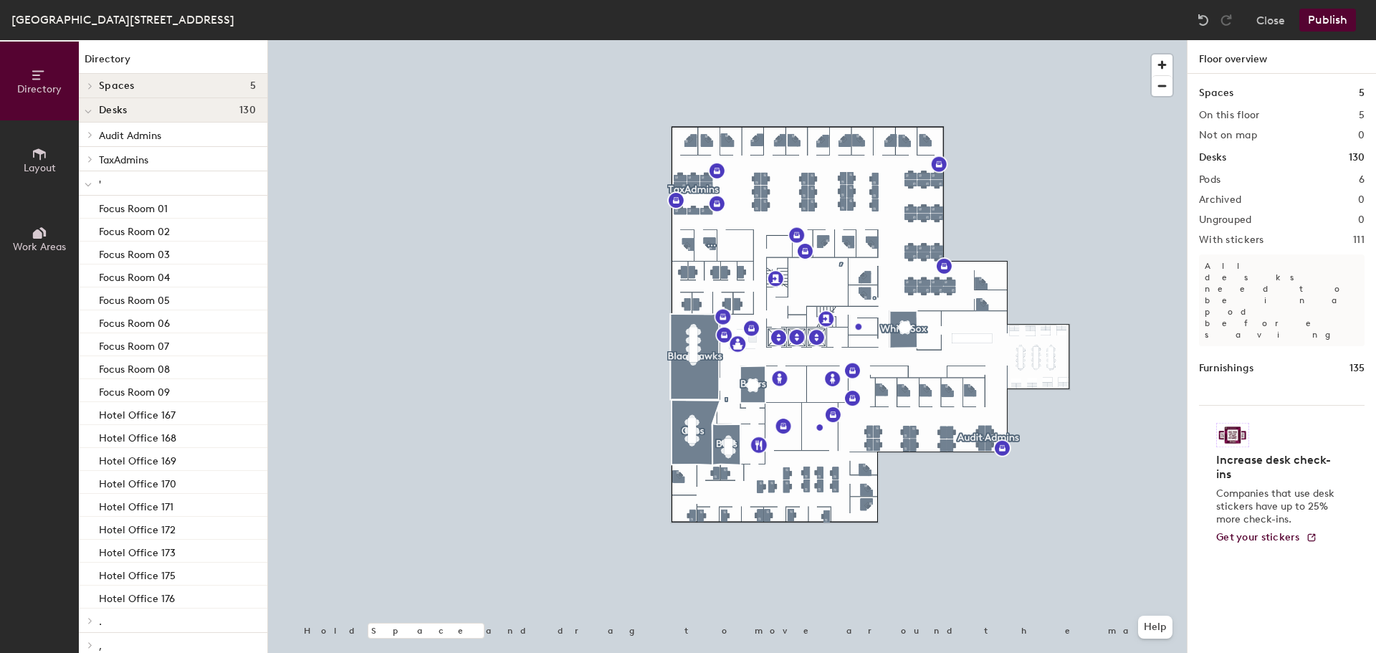
click at [88, 182] on icon at bounding box center [88, 185] width 7 height 6
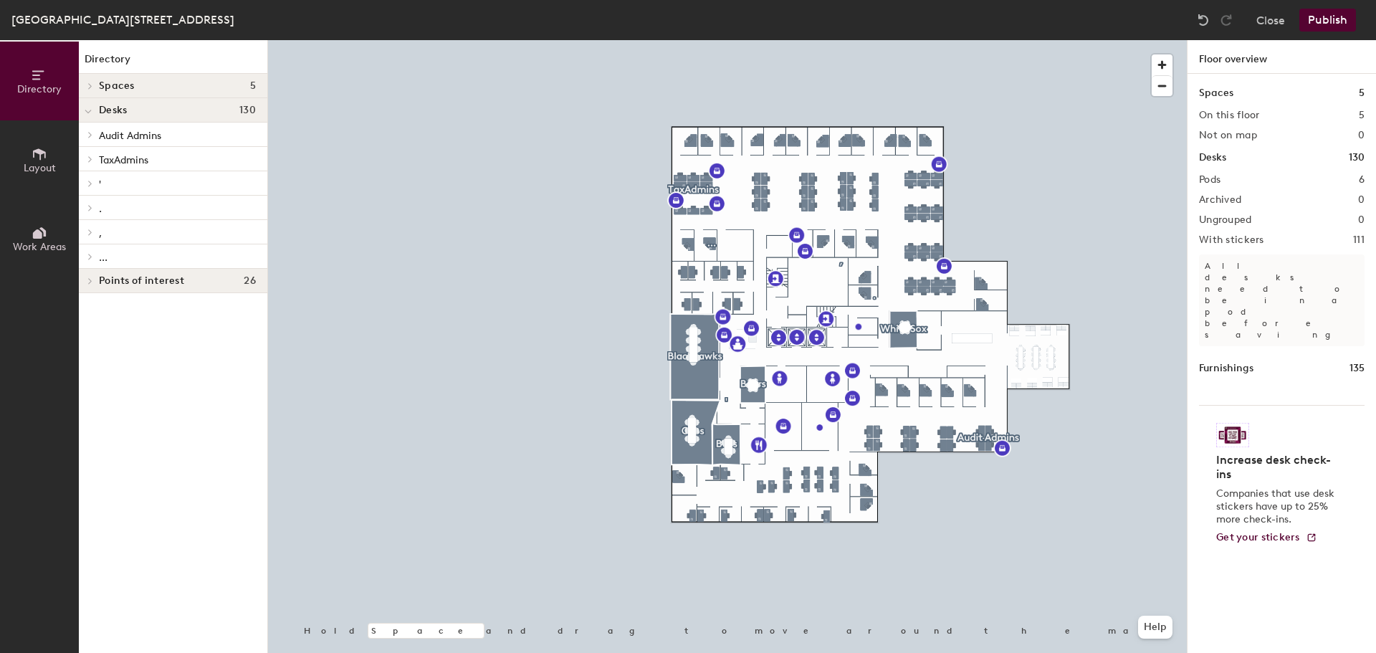
click at [88, 182] on icon at bounding box center [90, 183] width 6 height 7
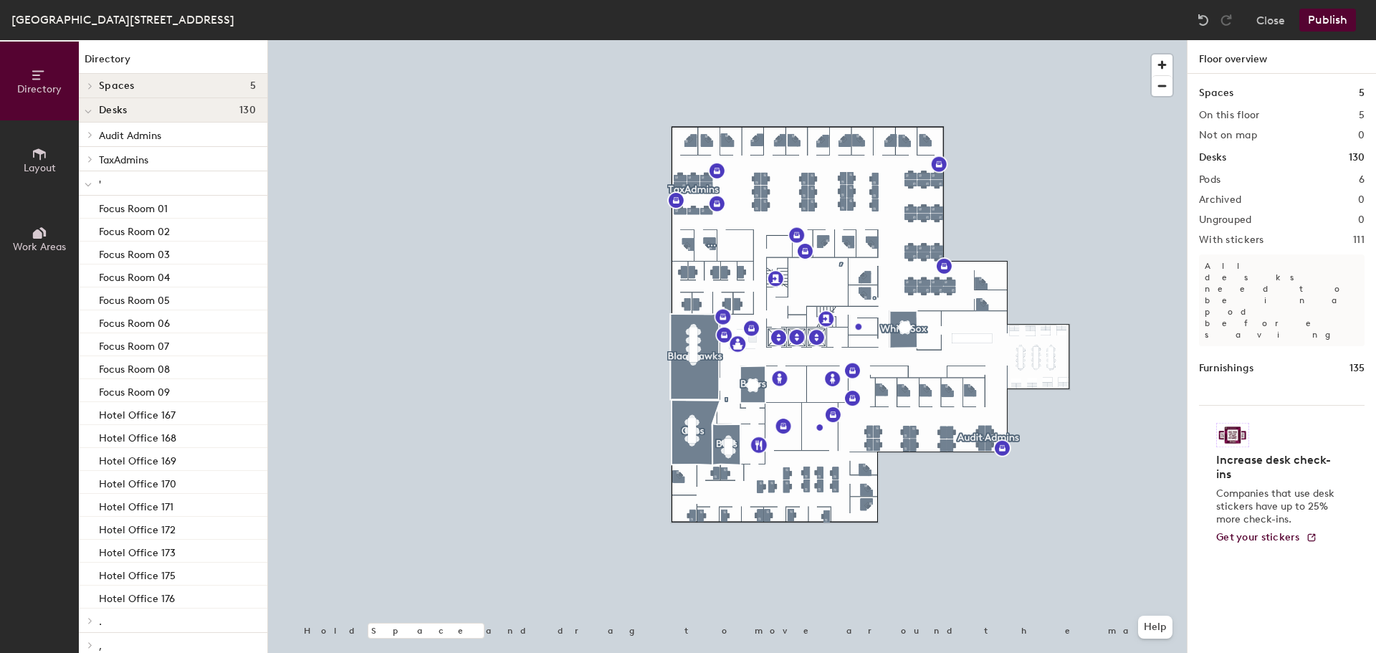
click at [88, 182] on icon at bounding box center [88, 185] width 7 height 6
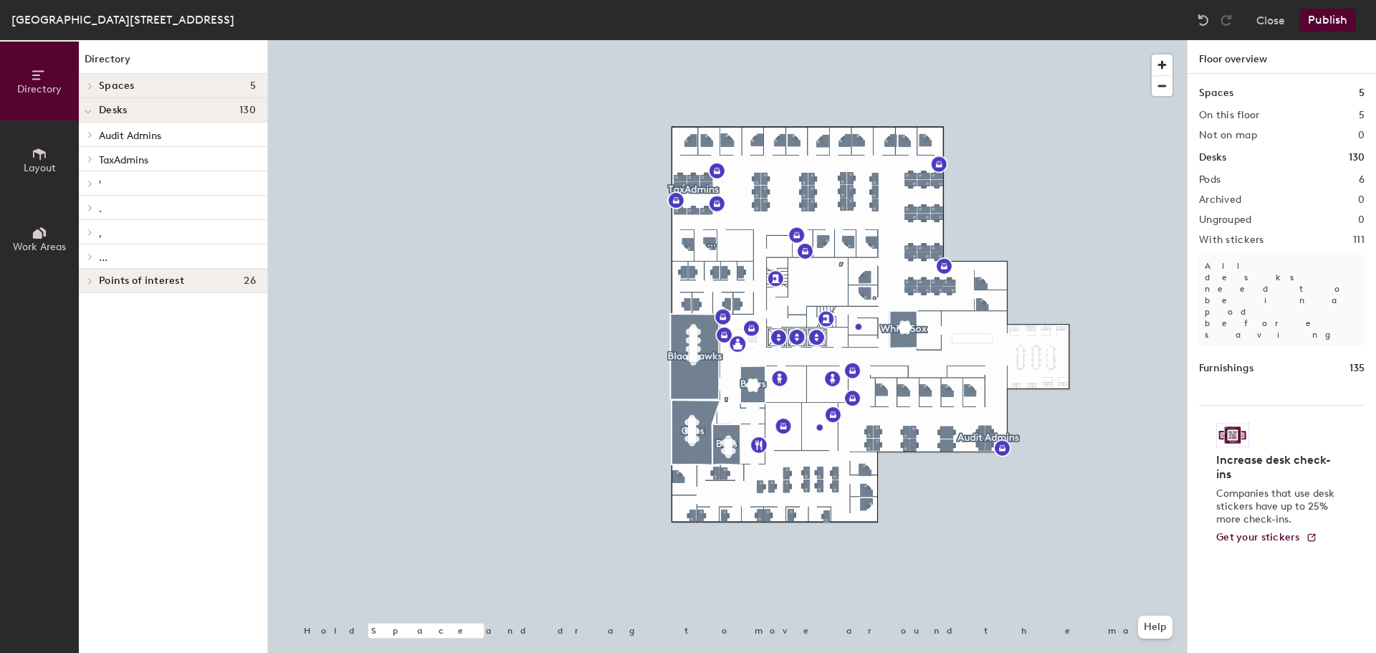
click at [95, 225] on div at bounding box center [88, 232] width 19 height 24
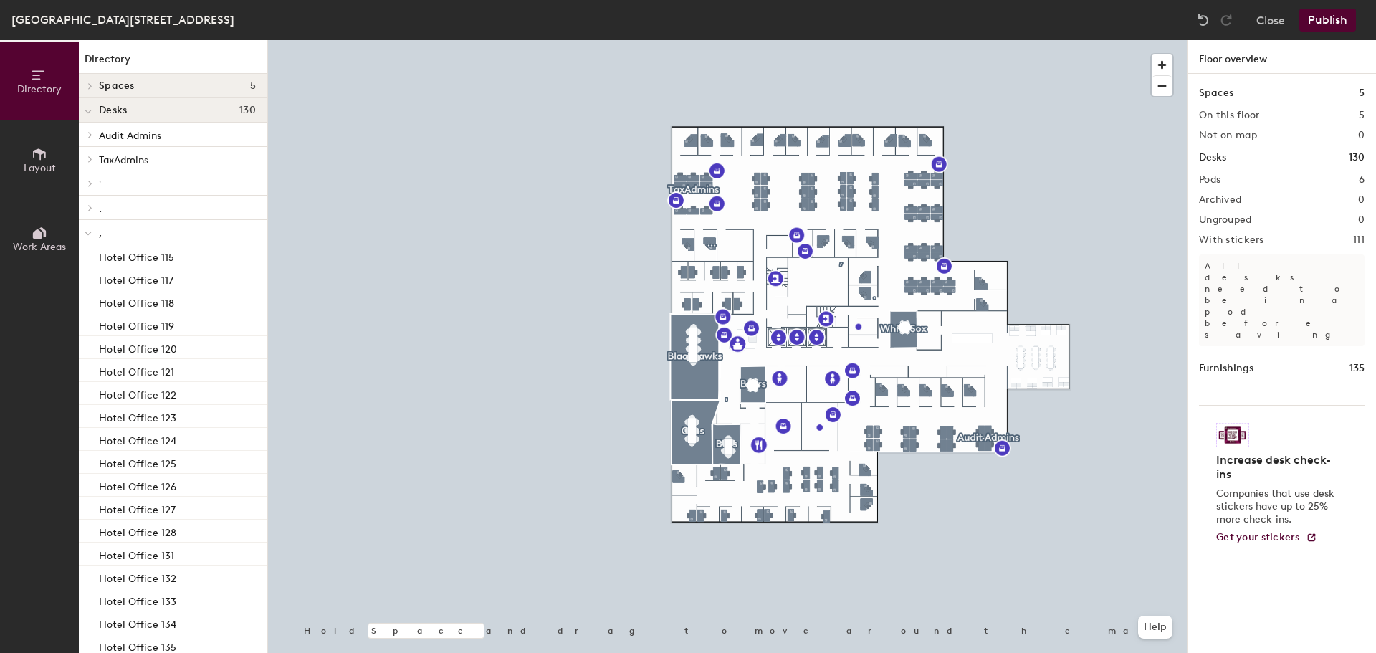
click at [95, 229] on div at bounding box center [88, 232] width 19 height 24
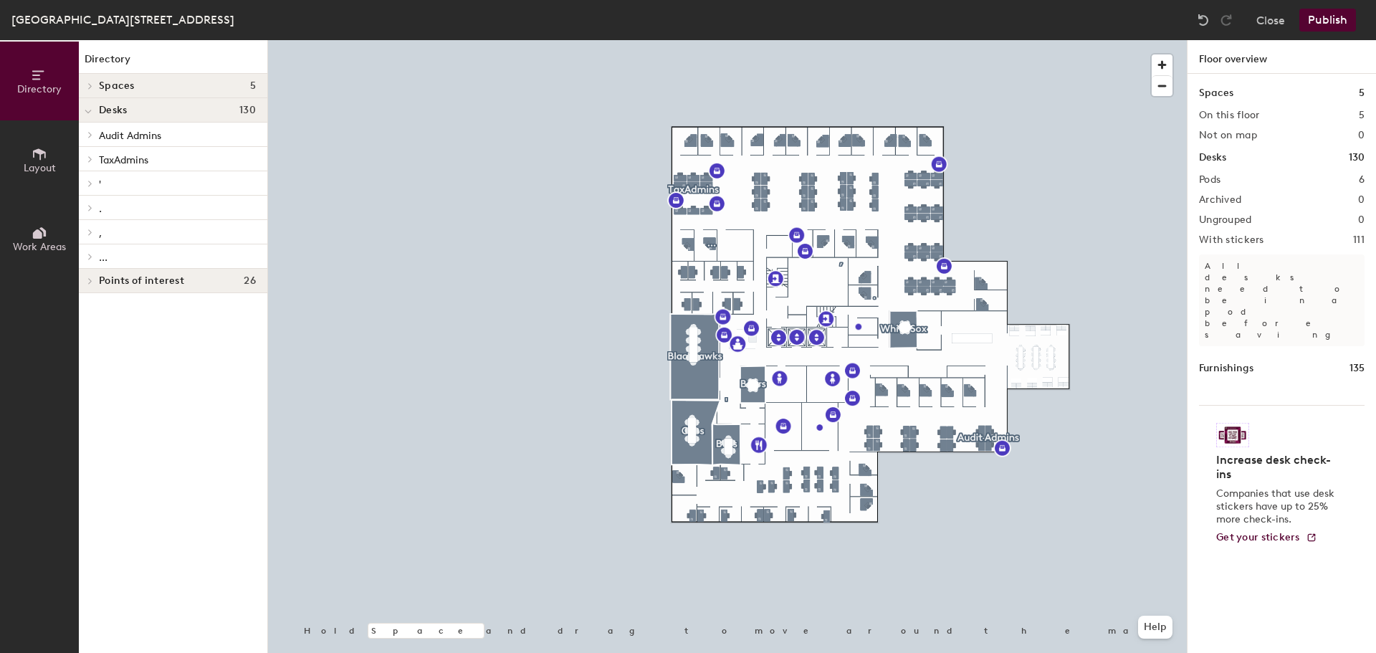
click at [113, 236] on p "," at bounding box center [177, 232] width 157 height 19
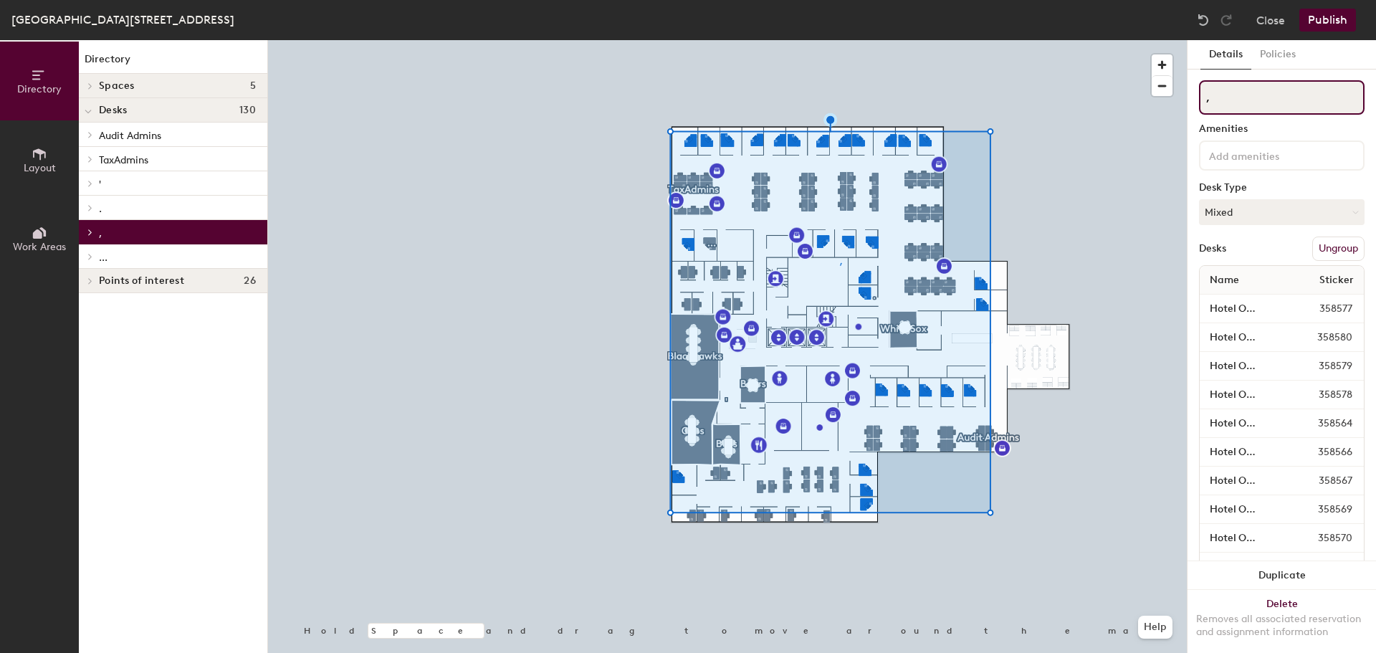
click at [1229, 105] on input "," at bounding box center [1282, 97] width 166 height 34
type input "Offices"
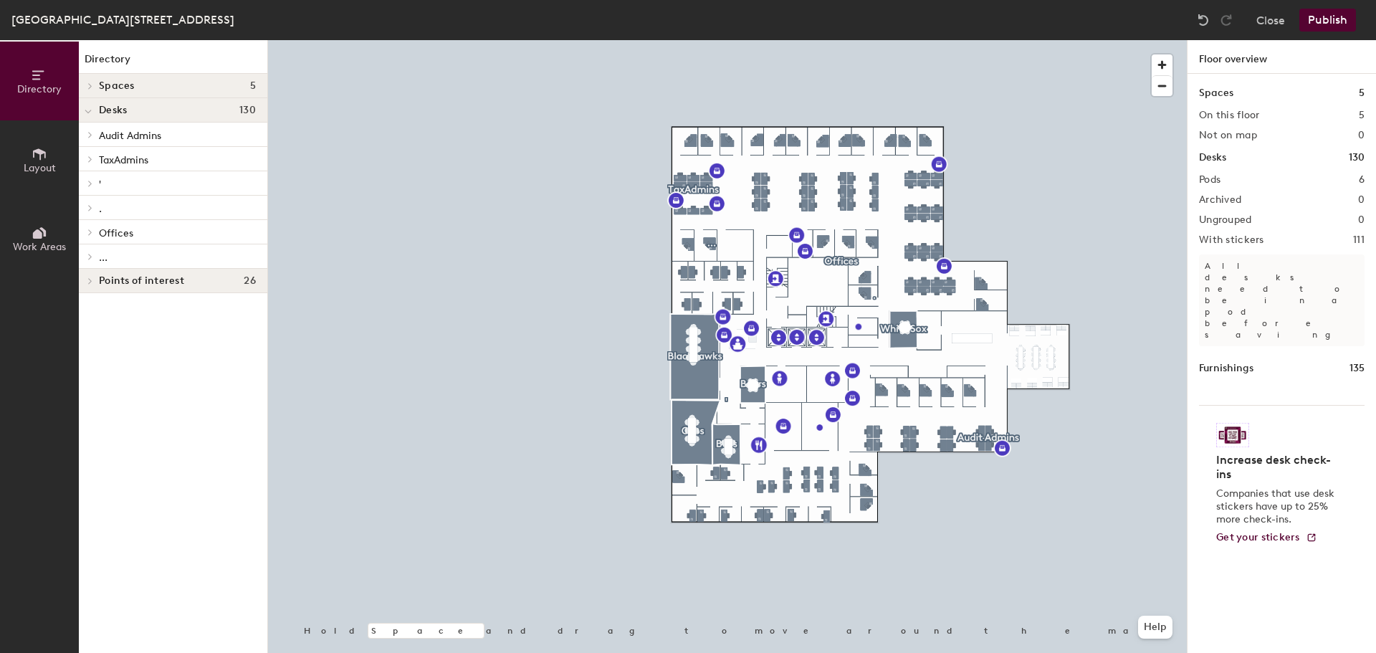
click at [152, 205] on p "." at bounding box center [177, 208] width 157 height 19
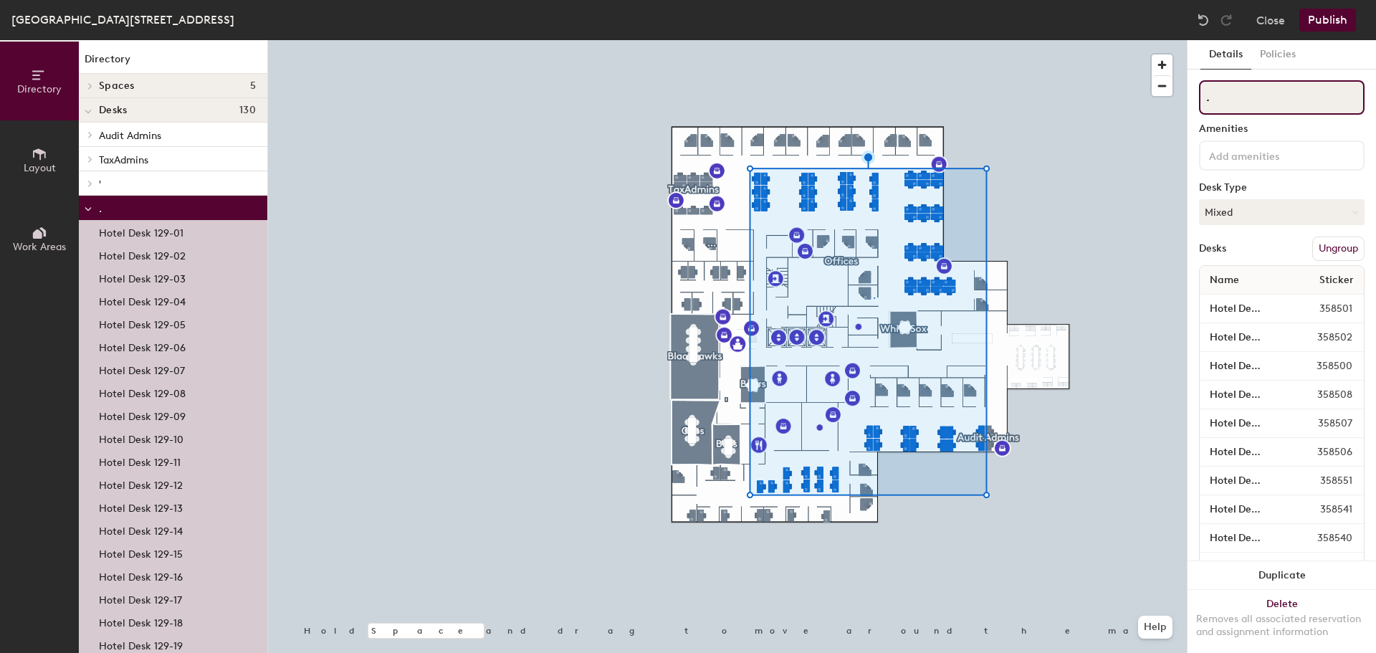
click at [1223, 109] on input "." at bounding box center [1282, 97] width 166 height 34
click at [1223, 108] on input "." at bounding box center [1282, 97] width 166 height 34
type input "Desk"
click at [92, 207] on div at bounding box center [88, 208] width 19 height 24
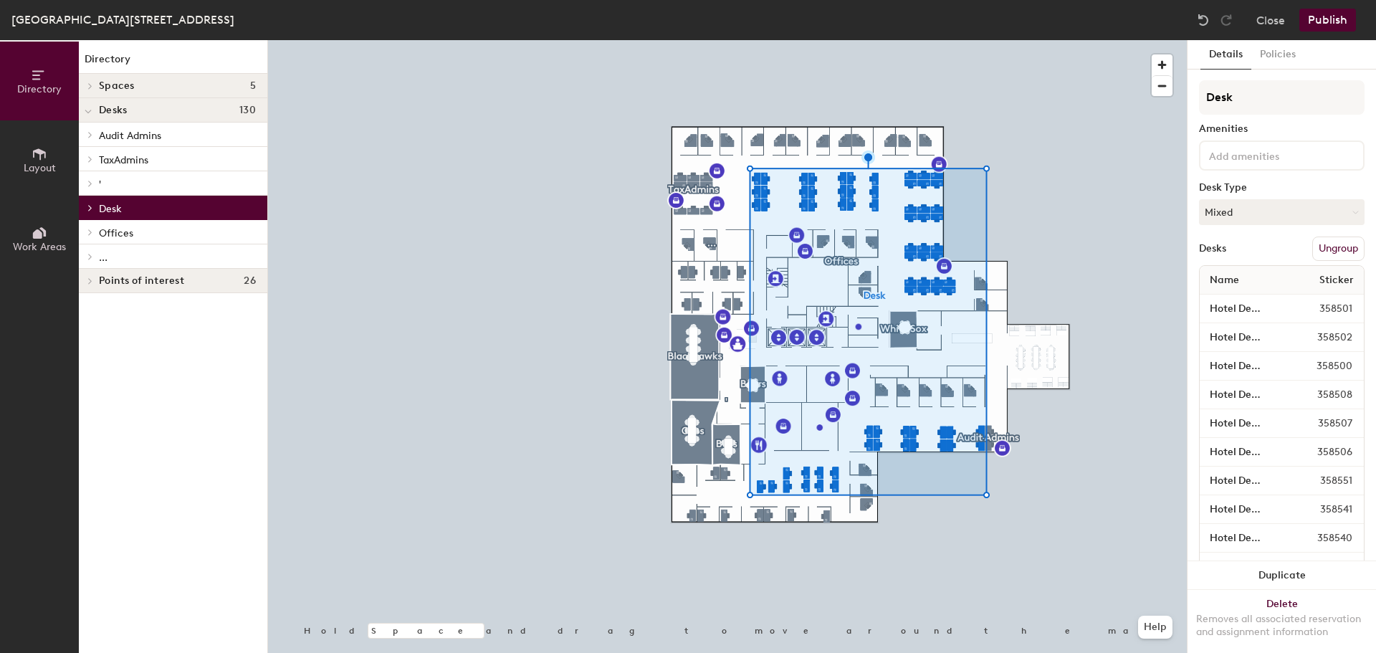
click at [91, 183] on icon at bounding box center [90, 184] width 3 height 6
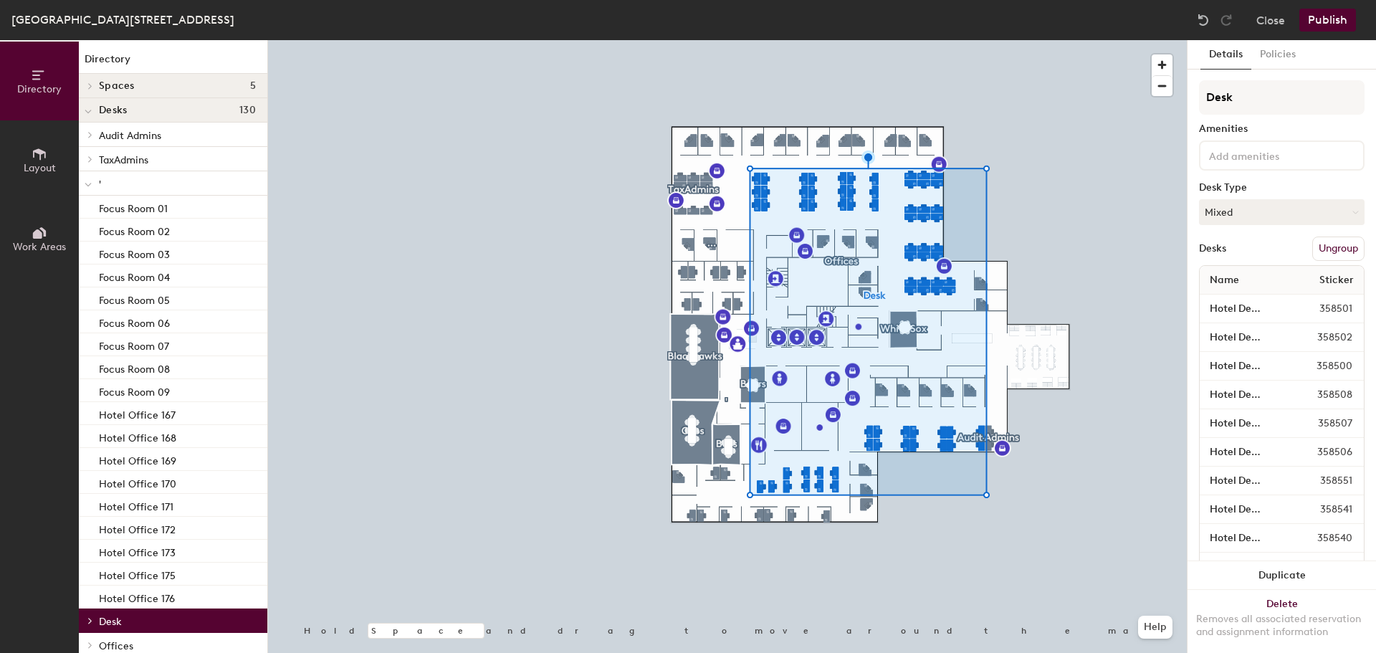
click at [120, 188] on p "'" at bounding box center [177, 183] width 157 height 19
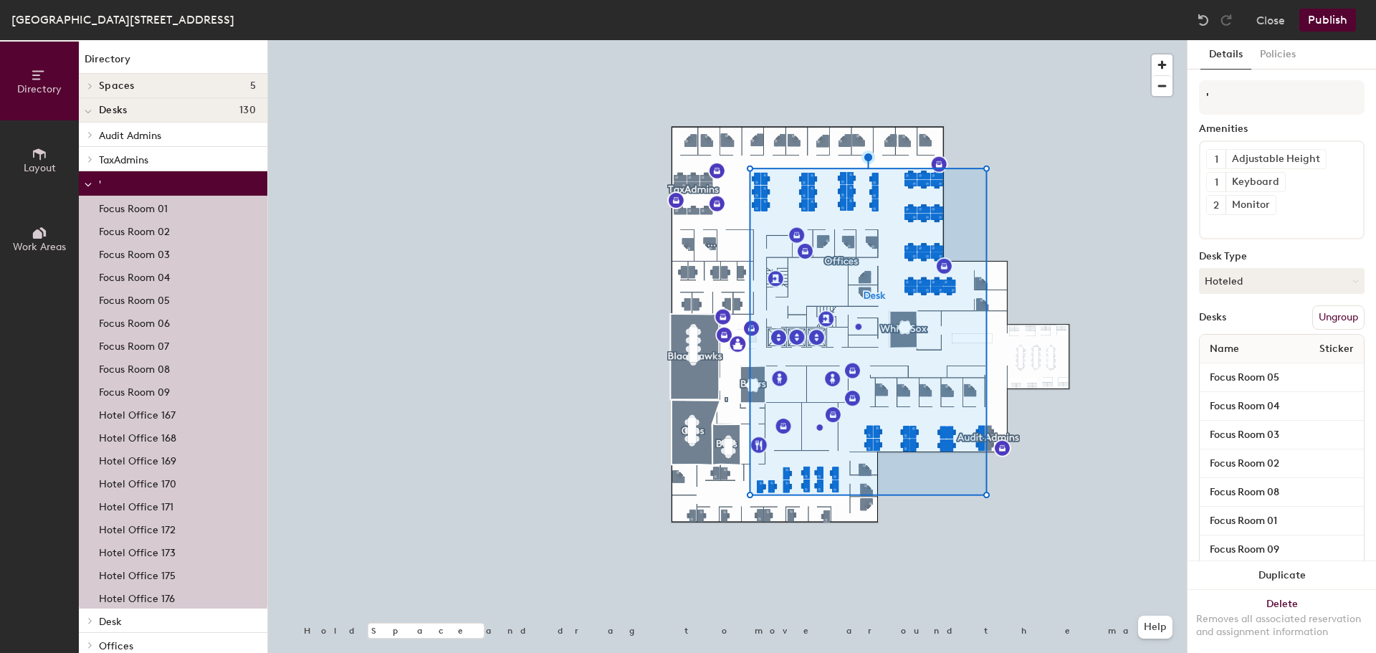
click at [87, 185] on icon at bounding box center [88, 185] width 7 height 6
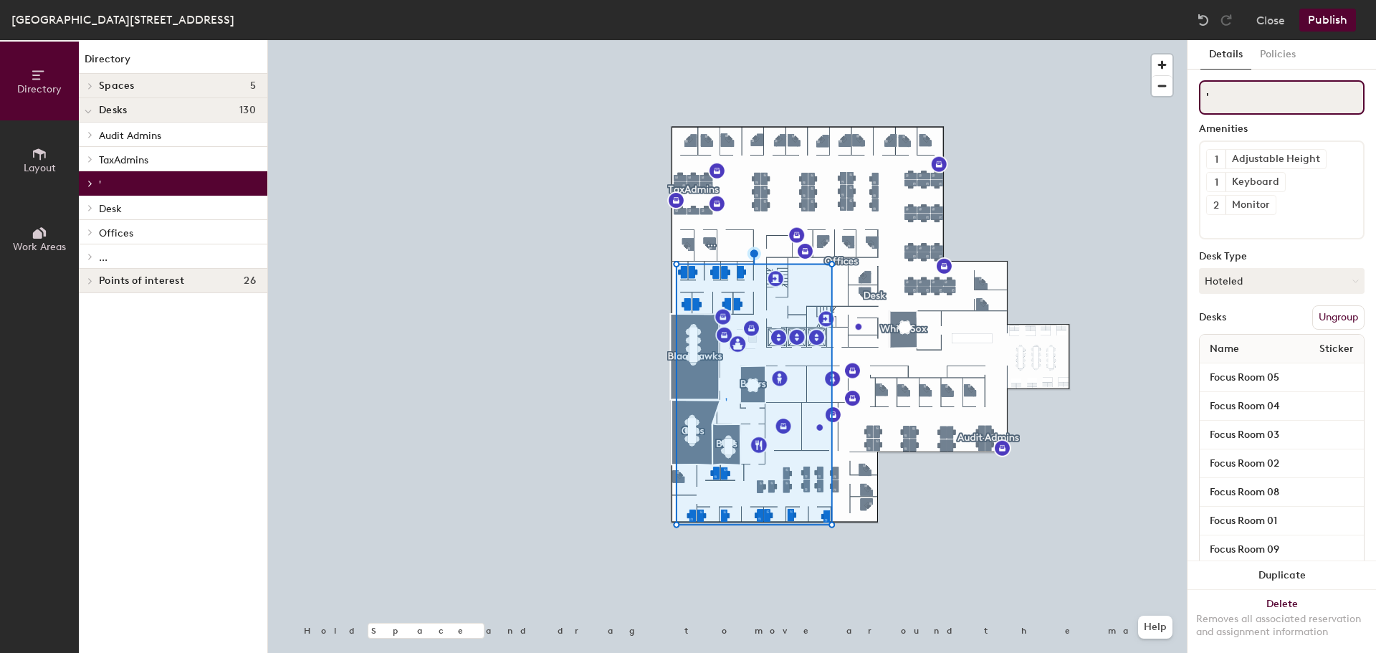
click at [1259, 108] on input "'" at bounding box center [1282, 97] width 166 height 34
click at [1259, 107] on input "'" at bounding box center [1282, 97] width 166 height 34
type input "Foucs"
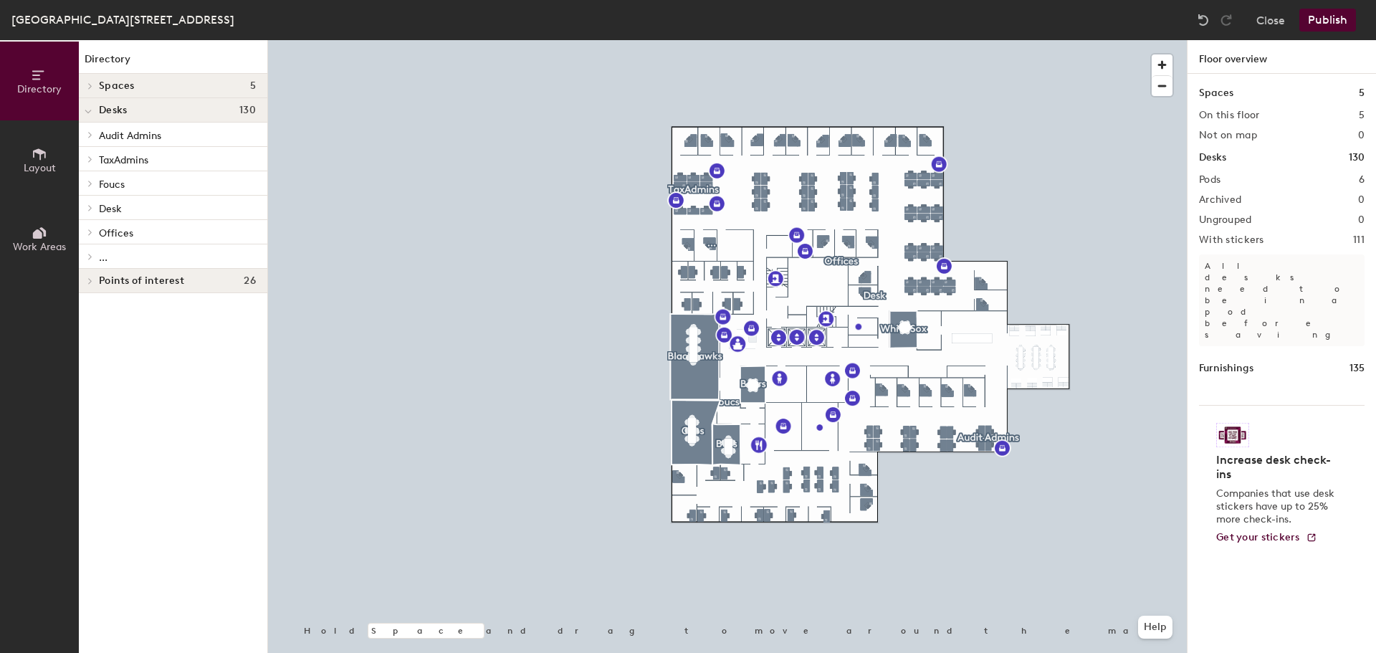
click at [186, 510] on div "Directory Spaces 5 Bears Blackhawks Bulls Cubs White Sox Desks 130 Audit Admins…" at bounding box center [173, 346] width 188 height 613
click at [1319, 25] on button "Publish" at bounding box center [1327, 20] width 57 height 23
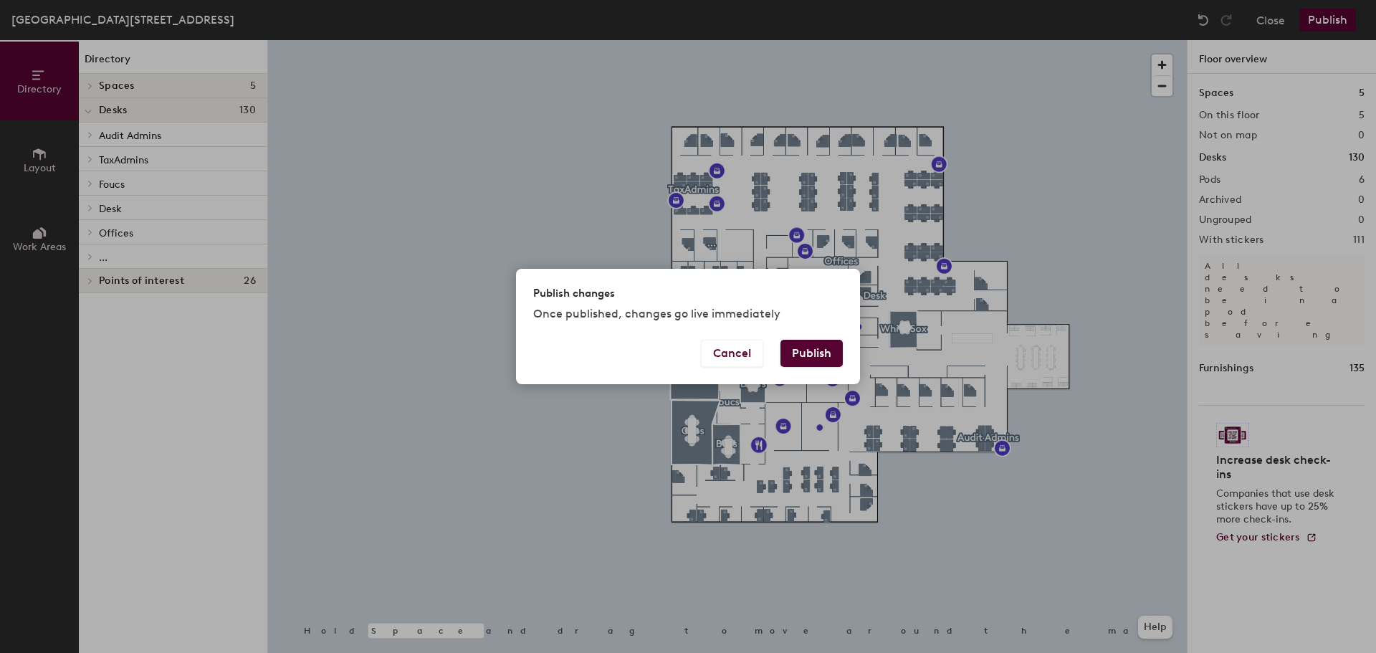
click at [813, 358] on button "Publish" at bounding box center [811, 353] width 62 height 27
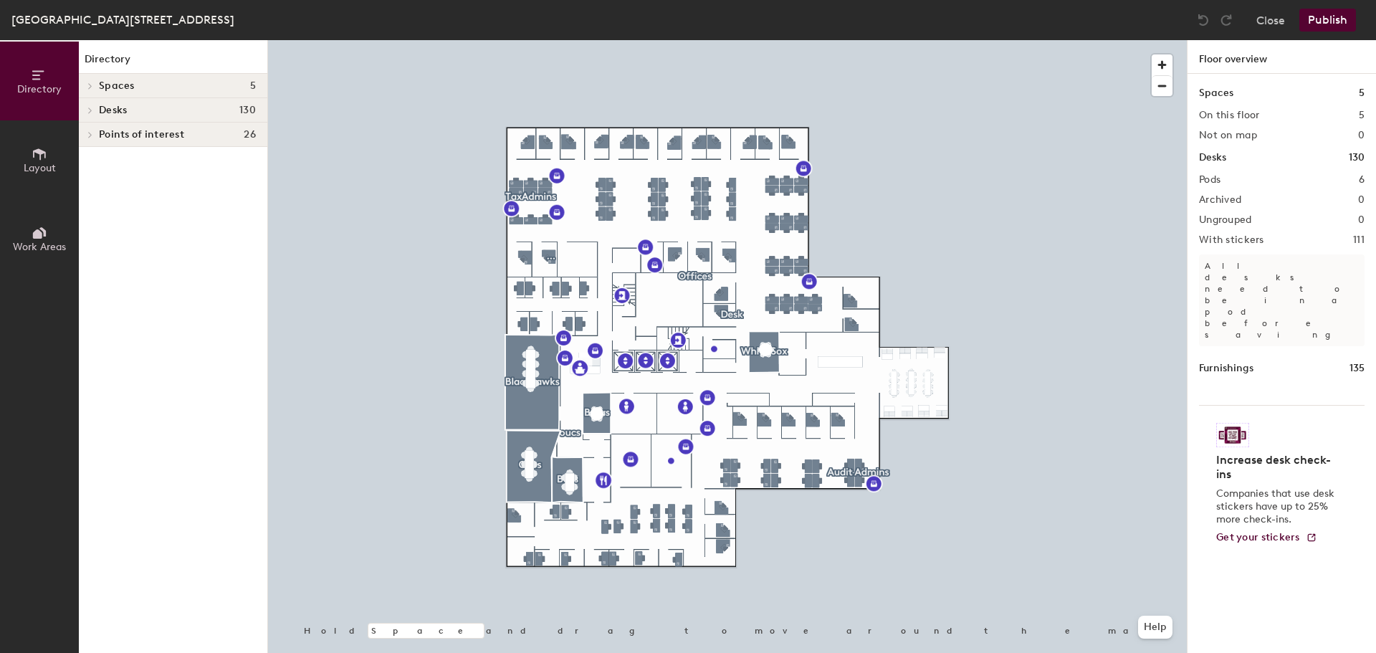
click at [91, 108] on icon at bounding box center [90, 110] width 6 height 7
click at [91, 108] on span at bounding box center [88, 111] width 7 height 12
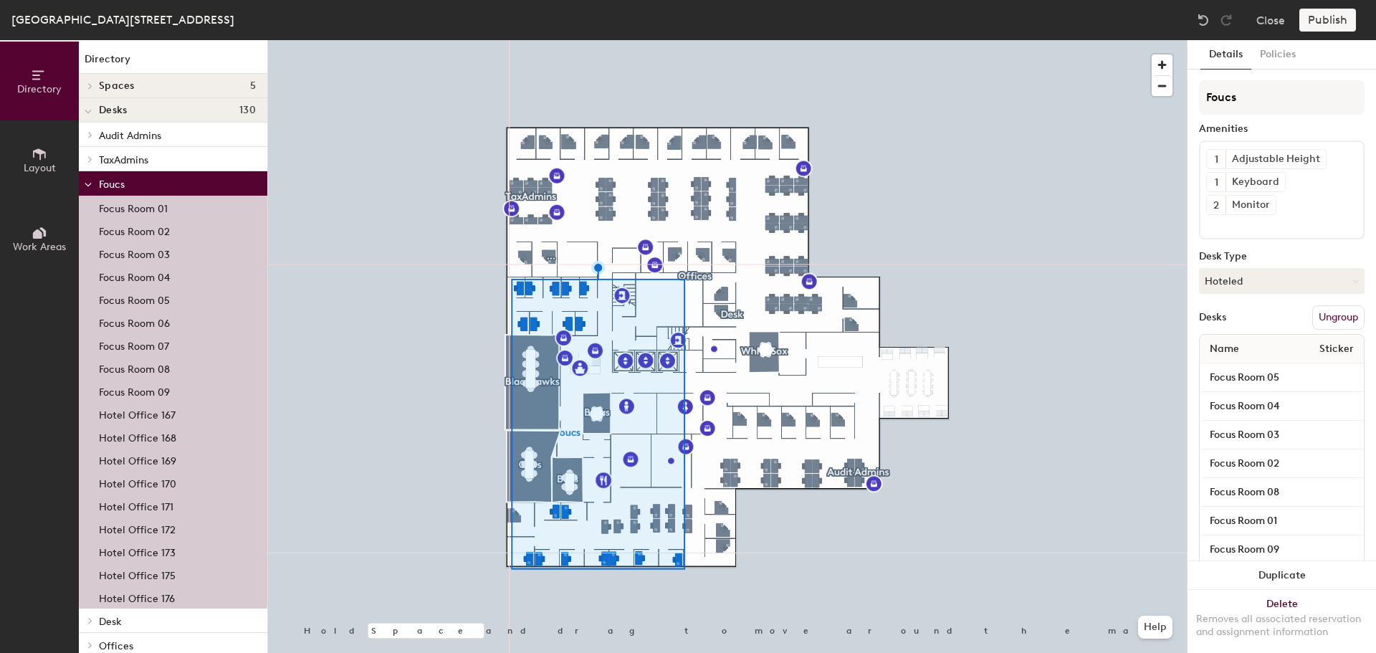
click at [144, 565] on div "Hotel Office 175" at bounding box center [173, 574] width 188 height 23
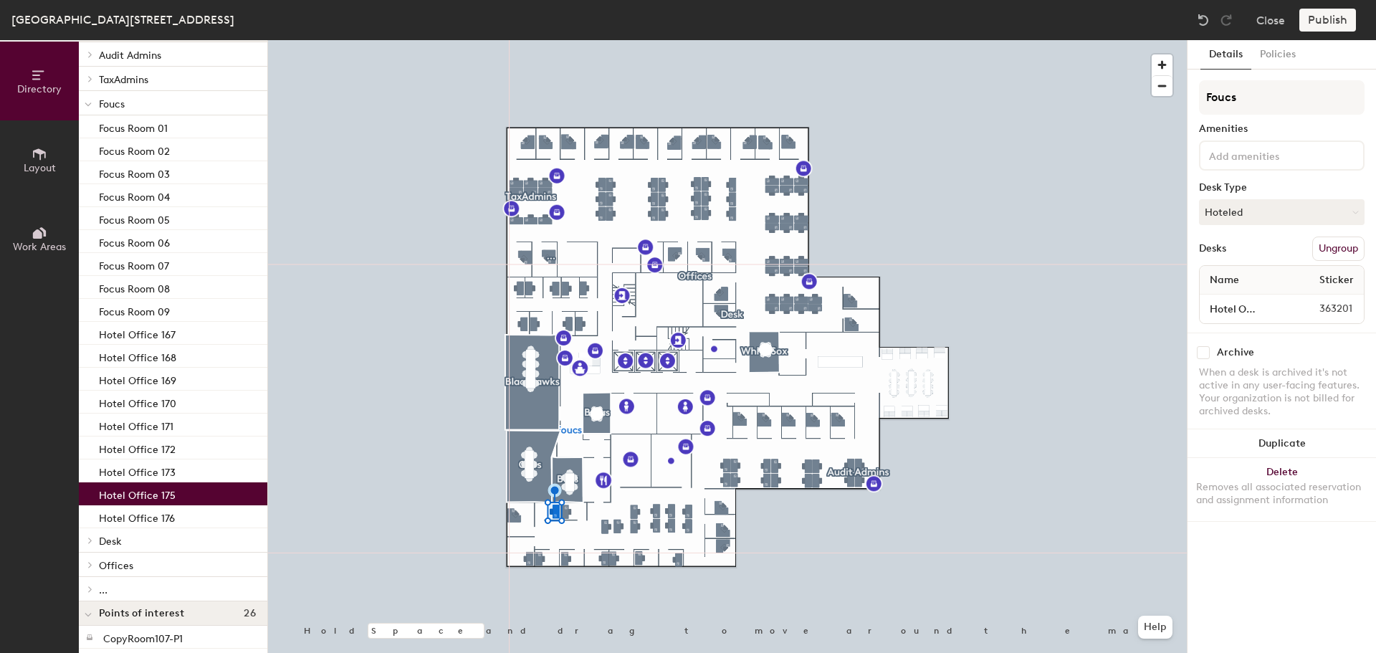
scroll to position [143, 0]
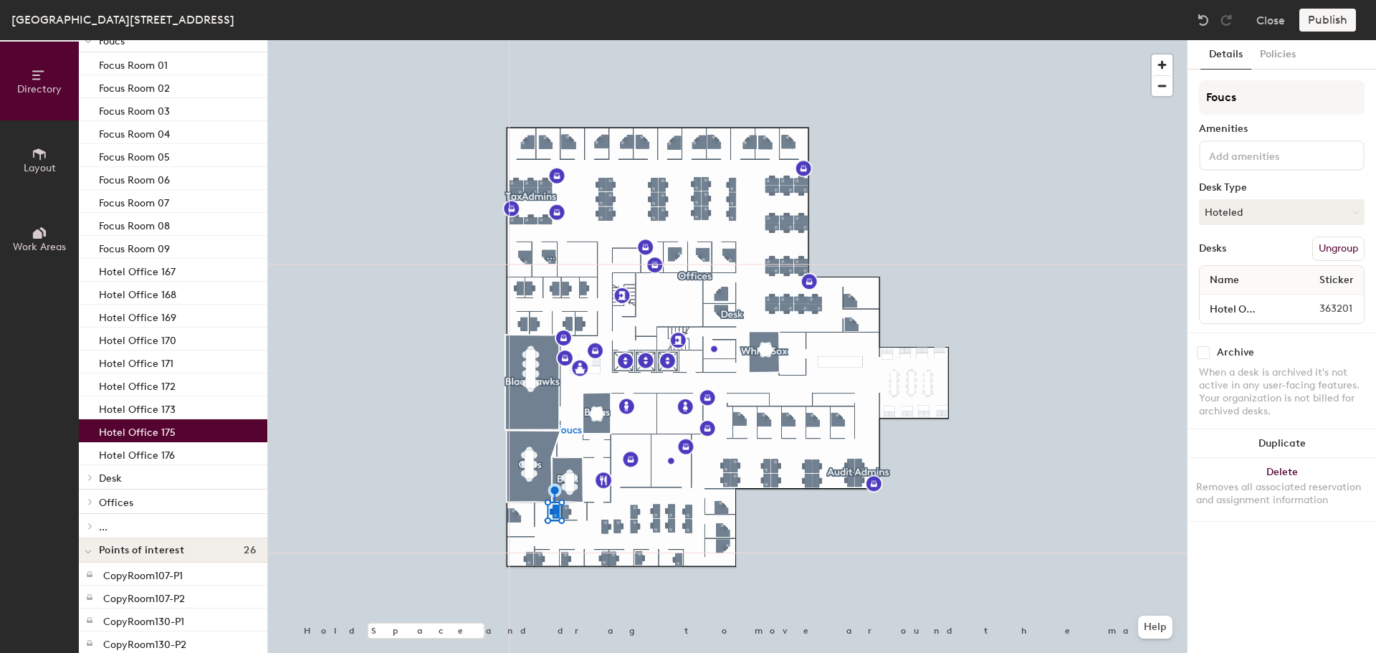
click at [92, 500] on icon at bounding box center [90, 501] width 6 height 7
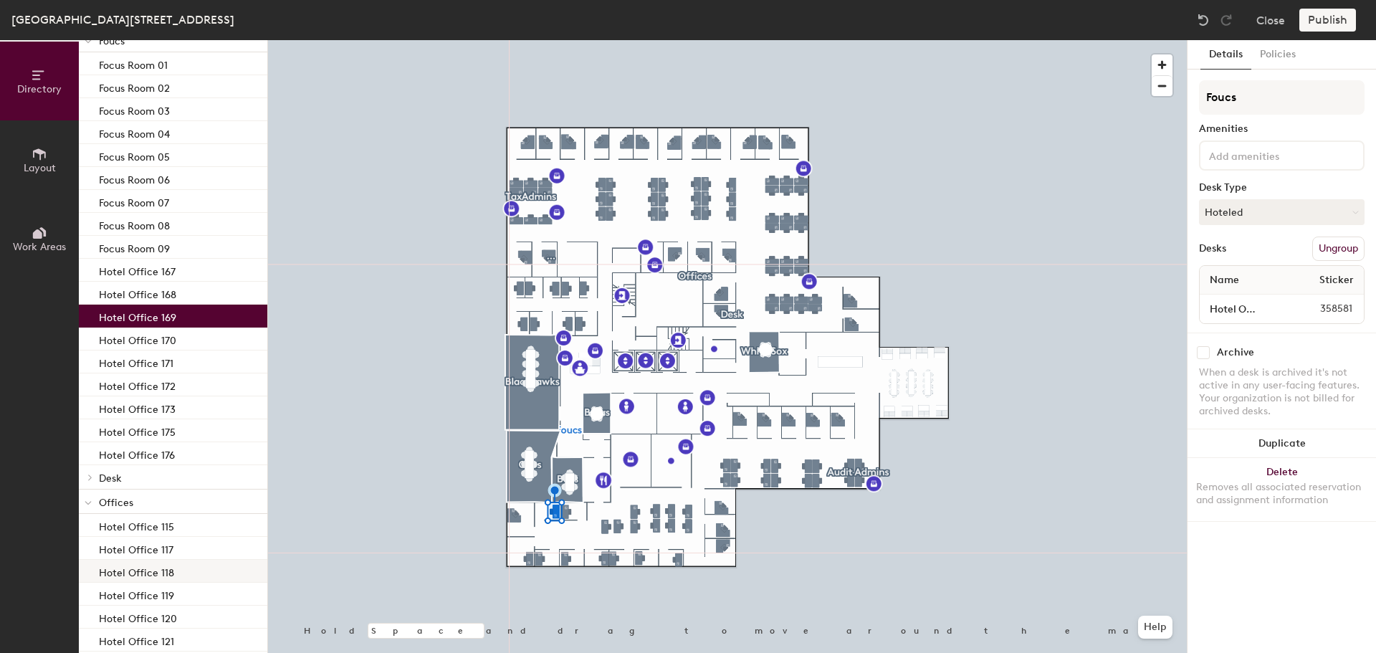
drag, startPoint x: 168, startPoint y: 322, endPoint x: 171, endPoint y: 560, distance: 238.0
click at [171, 560] on div "Audit [GEOGRAPHIC_DATA] Desk 159-15 Hotel Desk 159-16 [GEOGRAPHIC_DATA] Desk 11…" at bounding box center [173, 591] width 188 height 1224
click at [371, 40] on div at bounding box center [727, 40] width 919 height 0
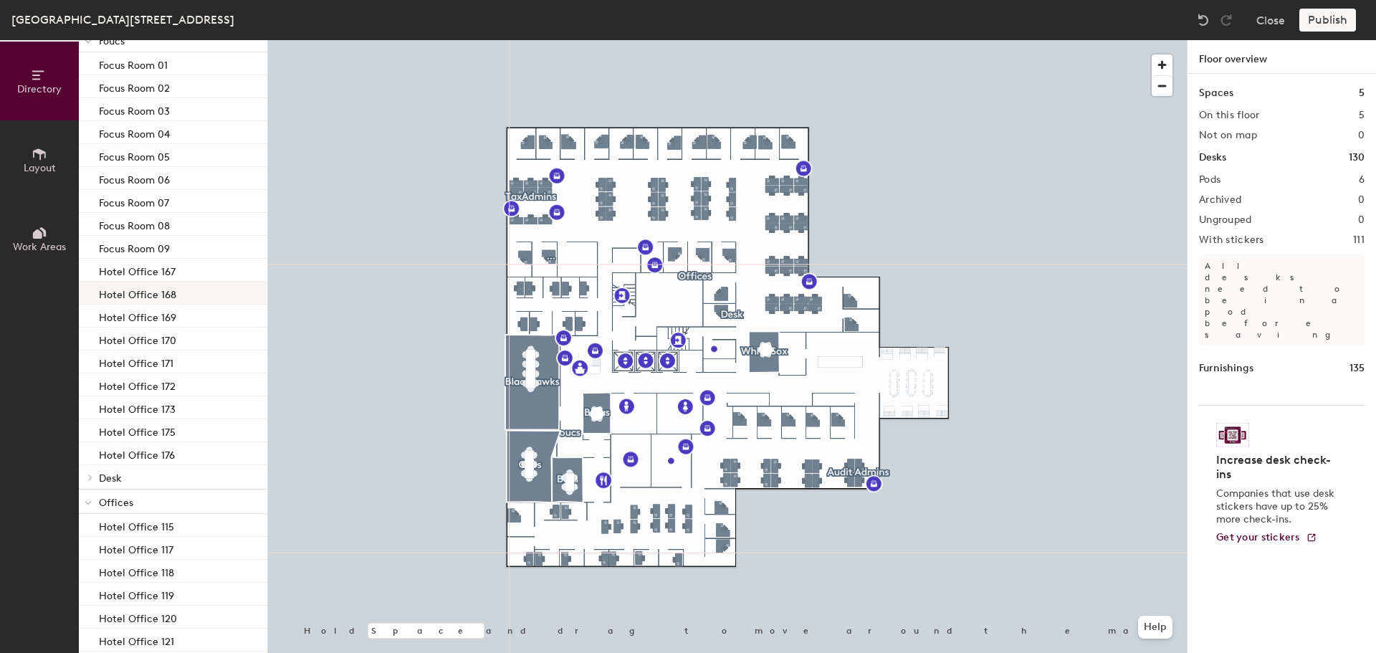
click at [136, 302] on div "Hotel Office 168" at bounding box center [173, 293] width 188 height 23
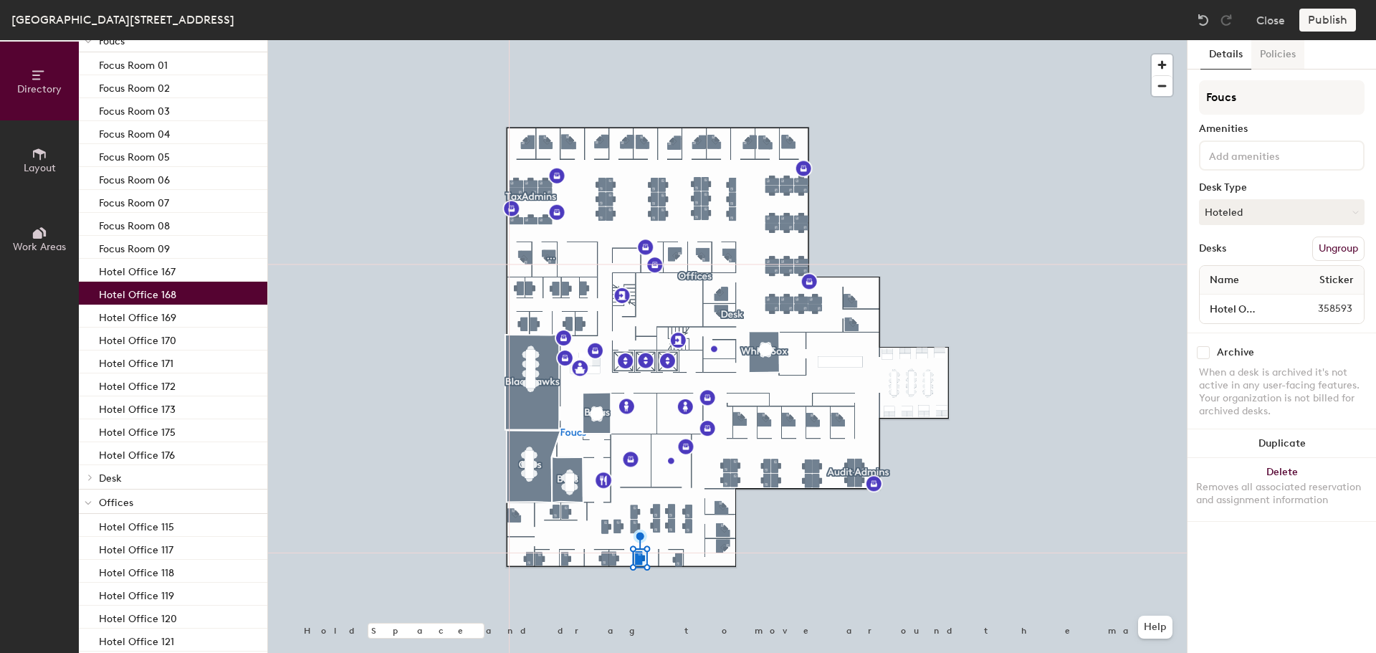
click at [1263, 60] on button "Policies" at bounding box center [1277, 54] width 53 height 29
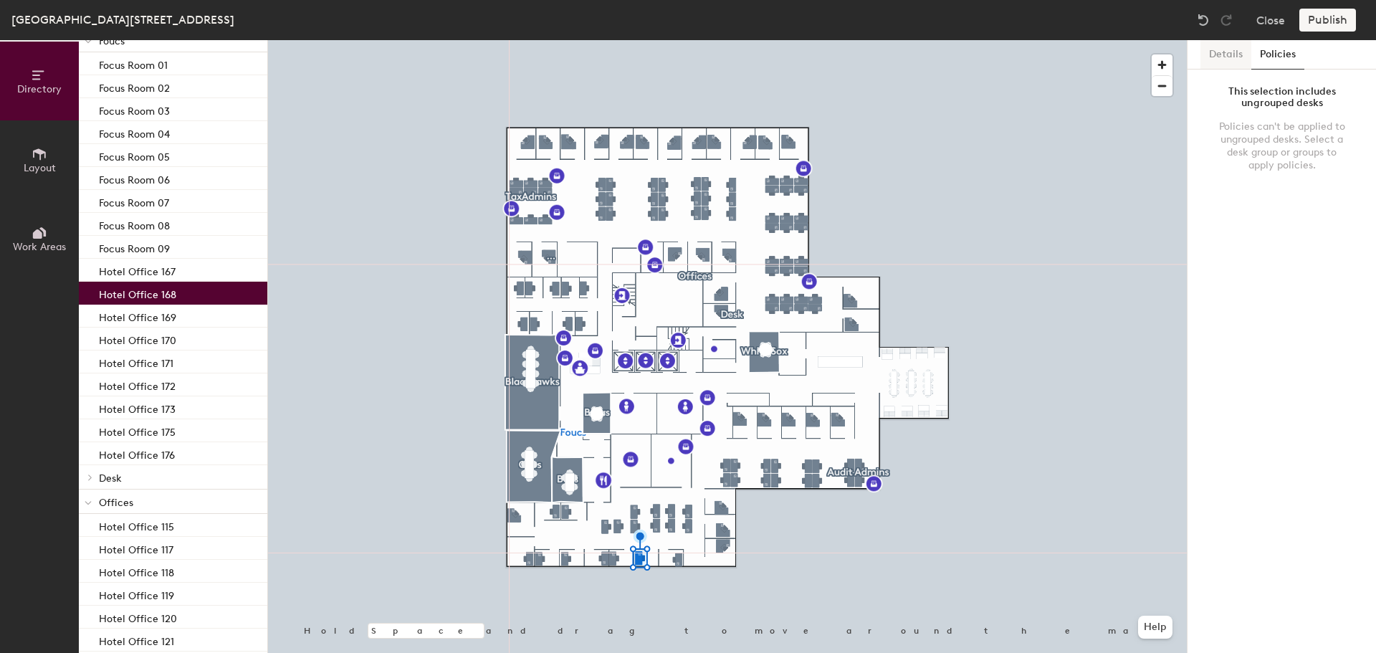
click at [1237, 55] on button "Details" at bounding box center [1225, 54] width 51 height 29
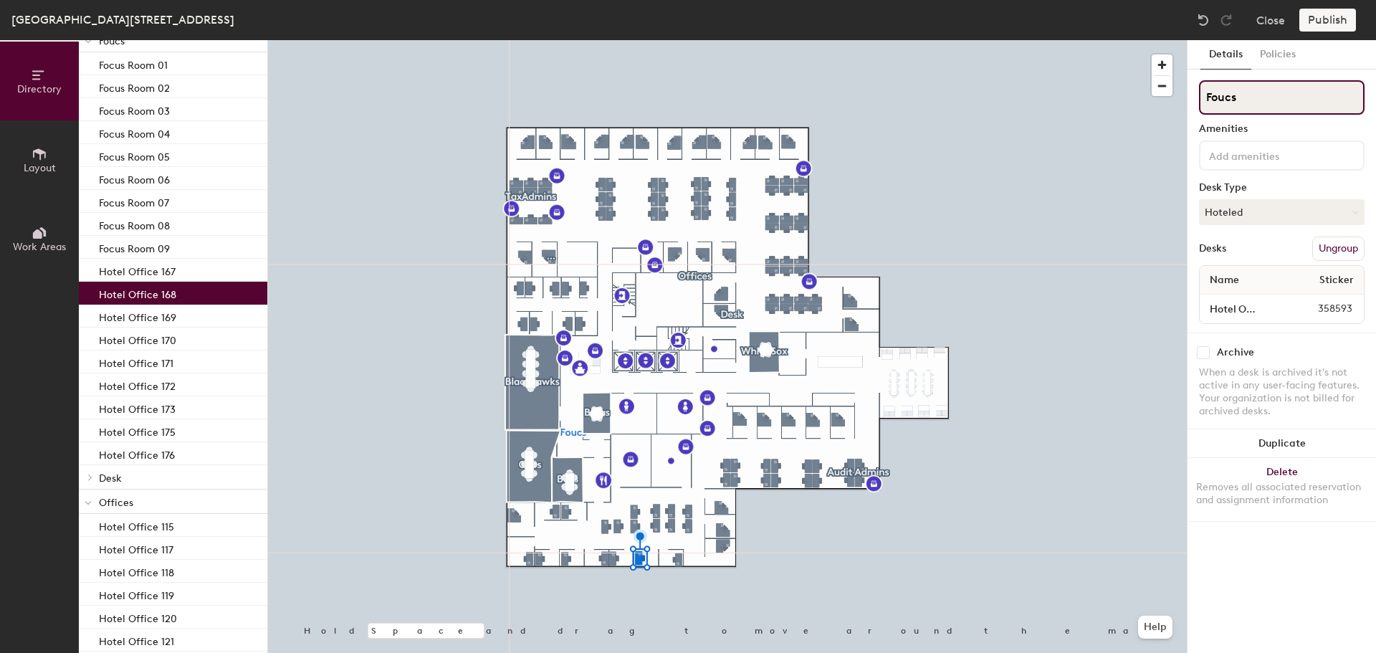
click at [1250, 92] on input "Foucs" at bounding box center [1282, 97] width 166 height 34
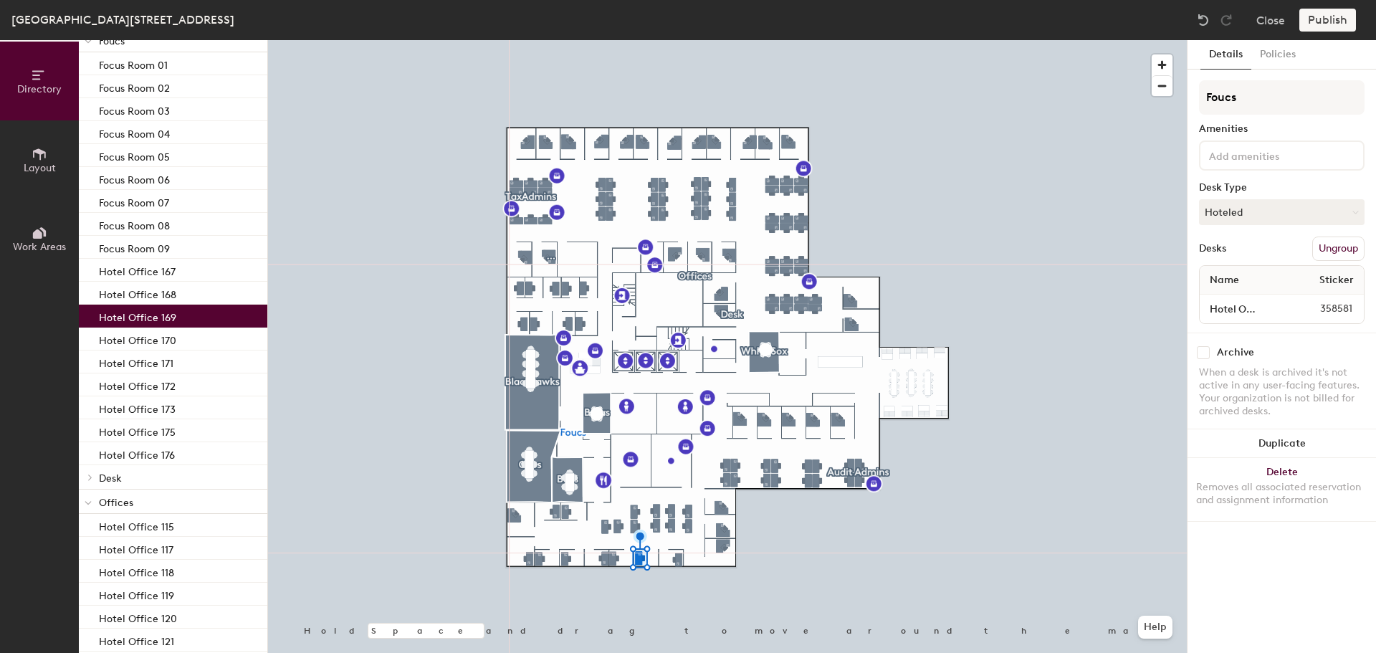
click at [171, 308] on p "Hotel Office 169" at bounding box center [137, 315] width 77 height 16
click at [565, 40] on div at bounding box center [727, 40] width 919 height 0
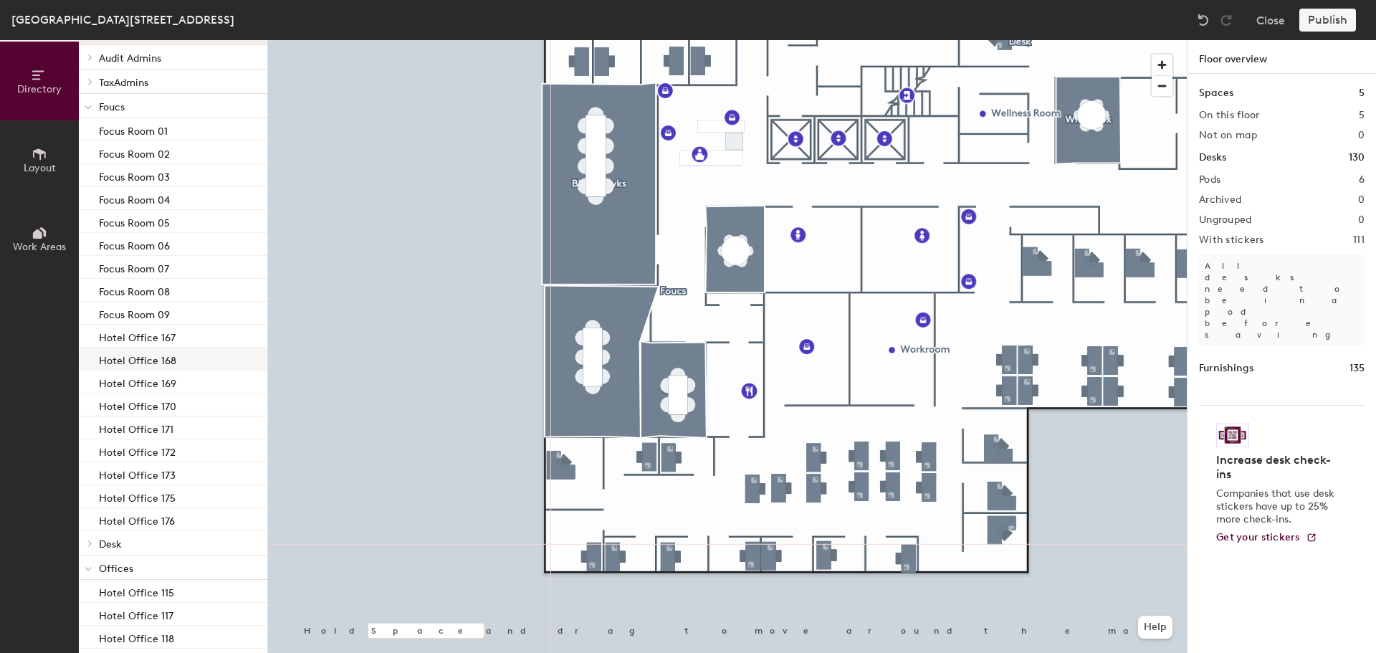
scroll to position [72, 0]
click at [148, 310] on div "Focus Room 09" at bounding box center [173, 318] width 188 height 23
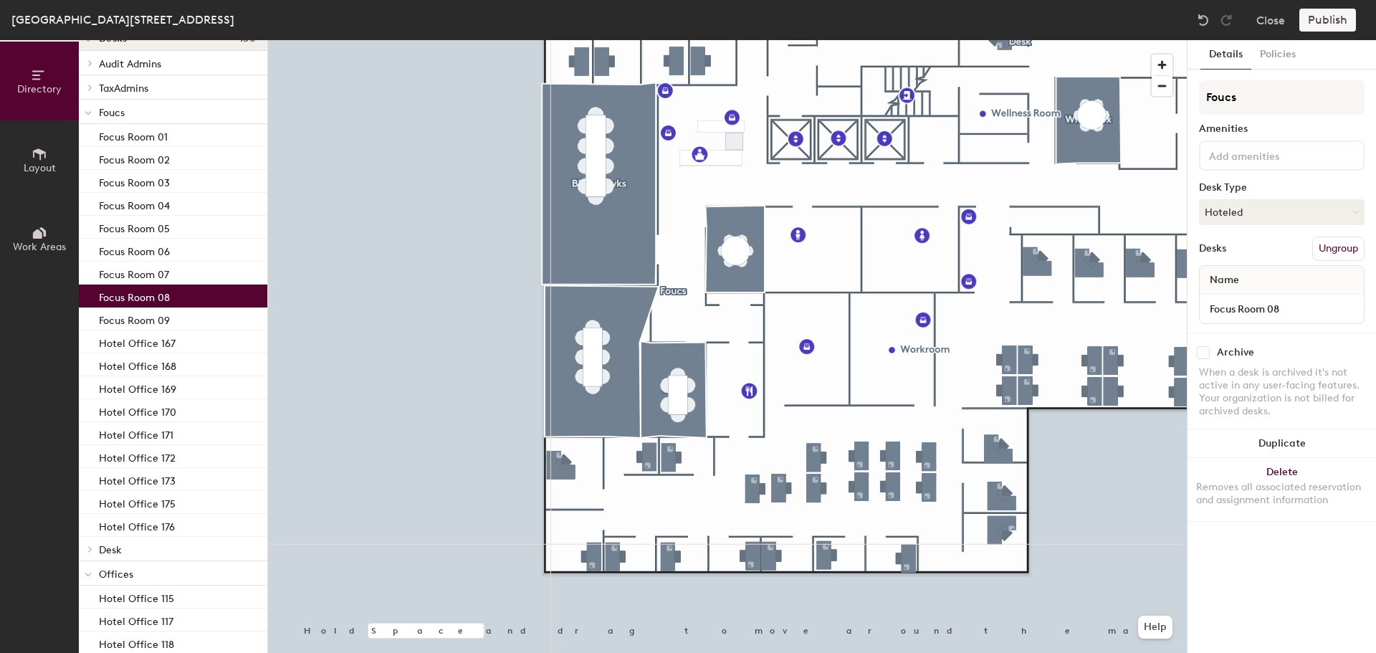
click at [149, 295] on p "Focus Room 08" at bounding box center [134, 295] width 71 height 16
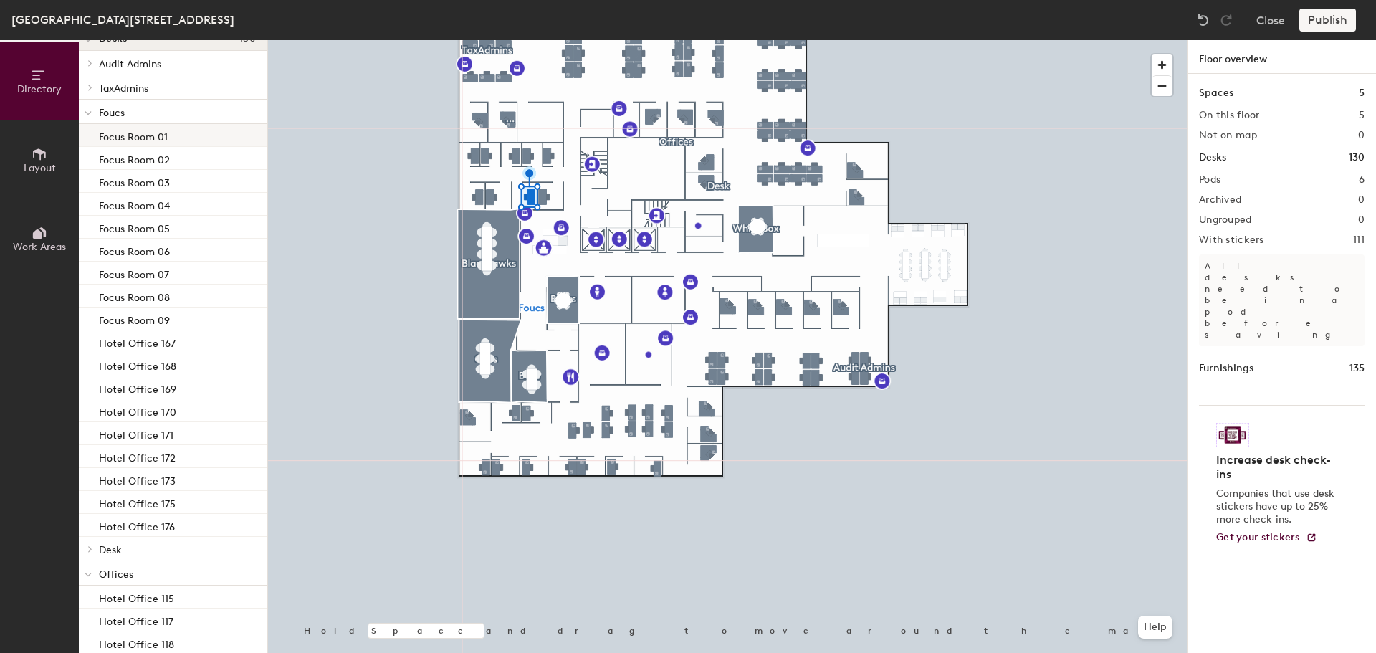
click at [168, 133] on div "Focus Room 01" at bounding box center [173, 135] width 188 height 23
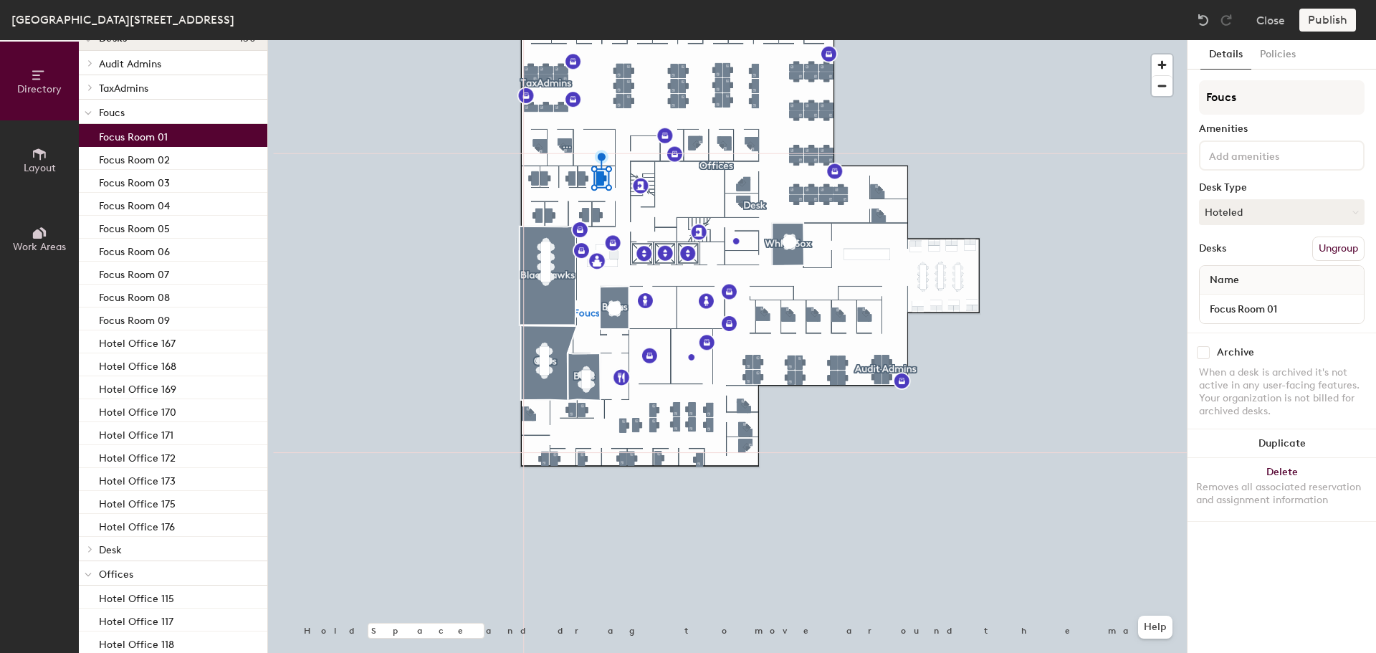
scroll to position [0, 0]
click at [48, 166] on span "Layout" at bounding box center [40, 168] width 32 height 12
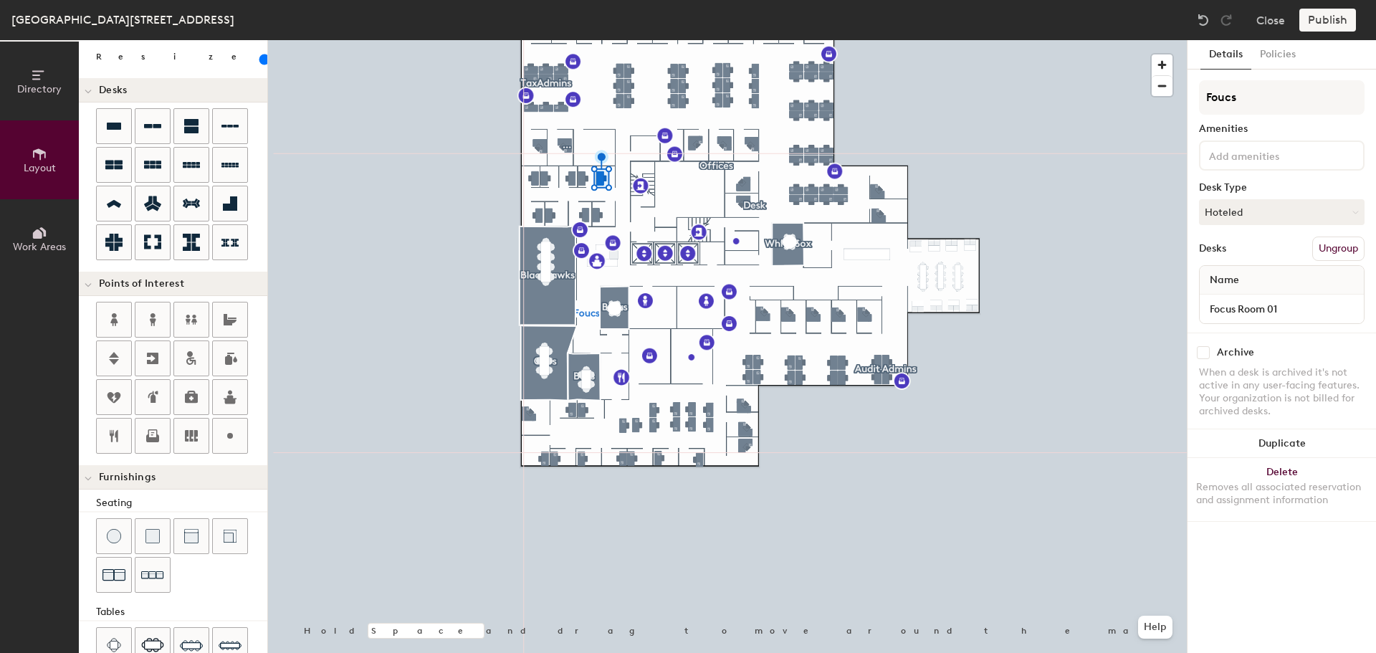
click at [37, 80] on icon at bounding box center [40, 75] width 16 height 16
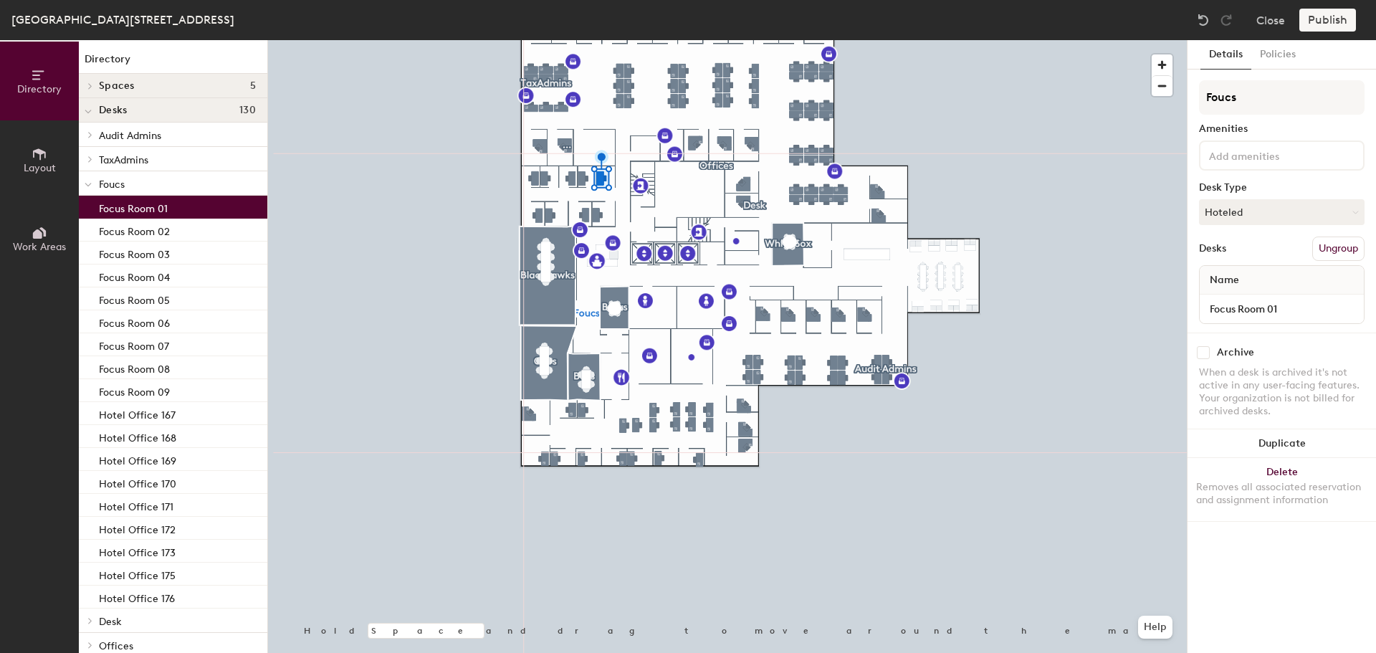
click at [311, 40] on div at bounding box center [727, 40] width 919 height 0
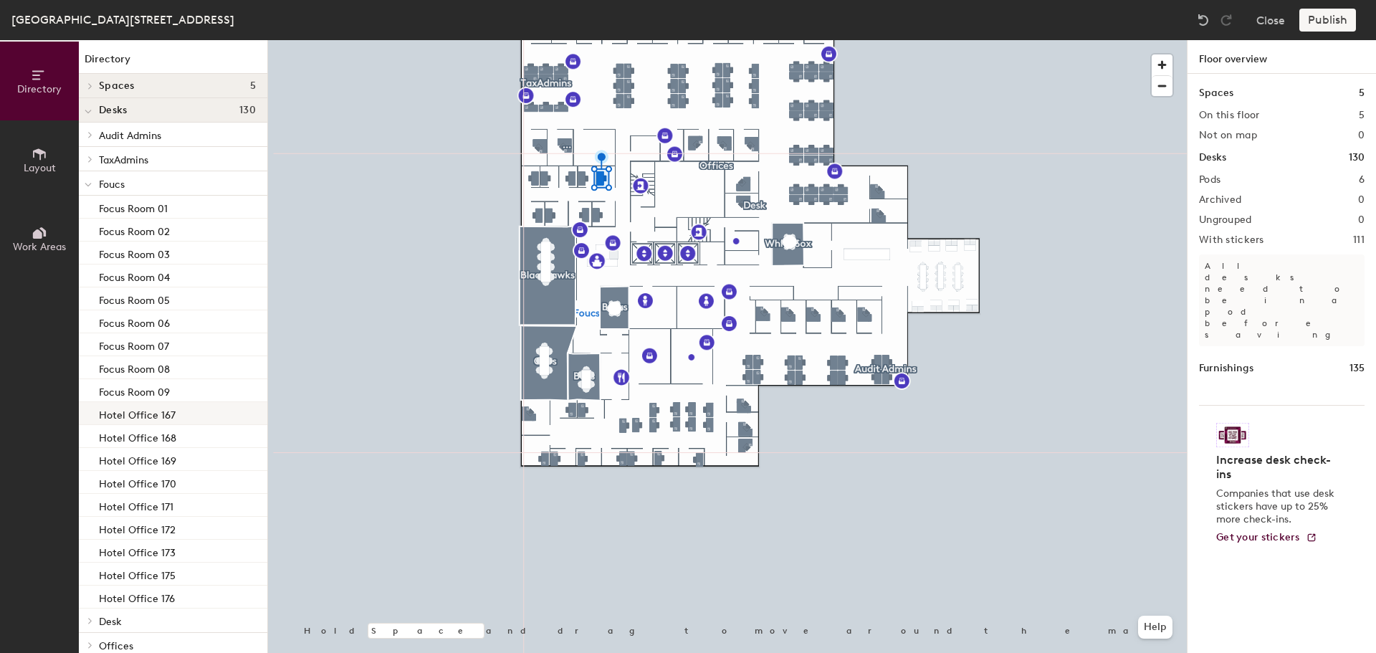
click at [176, 416] on div "Hotel Office 167" at bounding box center [173, 413] width 188 height 23
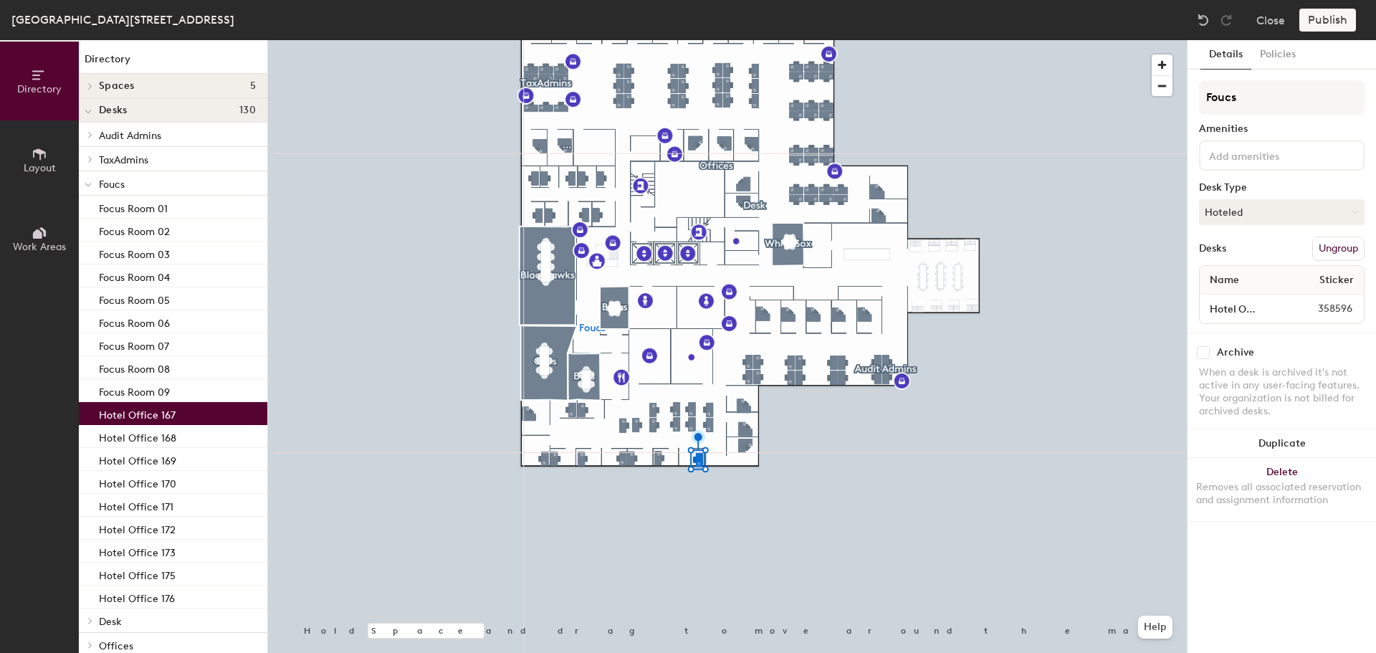
drag, startPoint x: 146, startPoint y: 420, endPoint x: 188, endPoint y: 420, distance: 42.3
click at [188, 420] on div "Hotel Office 167" at bounding box center [173, 413] width 188 height 23
click at [1238, 209] on button "Hoteled" at bounding box center [1282, 212] width 166 height 26
click at [1272, 50] on button "Policies" at bounding box center [1277, 54] width 53 height 29
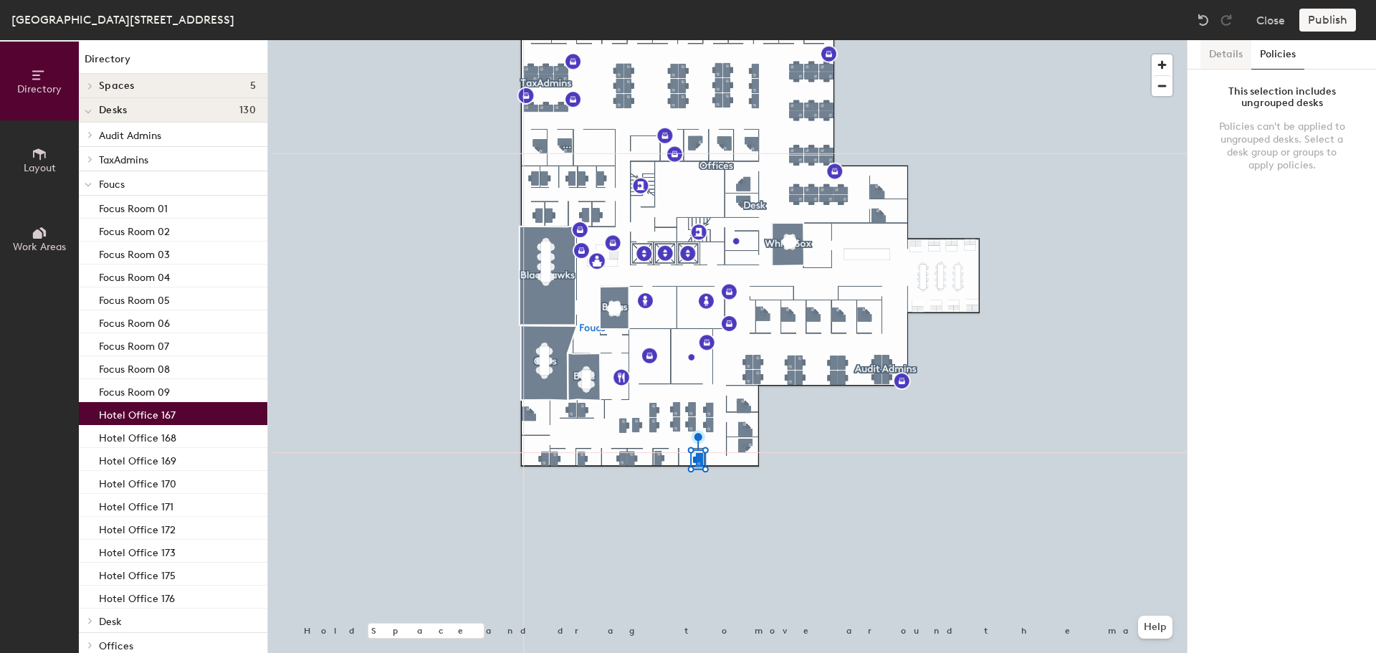
click at [1246, 58] on button "Details" at bounding box center [1225, 54] width 51 height 29
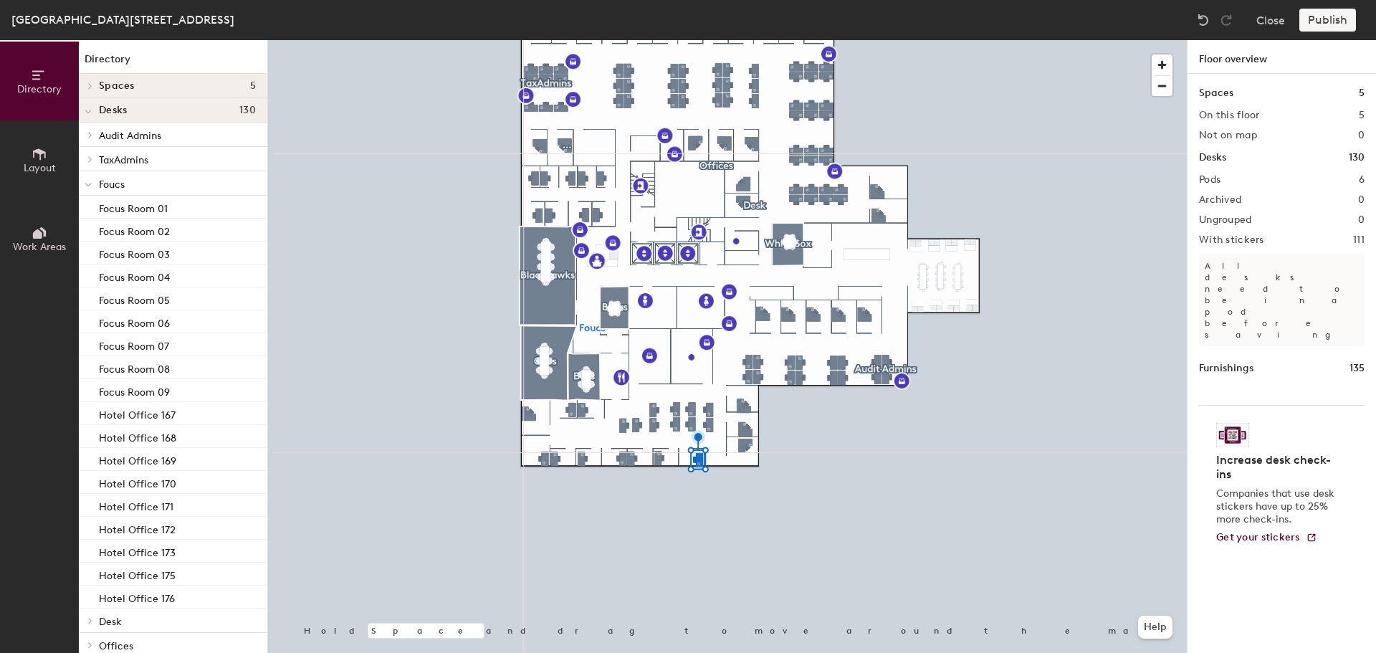
click at [701, 40] on div at bounding box center [727, 40] width 919 height 0
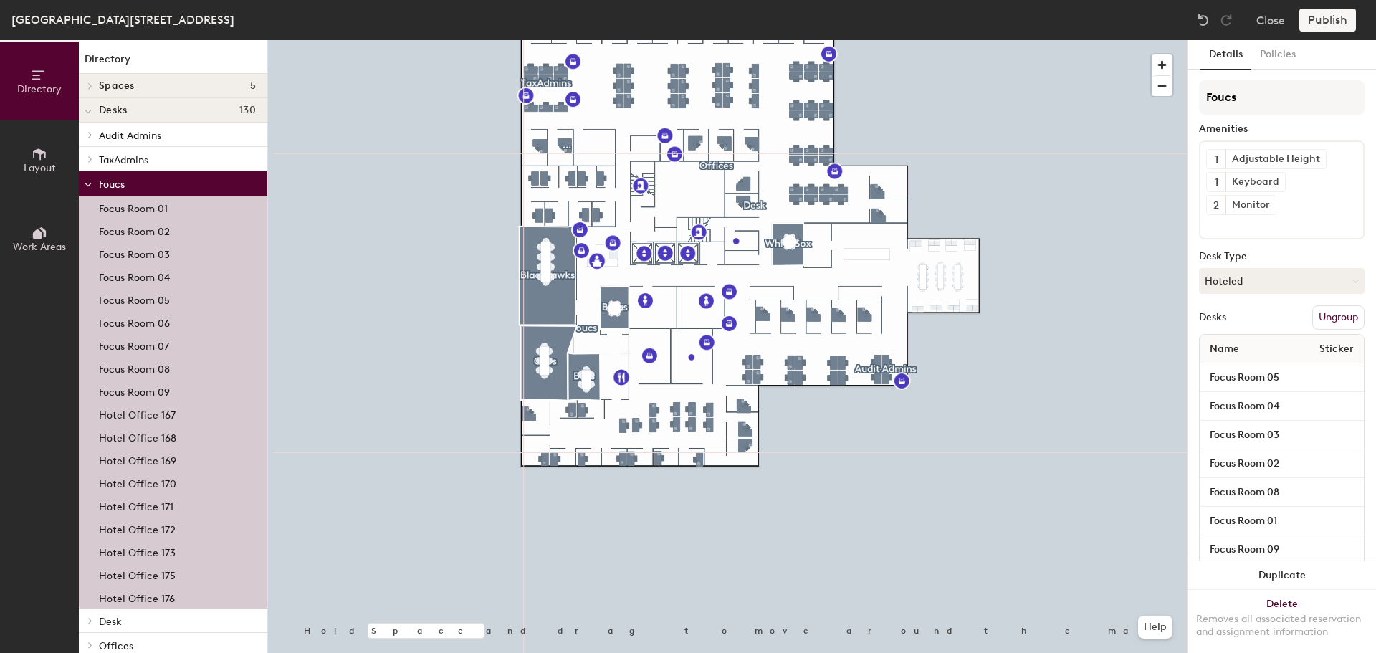
click at [847, 40] on div at bounding box center [727, 40] width 919 height 0
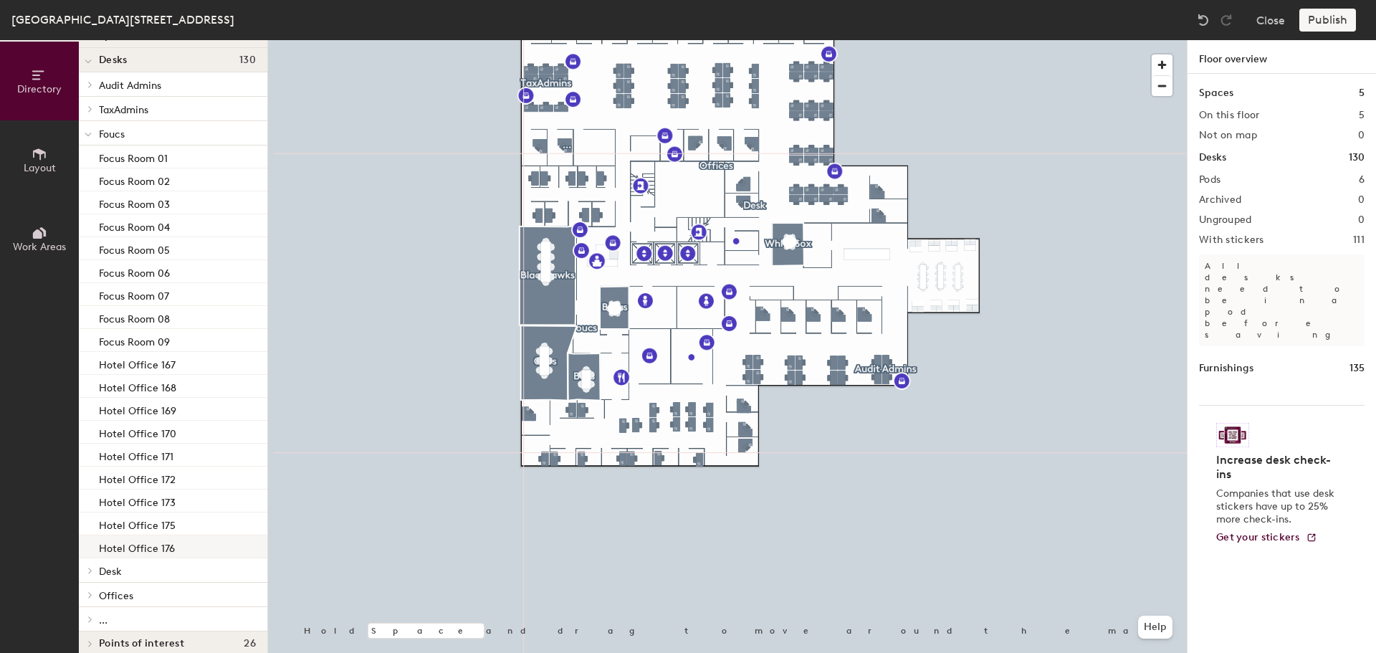
scroll to position [65, 0]
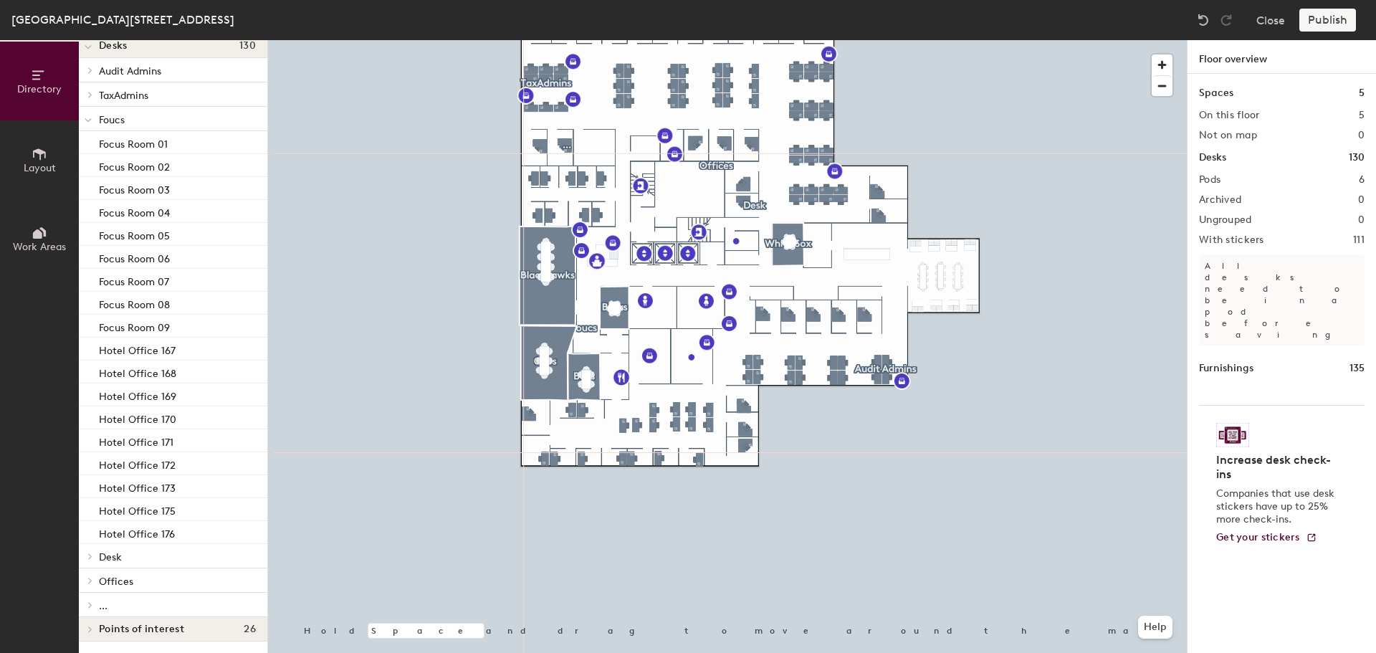
click at [125, 576] on span "Offices" at bounding box center [116, 582] width 34 height 12
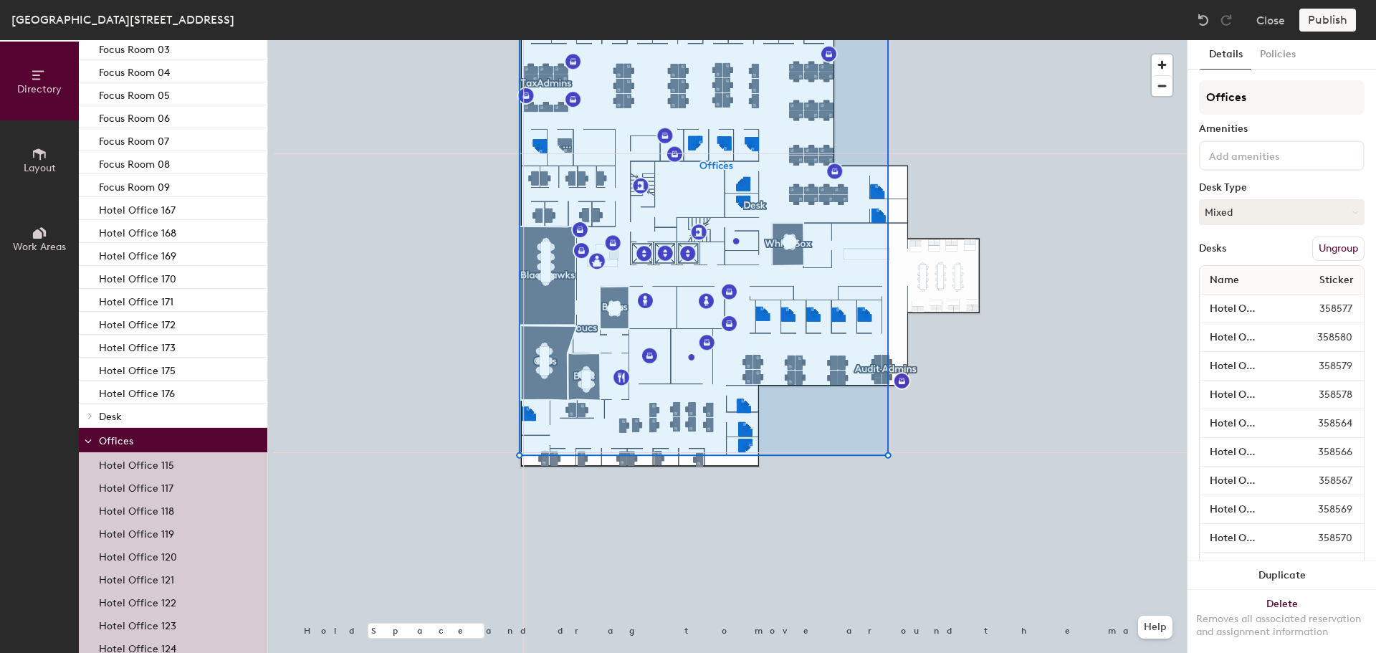
scroll to position [208, 0]
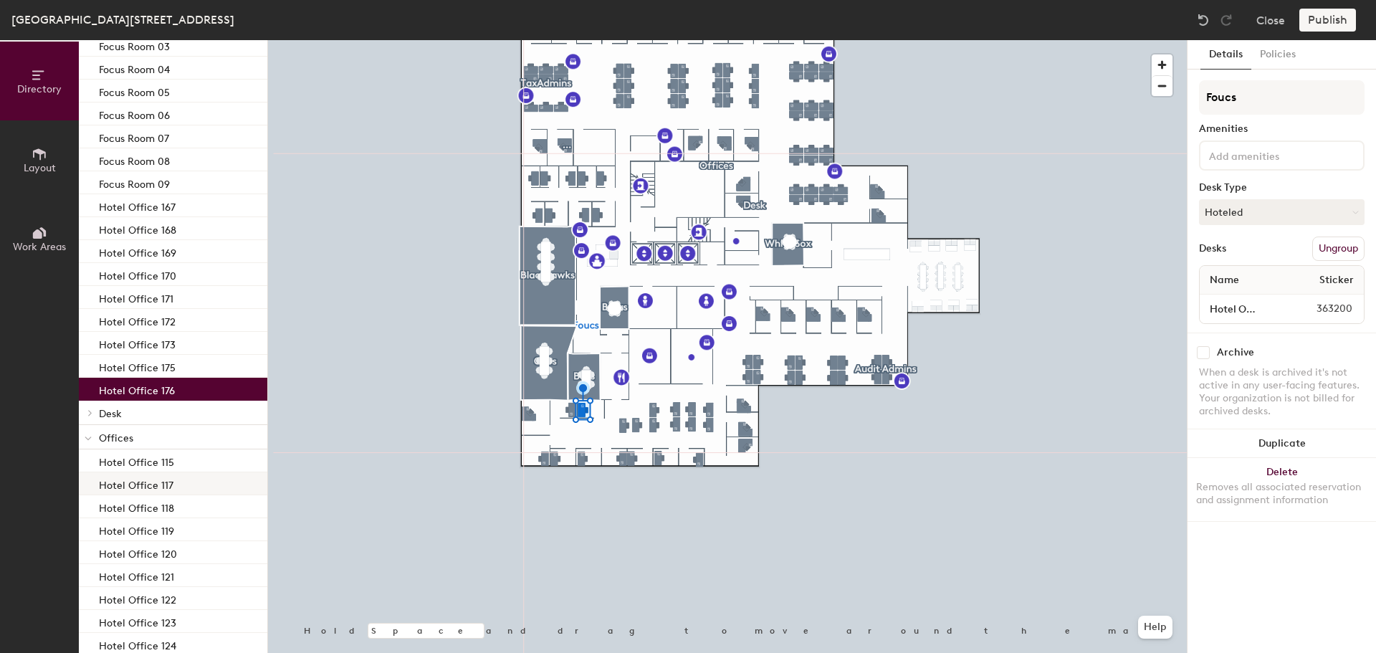
drag, startPoint x: 123, startPoint y: 382, endPoint x: 133, endPoint y: 492, distance: 110.9
click at [132, 502] on div "Audit [GEOGRAPHIC_DATA] Desk 159-15 Hotel Desk 159-16 [GEOGRAPHIC_DATA] Desk 11…" at bounding box center [173, 527] width 188 height 1224
click at [381, 40] on div at bounding box center [727, 40] width 919 height 0
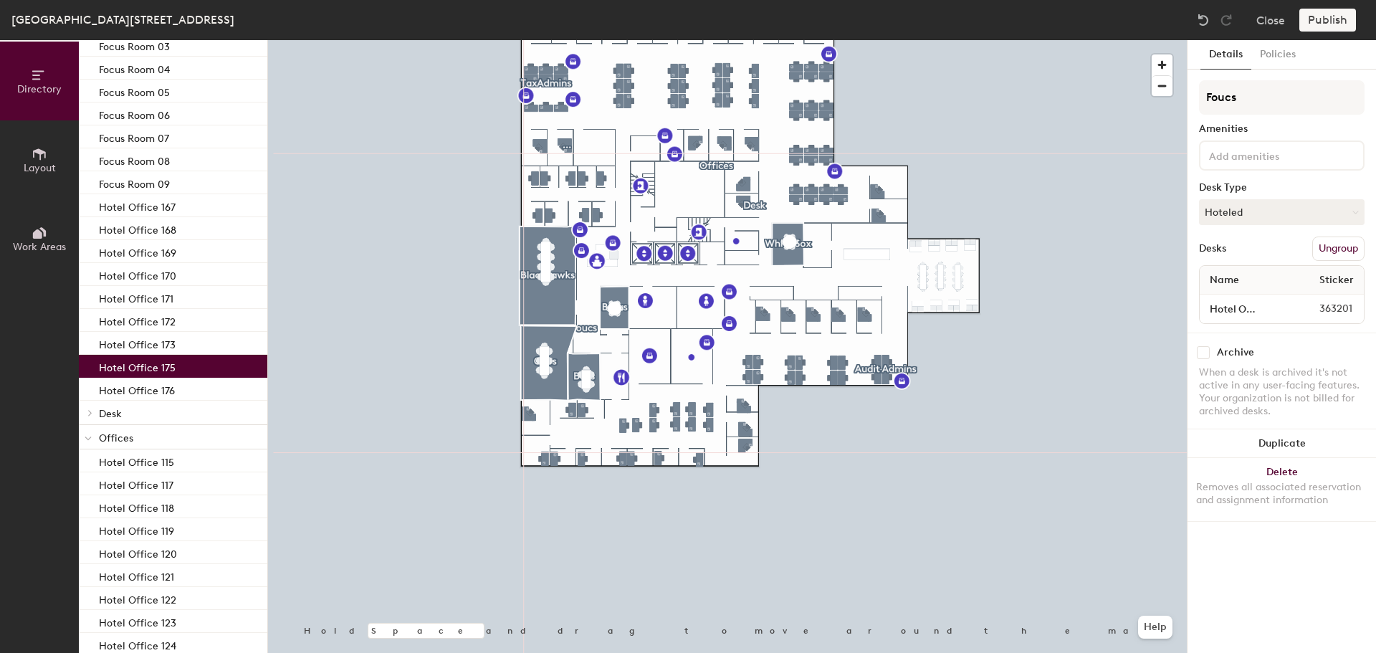
click at [186, 361] on div "Hotel Office 175" at bounding box center [173, 366] width 188 height 23
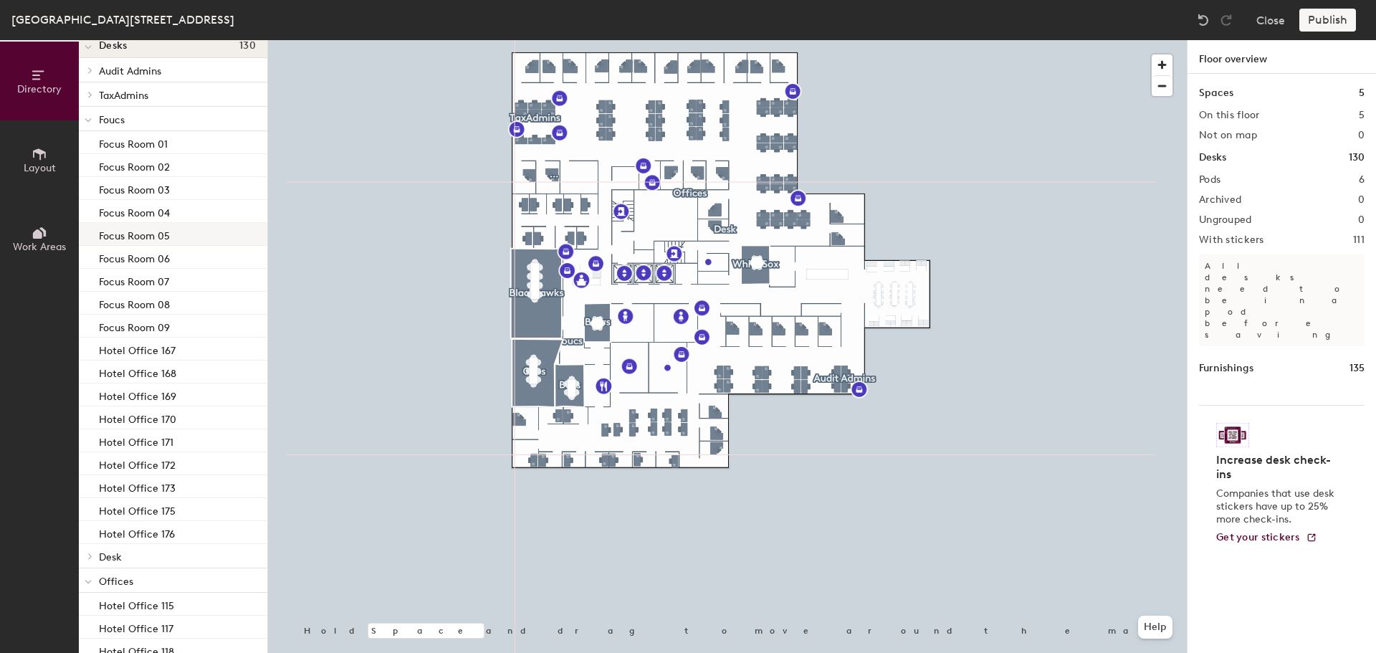
scroll to position [0, 0]
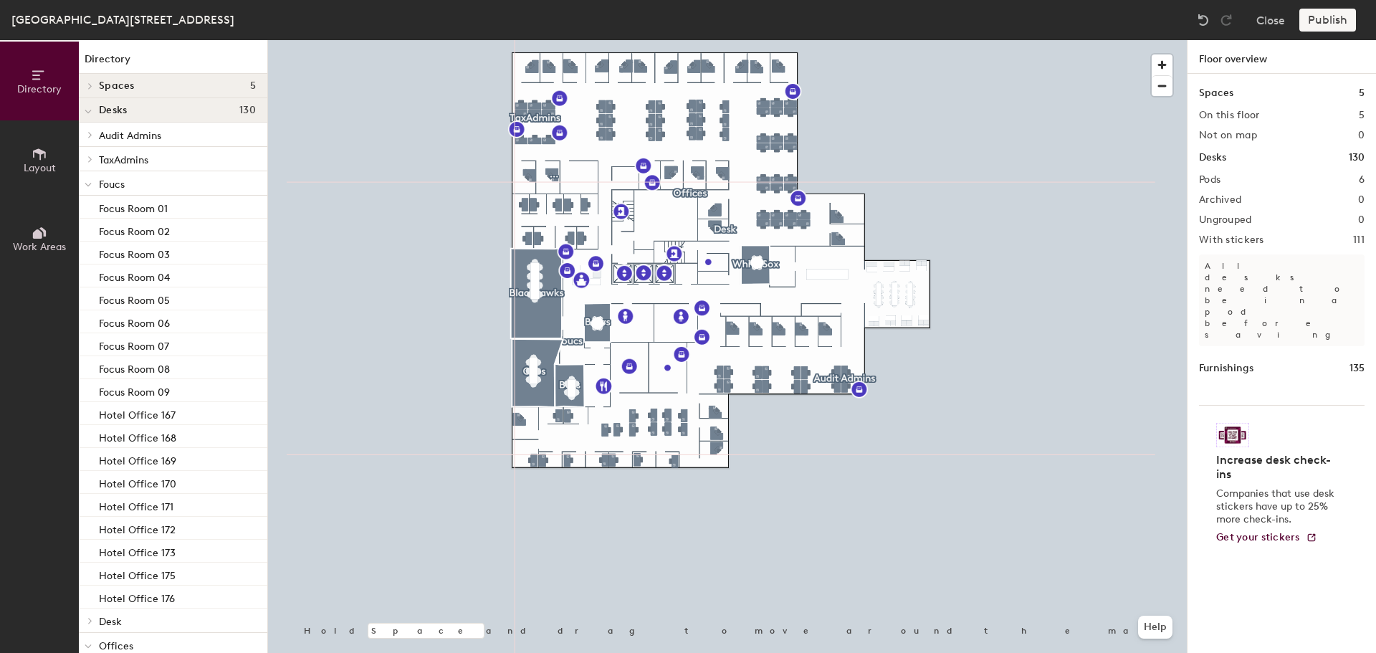
click at [94, 106] on div at bounding box center [88, 110] width 19 height 24
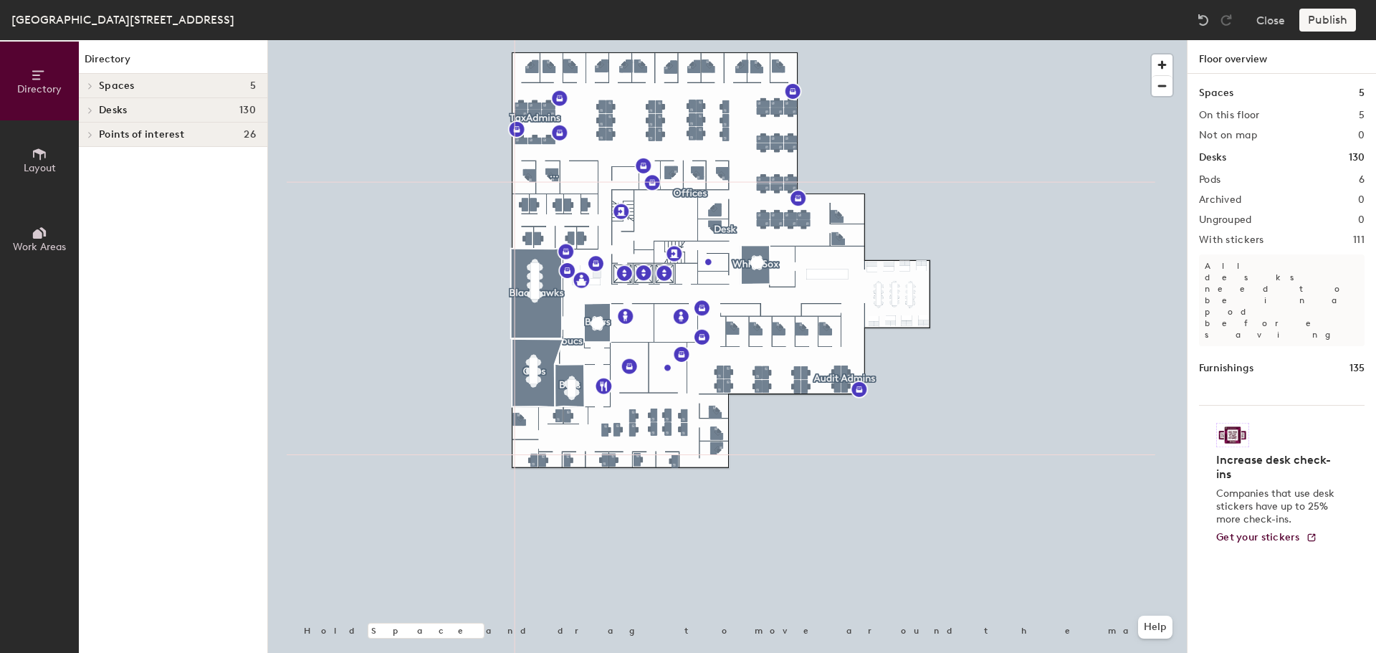
click at [94, 110] on span at bounding box center [89, 110] width 12 height 7
